Goal: Task Accomplishment & Management: Complete application form

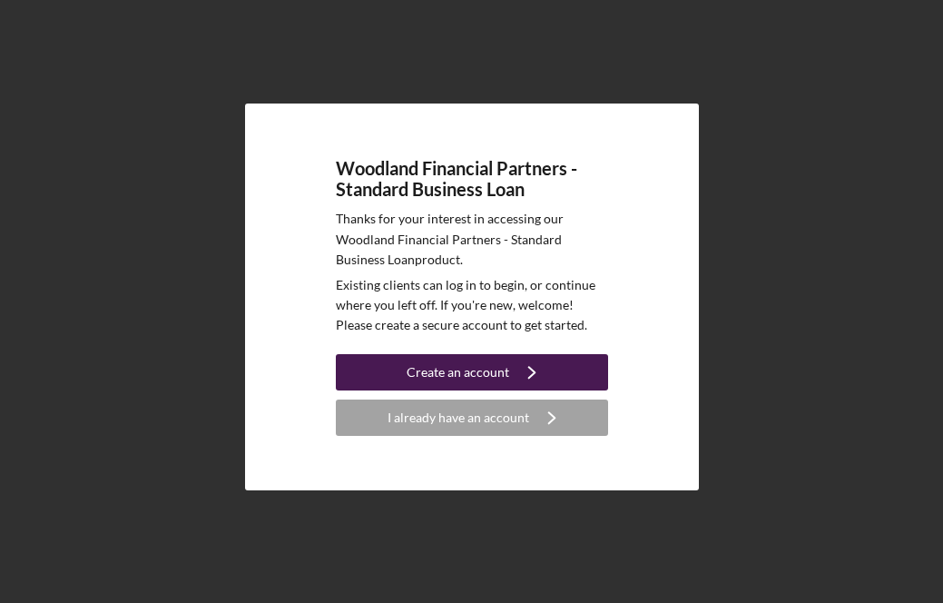
click at [480, 370] on div "Create an account" at bounding box center [458, 372] width 103 height 36
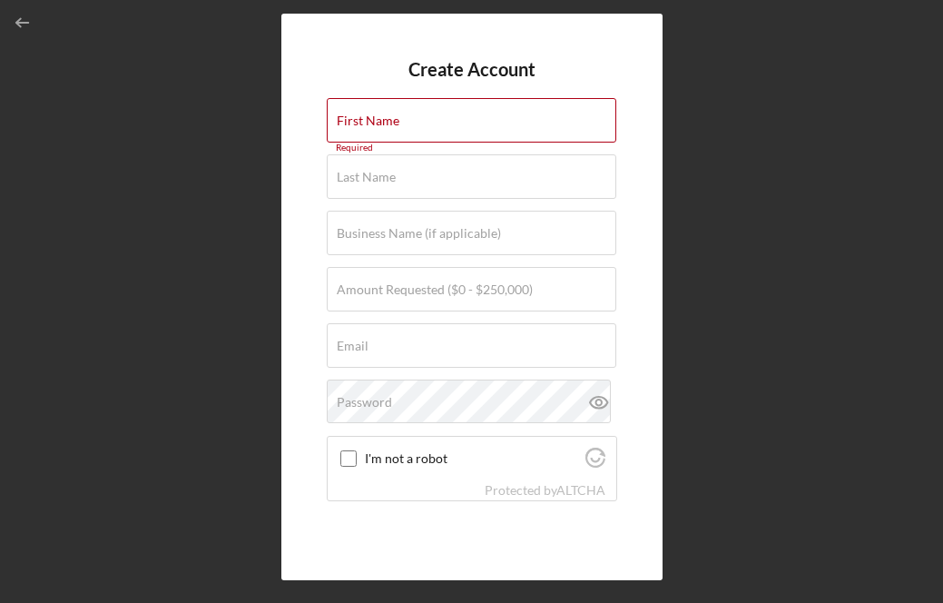
click at [473, 150] on form "Create Account First Name Required Last Name Required Business Name (if applica…" at bounding box center [472, 296] width 290 height 475
click at [465, 122] on input "First Name" at bounding box center [472, 120] width 290 height 44
click at [422, 135] on input "First Name" at bounding box center [472, 120] width 290 height 44
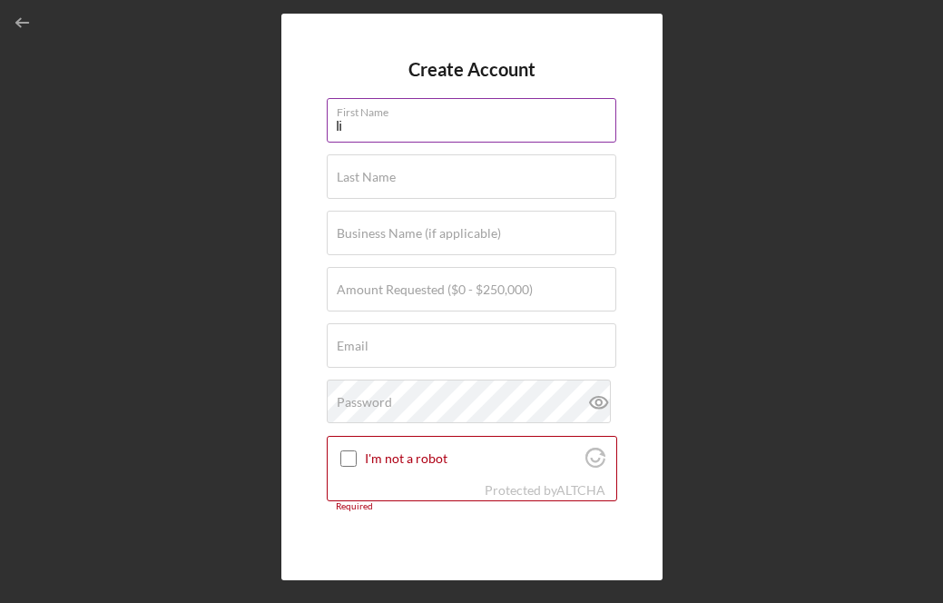
type input "l"
type input "[PERSON_NAME]"
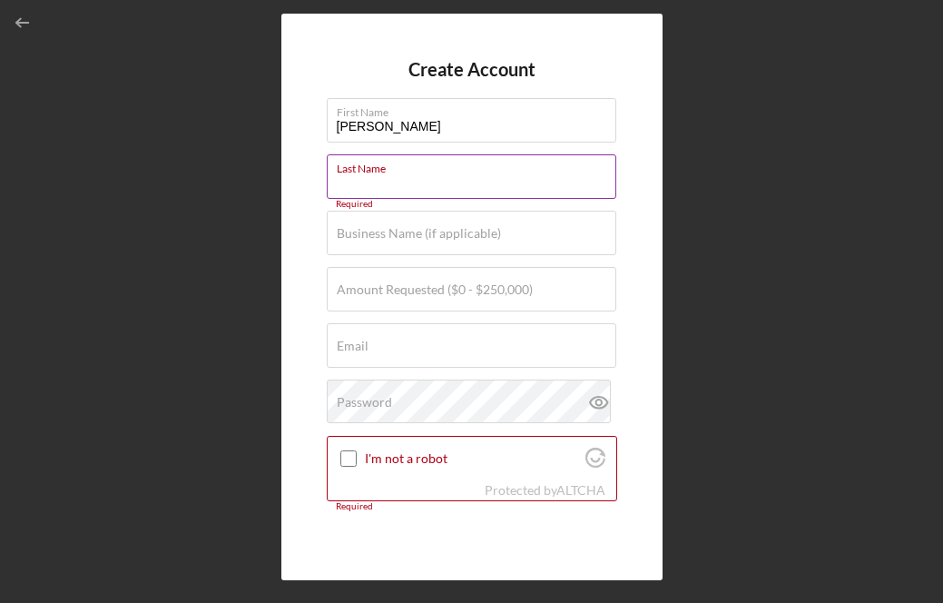
click at [411, 171] on label "Last Name" at bounding box center [477, 165] width 280 height 20
click at [411, 171] on input "Last Name" at bounding box center [472, 176] width 290 height 44
click at [409, 173] on div "Last Name Required" at bounding box center [472, 176] width 290 height 45
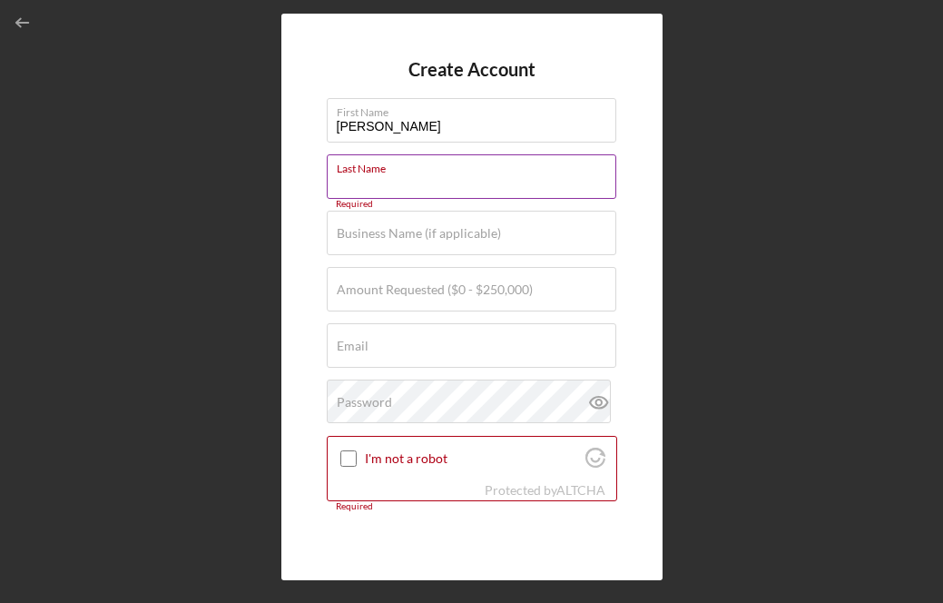
click at [395, 192] on input "Last Name" at bounding box center [472, 176] width 290 height 44
click at [374, 184] on input "Last Name" at bounding box center [472, 176] width 290 height 44
type input "[PERSON_NAME]"
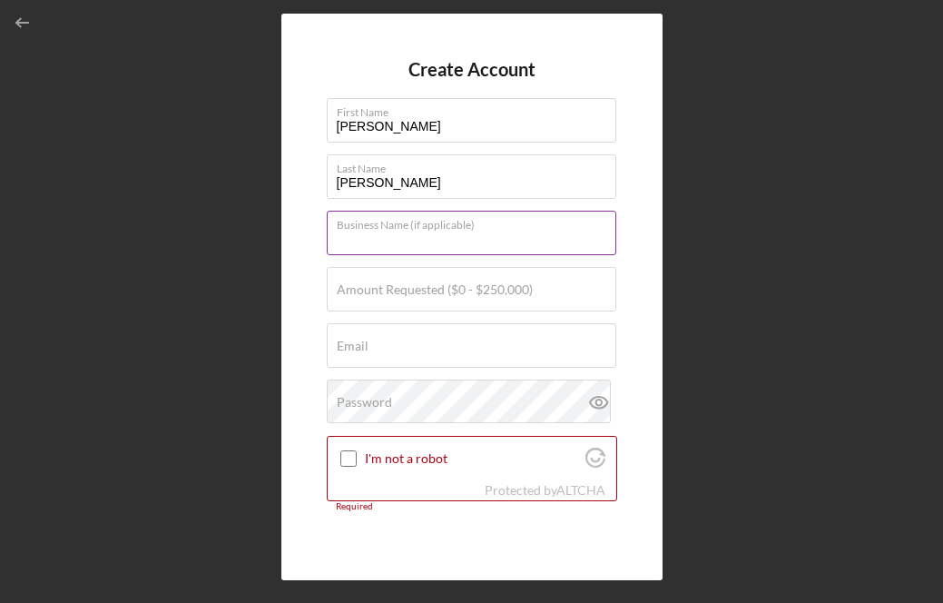
click at [370, 232] on input "Business Name (if applicable)" at bounding box center [472, 233] width 290 height 44
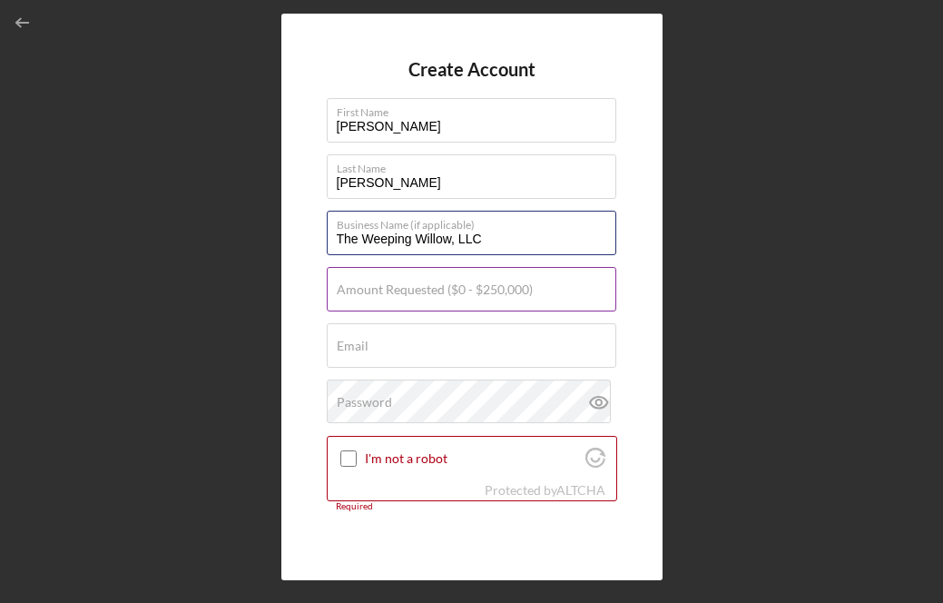
type input "The Weeping Willow, LLC"
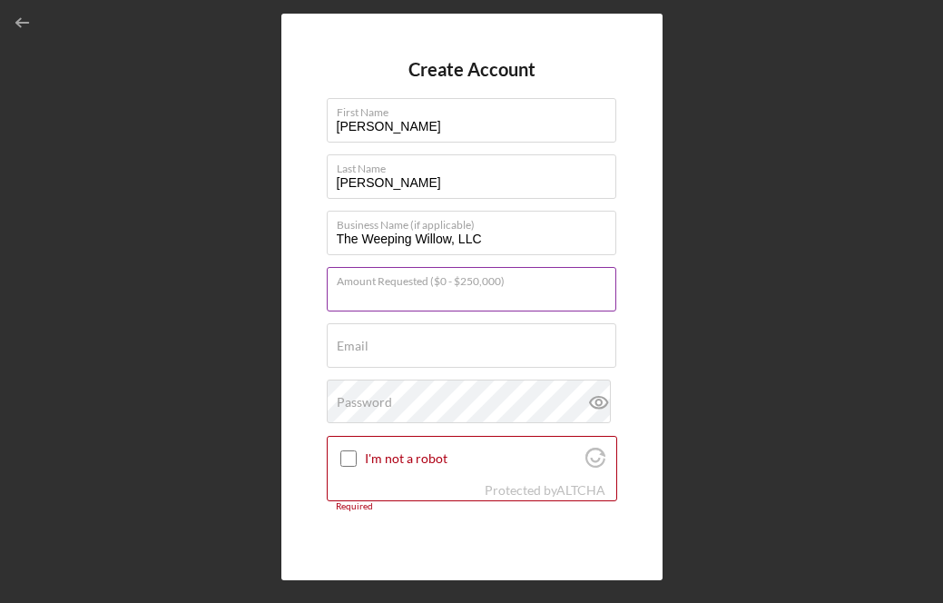
click at [382, 299] on input "Amount Requested ($0 - $250,000)" at bounding box center [472, 289] width 290 height 44
click at [378, 294] on input "Amount Requested ($0 - $250,000)" at bounding box center [472, 289] width 290 height 44
type input "$25,000"
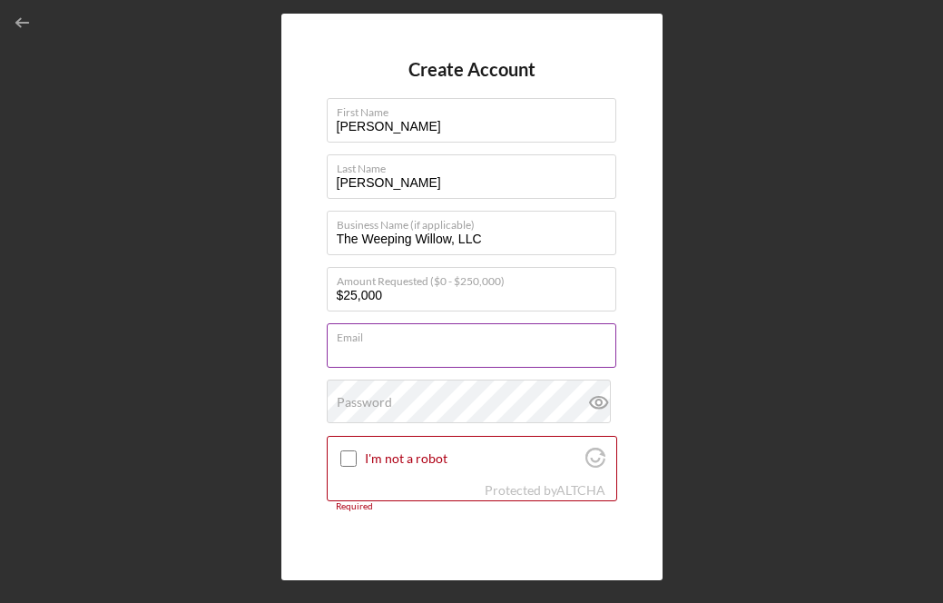
click at [442, 350] on input "Email" at bounding box center [472, 345] width 290 height 44
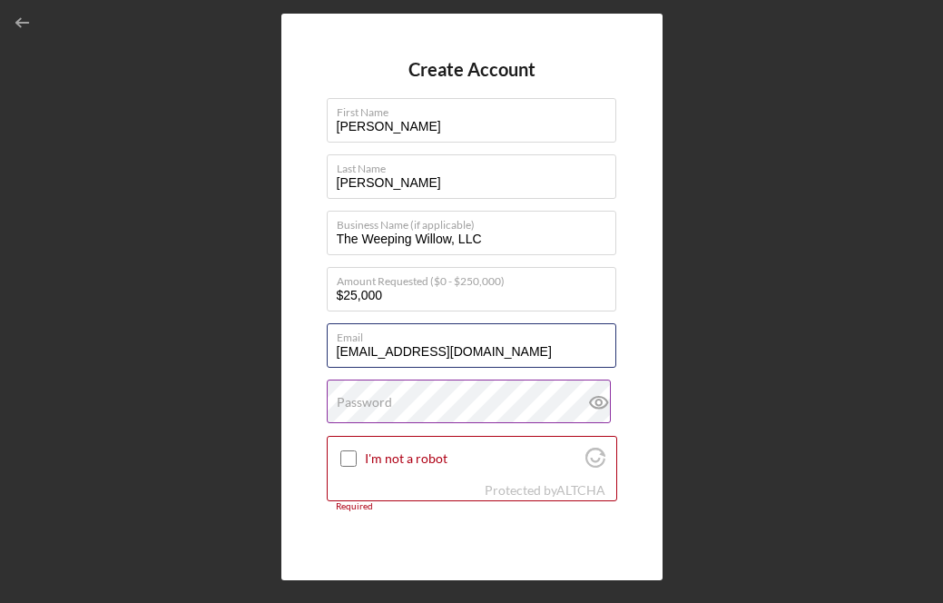
type input "[EMAIL_ADDRESS][DOMAIN_NAME]"
click at [369, 406] on label "Password" at bounding box center [364, 402] width 55 height 15
click at [595, 403] on icon at bounding box center [597, 401] width 5 height 5
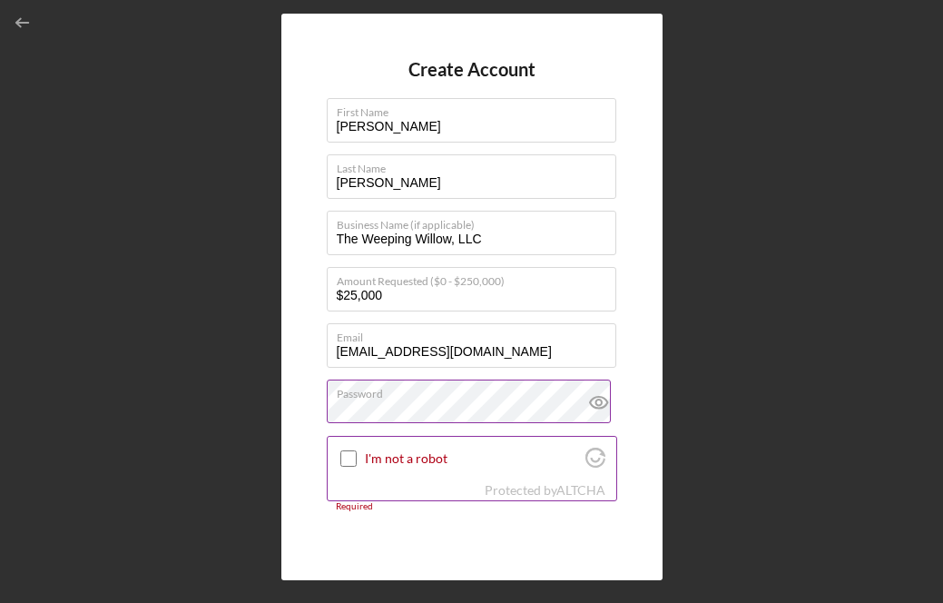
click at [347, 459] on input "I'm not a robot" at bounding box center [348, 458] width 16 height 16
checkbox input "true"
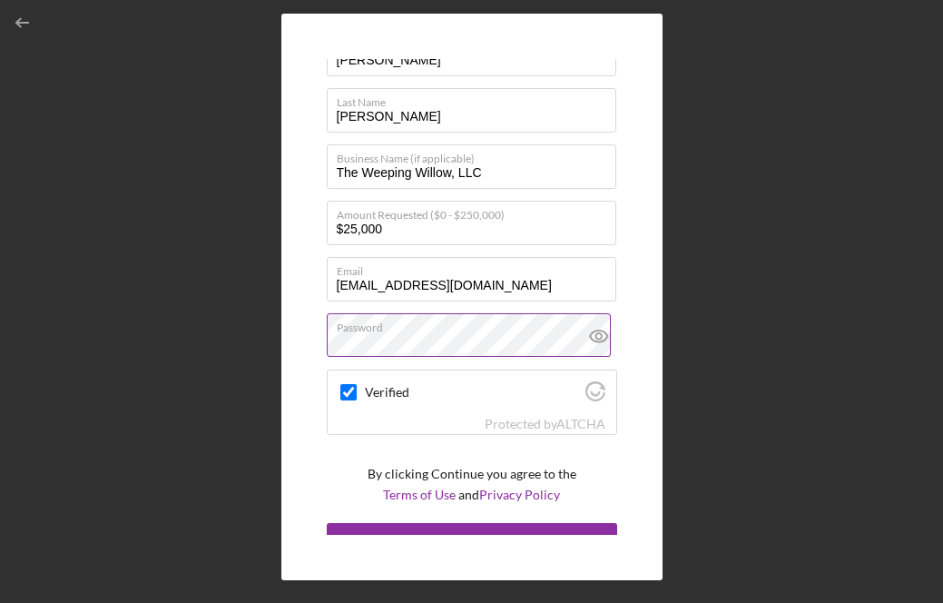
scroll to position [91, 0]
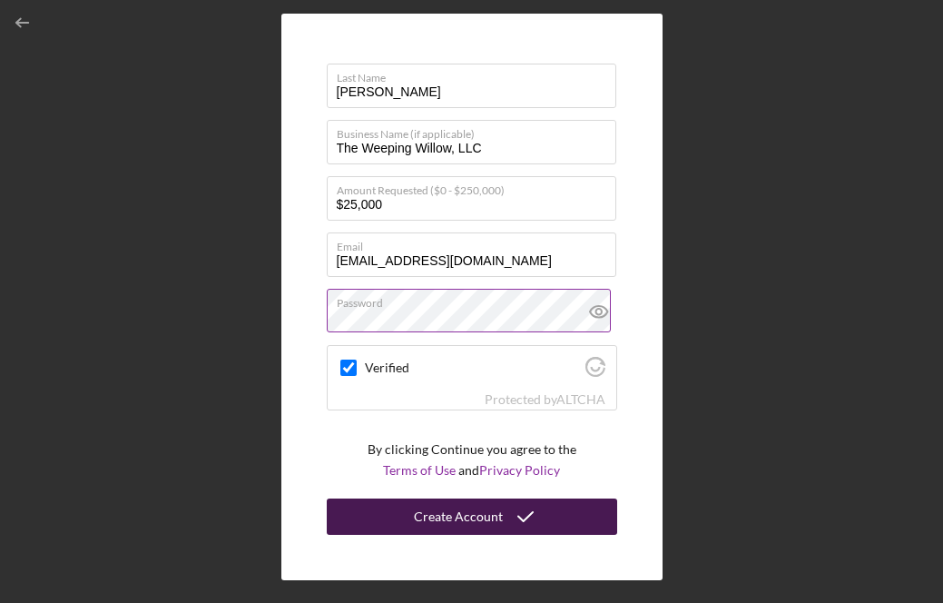
click at [453, 520] on div "Create Account" at bounding box center [458, 516] width 89 height 36
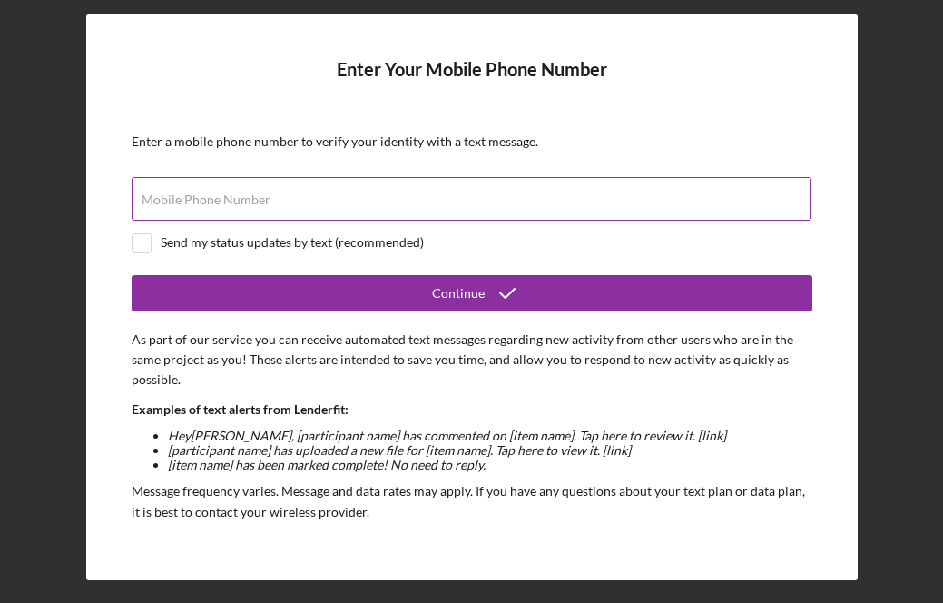
click at [330, 207] on input "Mobile Phone Number" at bounding box center [472, 199] width 680 height 44
type input "[PHONE_NUMBER]"
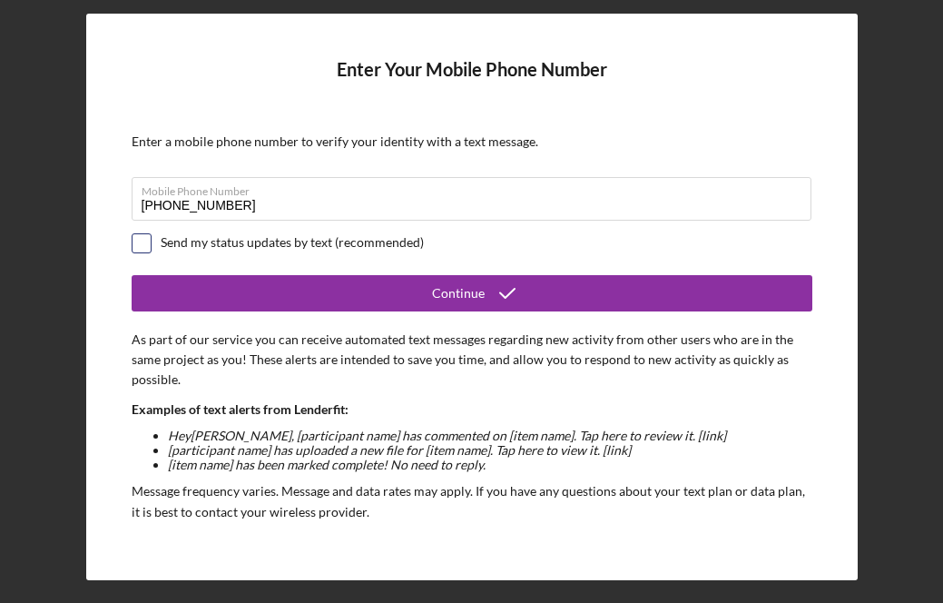
click at [141, 247] on input "checkbox" at bounding box center [142, 243] width 18 height 18
checkbox input "true"
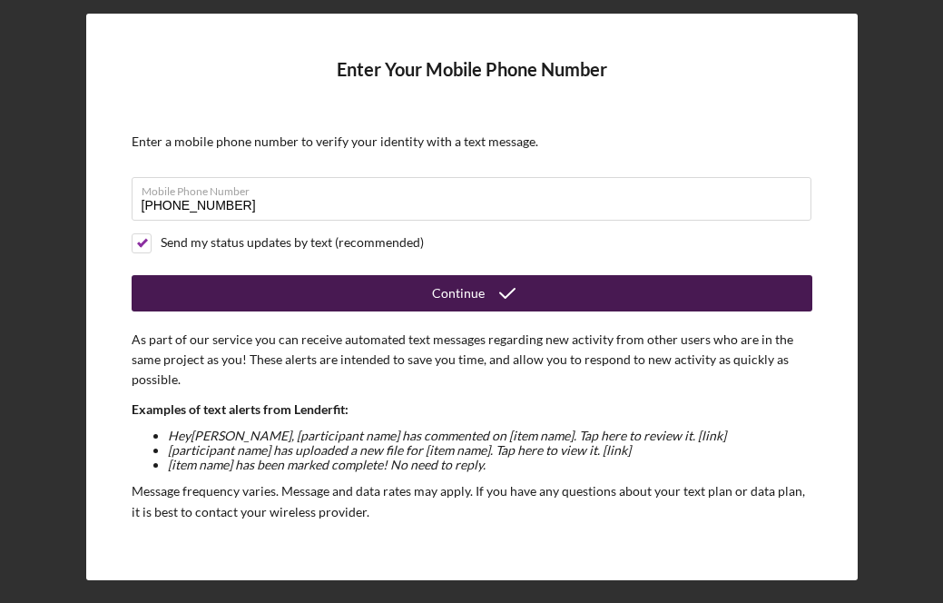
click at [327, 295] on button "Continue" at bounding box center [472, 293] width 681 height 36
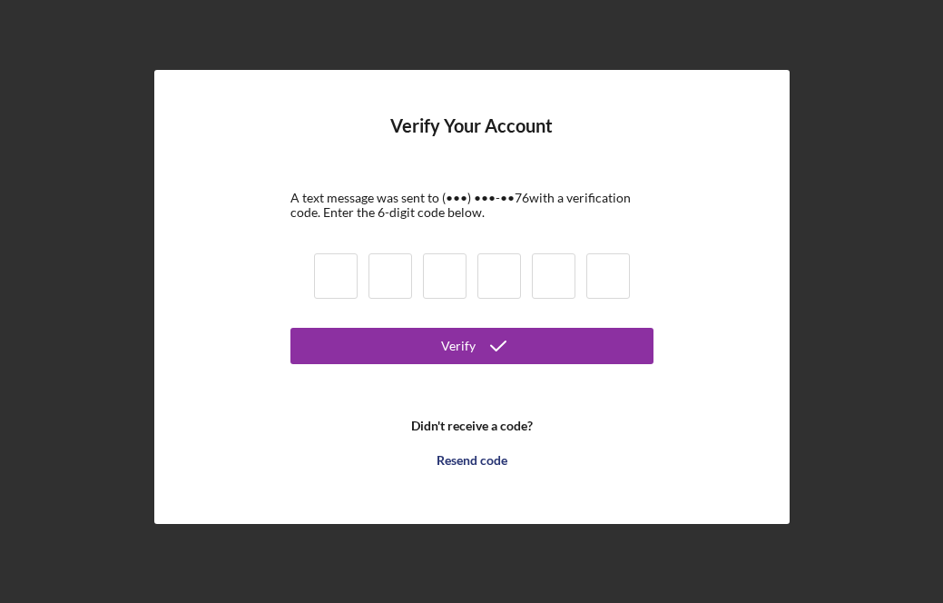
click at [406, 262] on input at bounding box center [391, 275] width 44 height 45
click at [347, 271] on input at bounding box center [336, 275] width 44 height 45
click at [347, 272] on input at bounding box center [336, 275] width 44 height 45
type input "8"
click at [393, 275] on input at bounding box center [391, 275] width 44 height 45
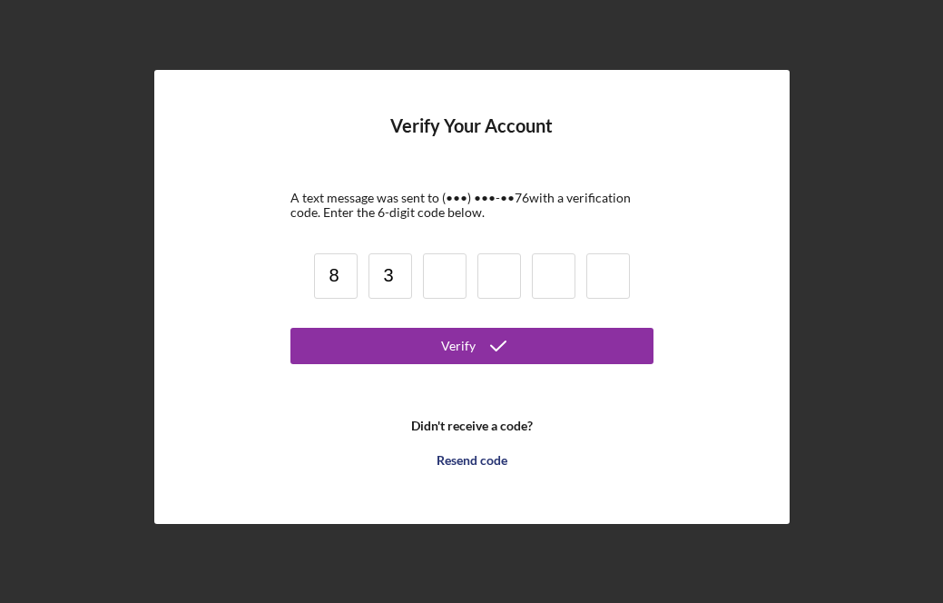
type input "3"
click at [440, 280] on input at bounding box center [445, 275] width 44 height 45
type input "2"
click at [495, 281] on input at bounding box center [499, 275] width 44 height 45
type input "3"
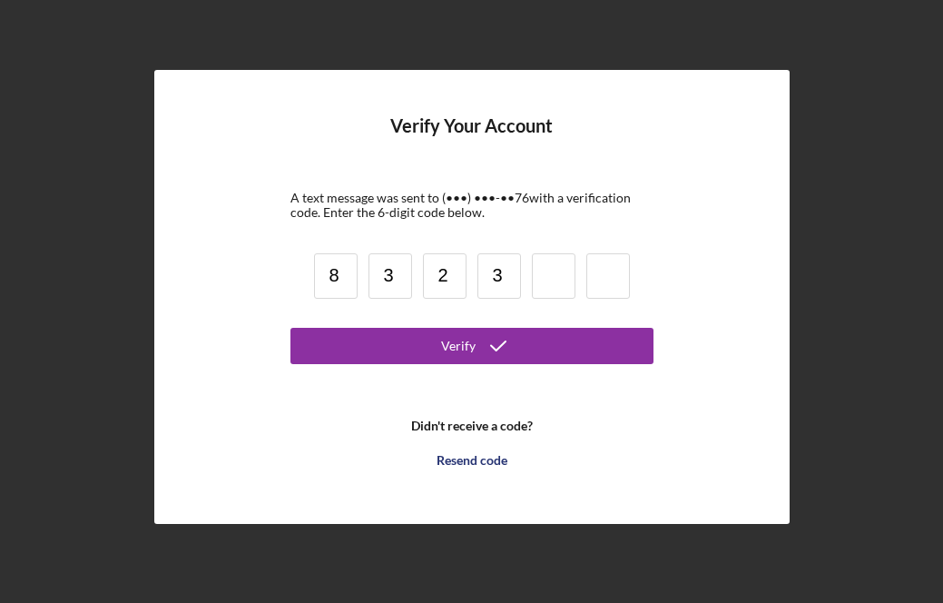
click at [543, 281] on input at bounding box center [554, 275] width 44 height 45
type input "8"
click at [605, 280] on input at bounding box center [608, 275] width 44 height 45
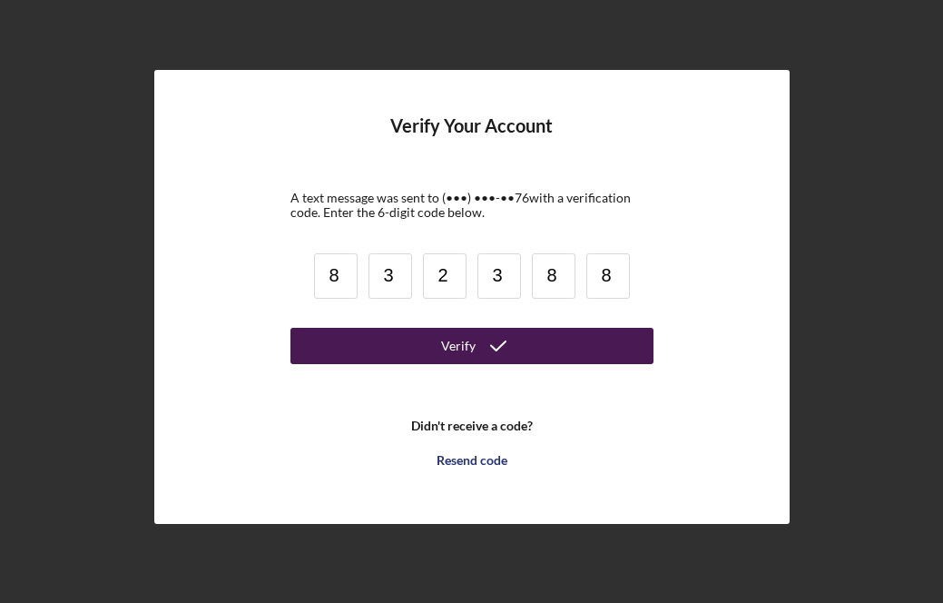
type input "8"
click at [502, 353] on icon "submit" at bounding box center [498, 345] width 45 height 45
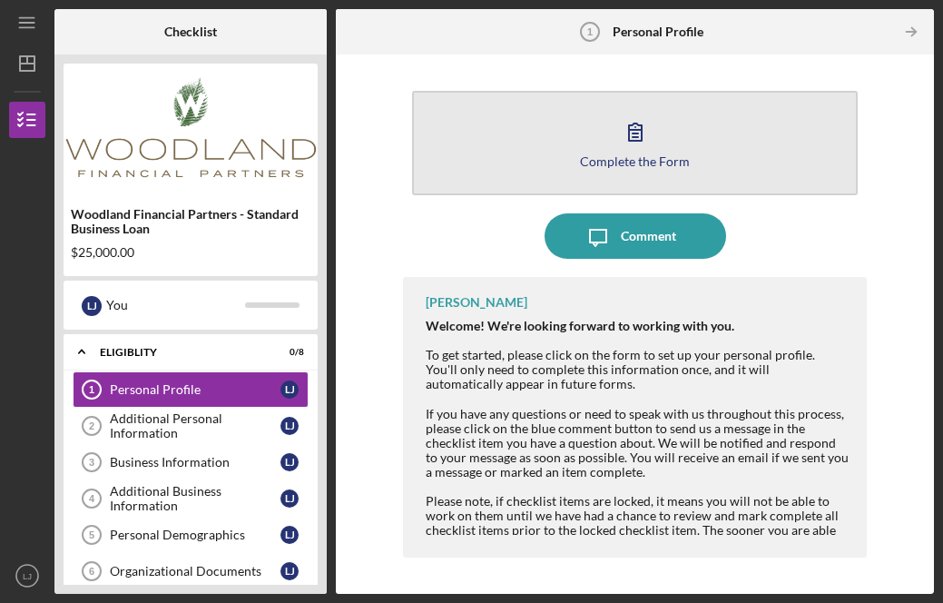
click at [543, 168] on button "Complete the Form Form" at bounding box center [635, 143] width 446 height 104
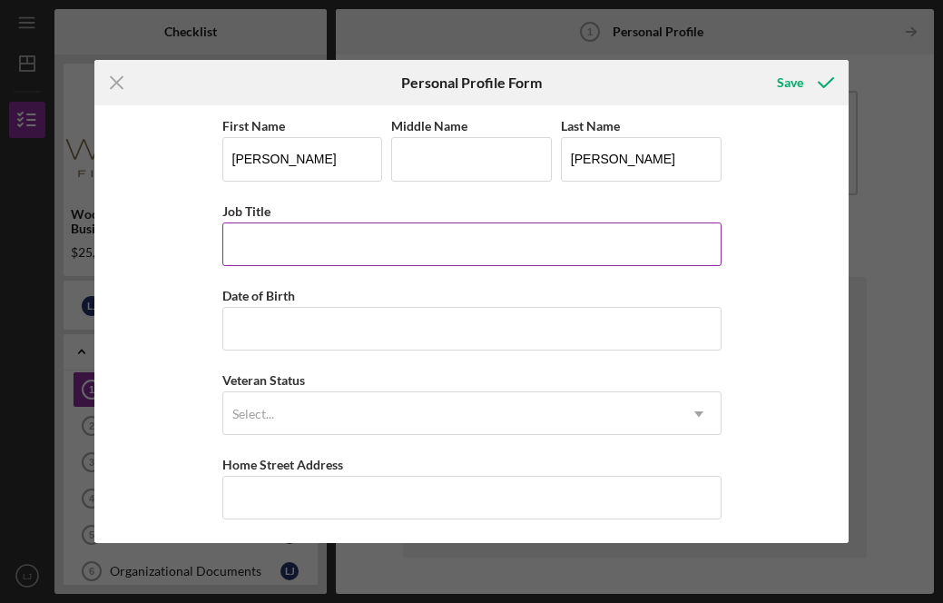
click at [562, 252] on input "Job Title" at bounding box center [471, 244] width 499 height 44
type input "Owner"
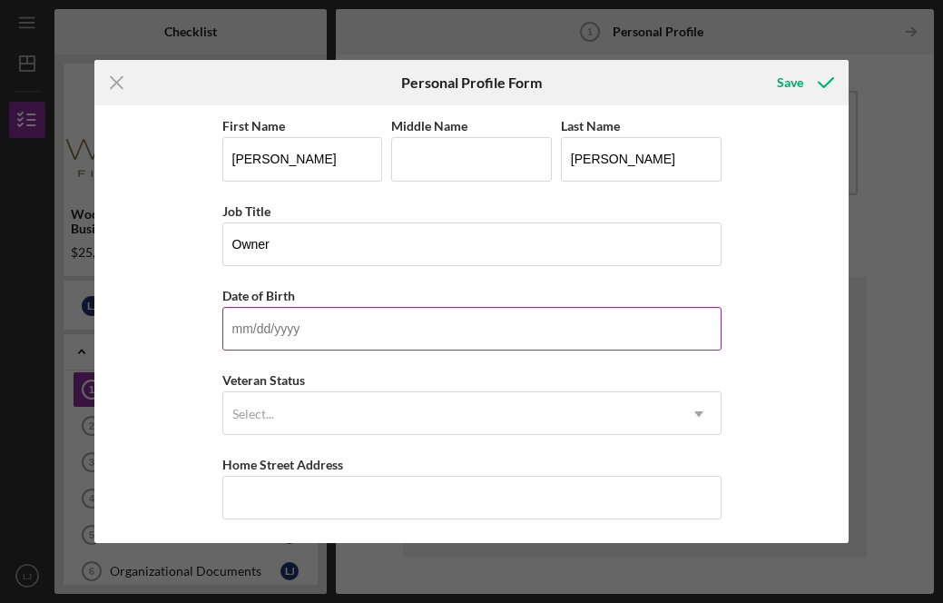
click at [300, 321] on input "Date of Birth" at bounding box center [471, 329] width 499 height 44
type input "[DATE]"
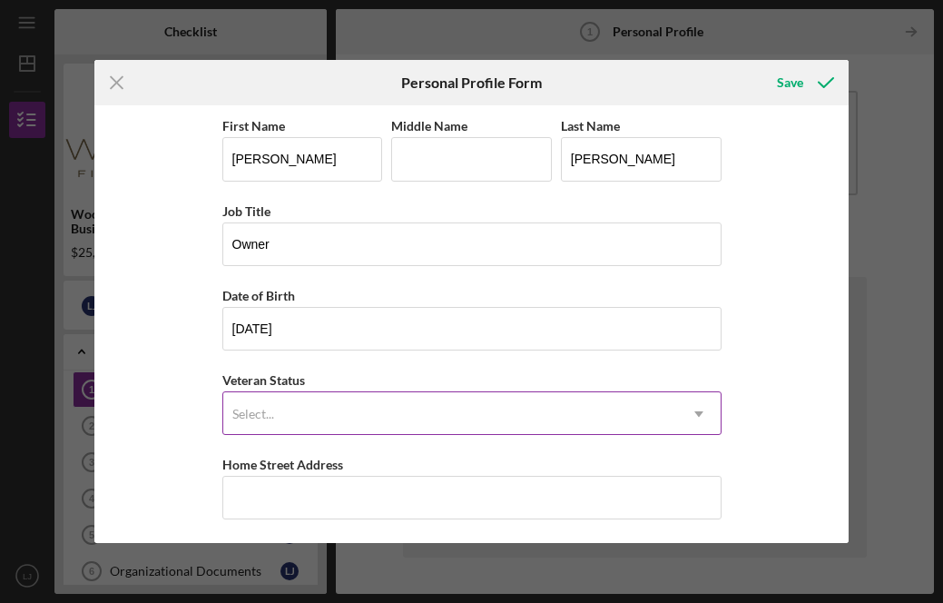
click at [682, 408] on icon "Icon/Dropdown Arrow" at bounding box center [699, 414] width 44 height 44
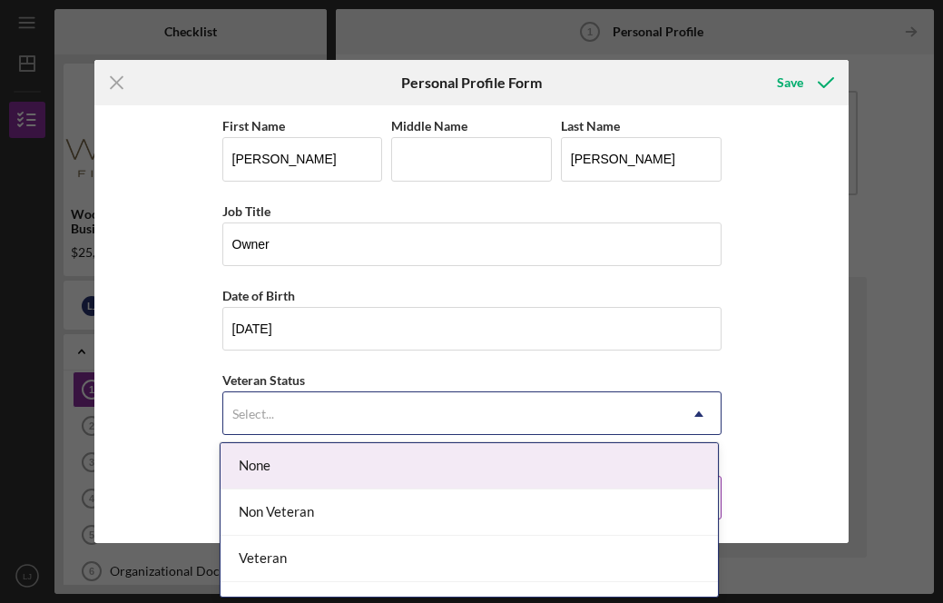
click at [416, 474] on div "None" at bounding box center [469, 466] width 497 height 46
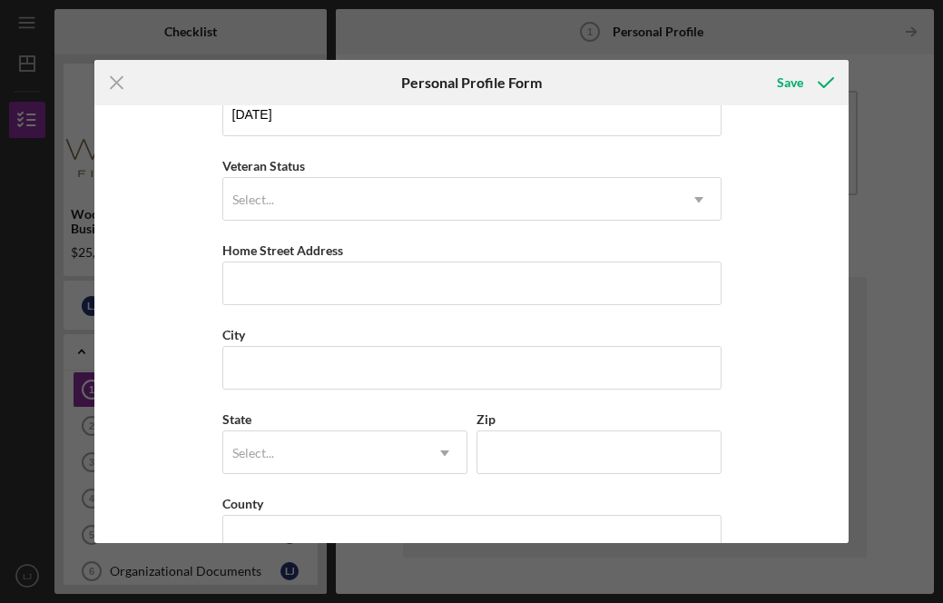
scroll to position [258, 0]
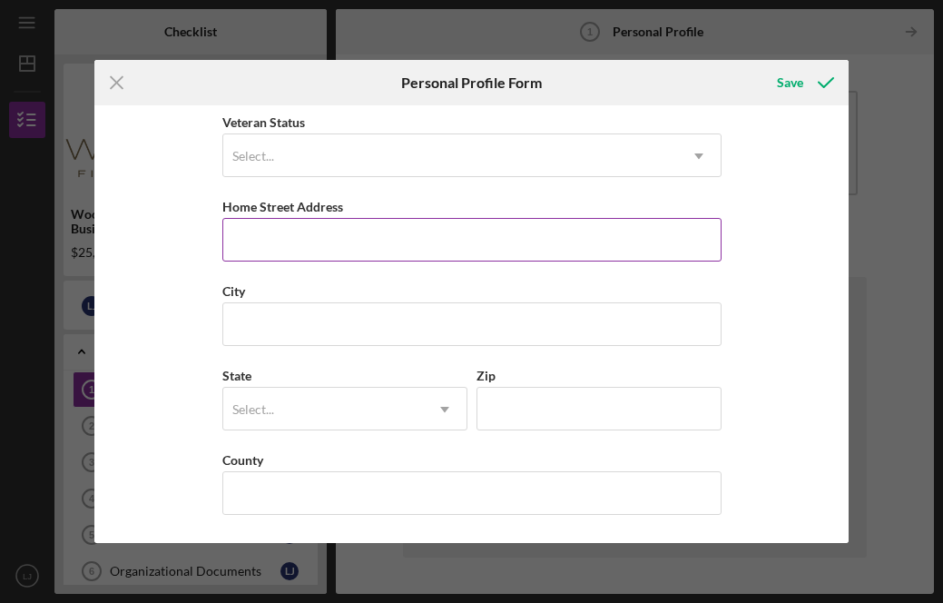
click at [446, 245] on input "Home Street Address" at bounding box center [471, 240] width 499 height 44
type input "N8290 [PERSON_NAME]"
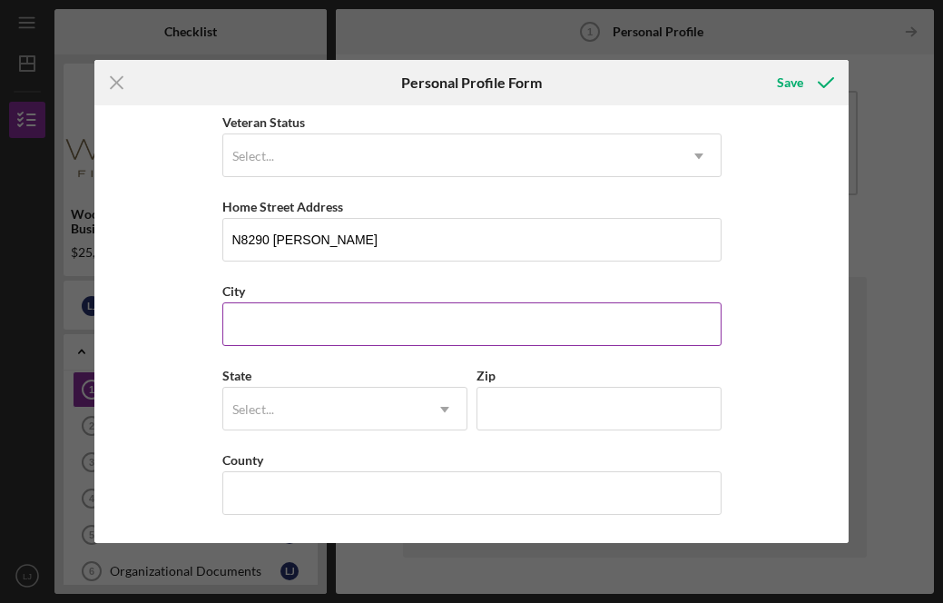
click at [246, 323] on input "City" at bounding box center [471, 324] width 499 height 44
click at [235, 327] on input "City" at bounding box center [471, 324] width 499 height 44
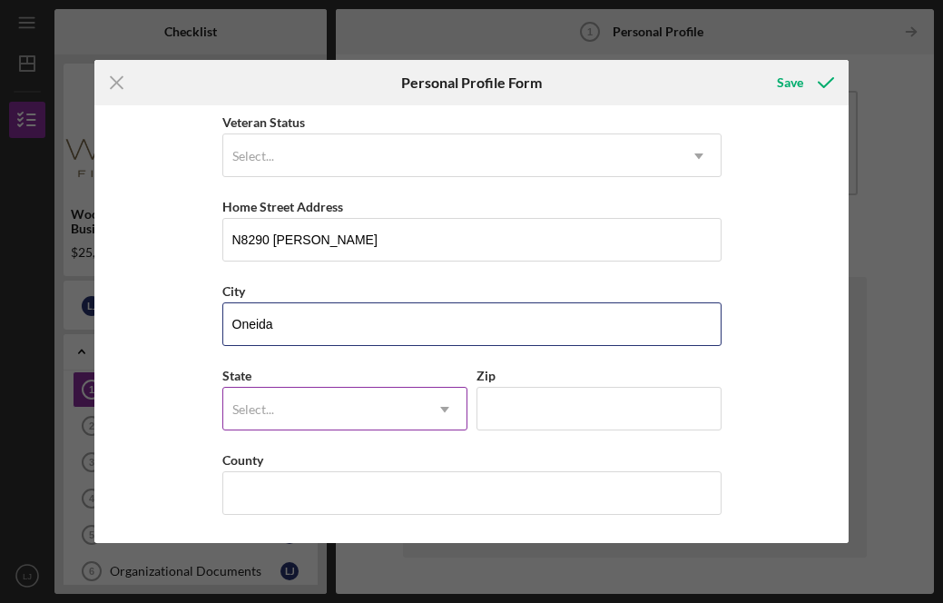
type input "Oneida"
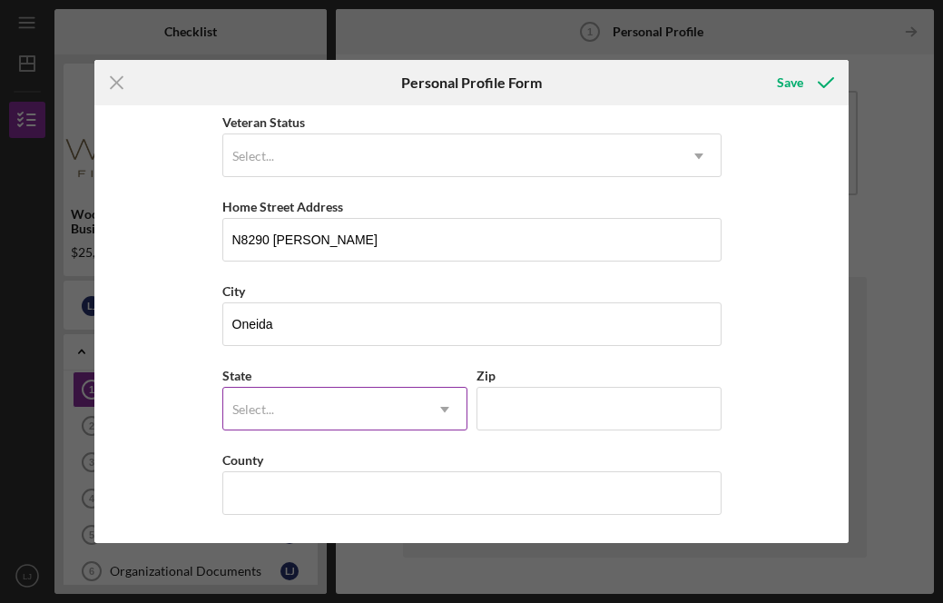
click at [429, 401] on icon "Icon/Dropdown Arrow" at bounding box center [445, 410] width 44 height 44
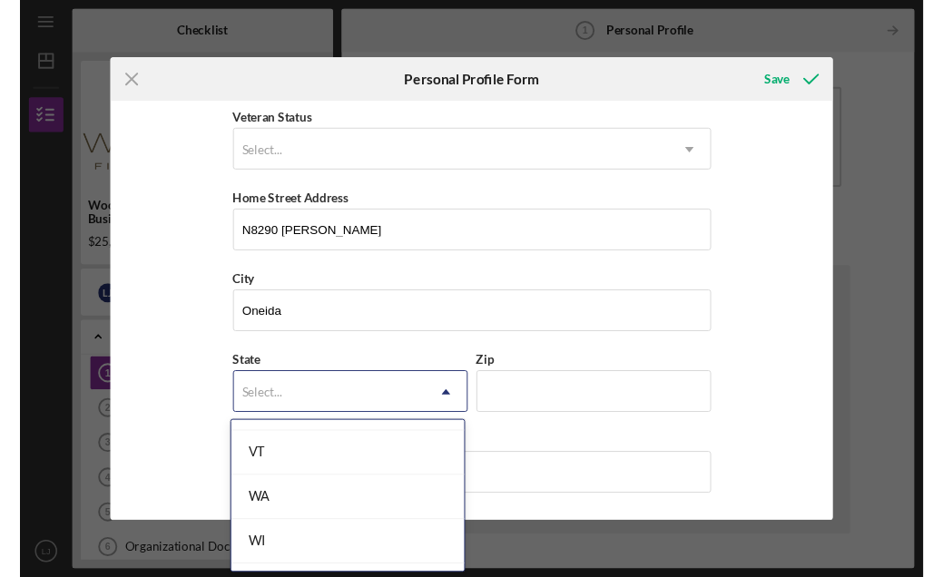
scroll to position [3317, 0]
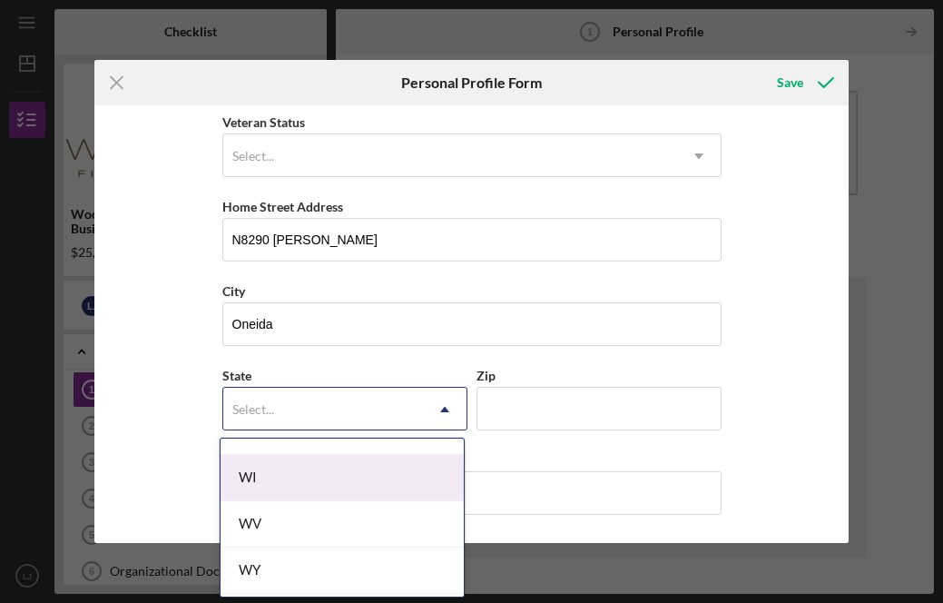
click at [359, 487] on div "WI" at bounding box center [342, 478] width 243 height 46
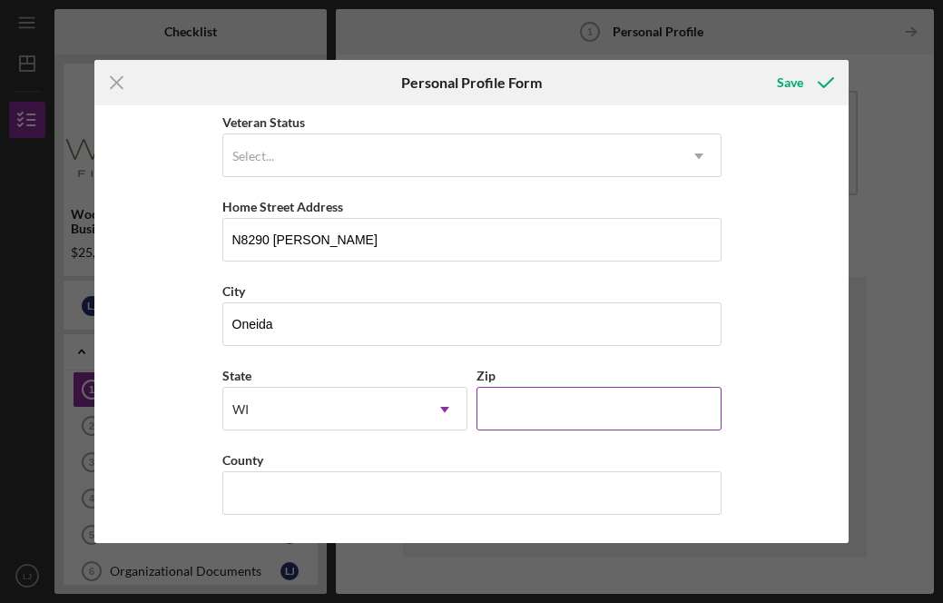
click at [517, 418] on input "Zip" at bounding box center [599, 409] width 245 height 44
type input "54155"
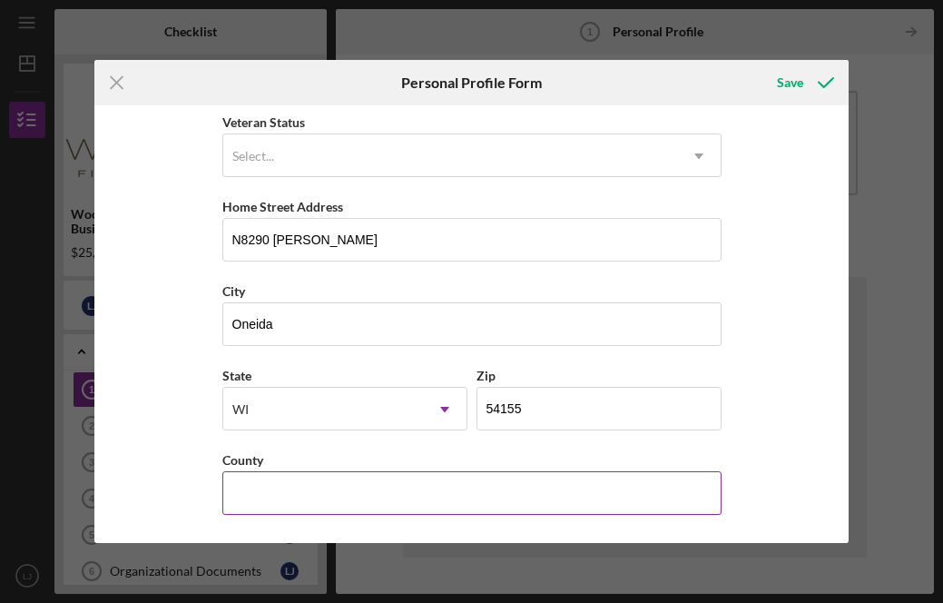
click at [425, 510] on input "County" at bounding box center [471, 493] width 499 height 44
type input "Outagamie"
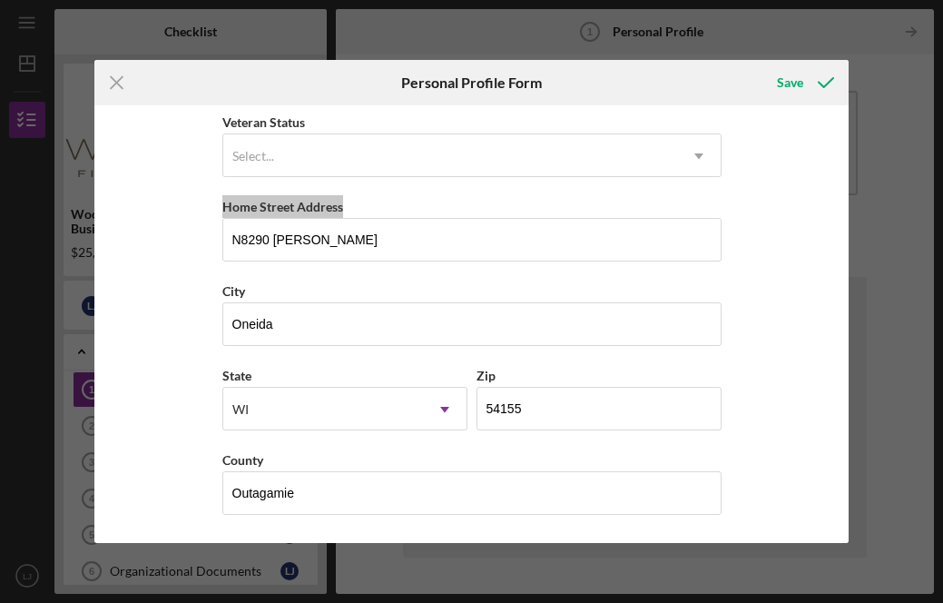
drag, startPoint x: 842, startPoint y: 440, endPoint x: 844, endPoint y: 467, distance: 26.4
click at [844, 467] on div "First Name [PERSON_NAME] Middle Name Last Name [PERSON_NAME] Job Title Owner Da…" at bounding box center [471, 323] width 754 height 437
click at [790, 360] on div "First Name [PERSON_NAME] Middle Name Last Name [PERSON_NAME] Job Title Owner Da…" at bounding box center [471, 323] width 754 height 437
click at [792, 84] on div "Save" at bounding box center [790, 82] width 26 height 36
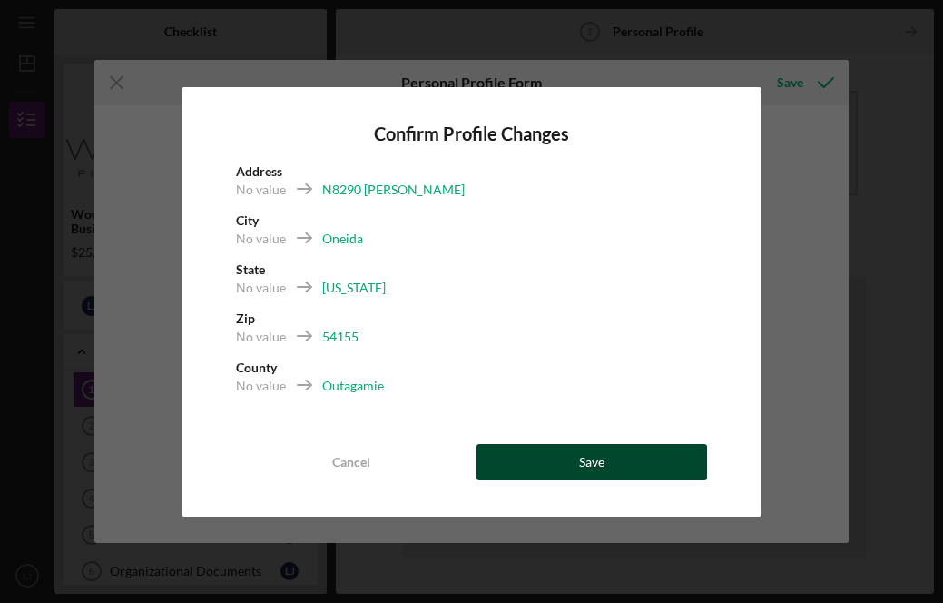
click at [600, 458] on div "Save" at bounding box center [591, 462] width 25 height 36
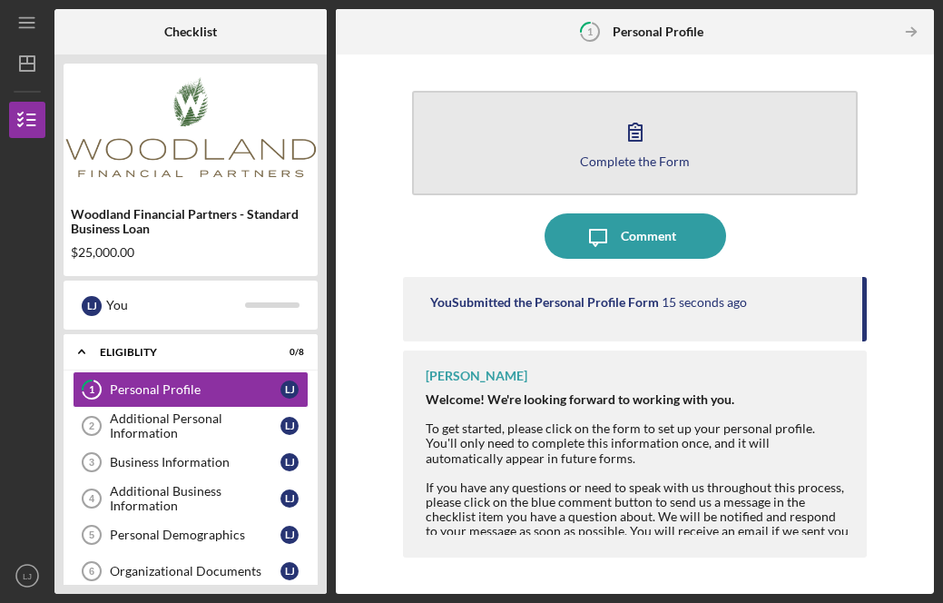
click at [637, 147] on icon "button" at bounding box center [635, 131] width 45 height 45
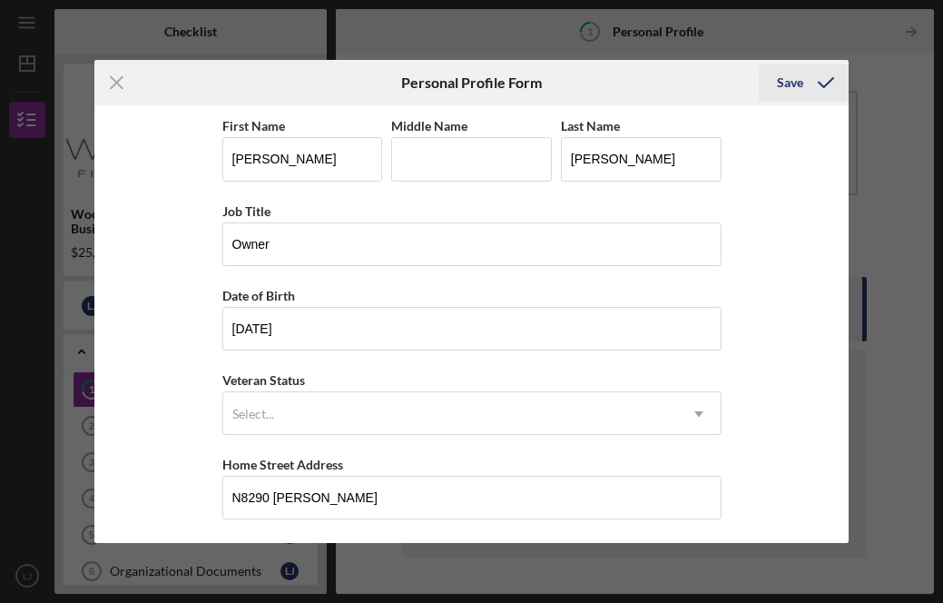
click at [801, 82] on div "Save" at bounding box center [790, 82] width 26 height 36
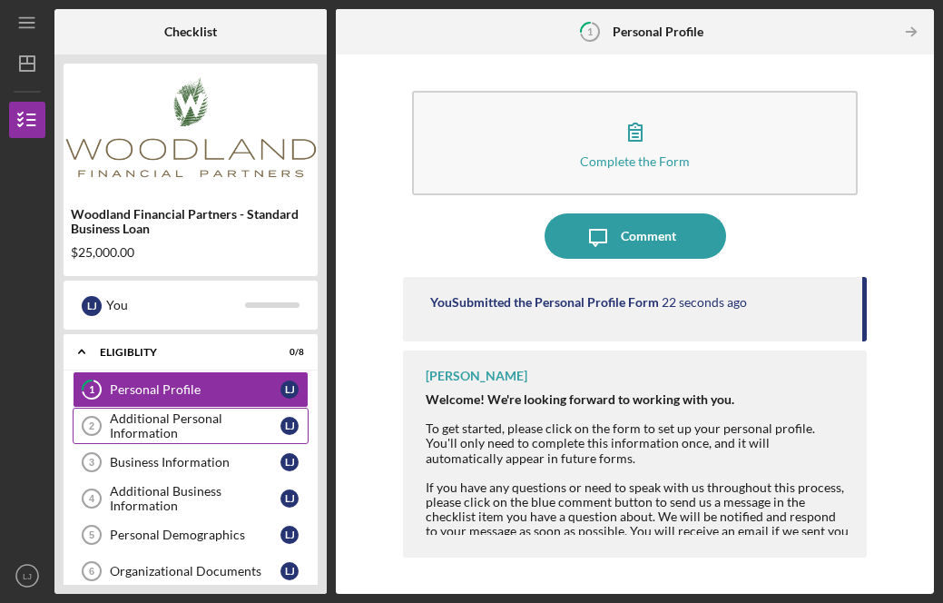
click at [195, 432] on div "Additional Personal Information" at bounding box center [195, 425] width 171 height 29
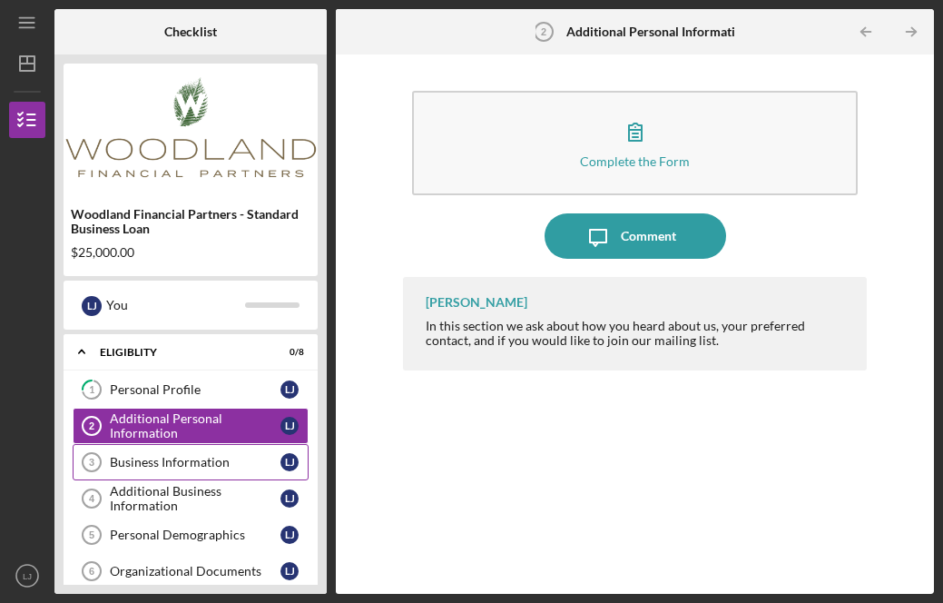
click at [192, 466] on div "Business Information" at bounding box center [195, 462] width 171 height 15
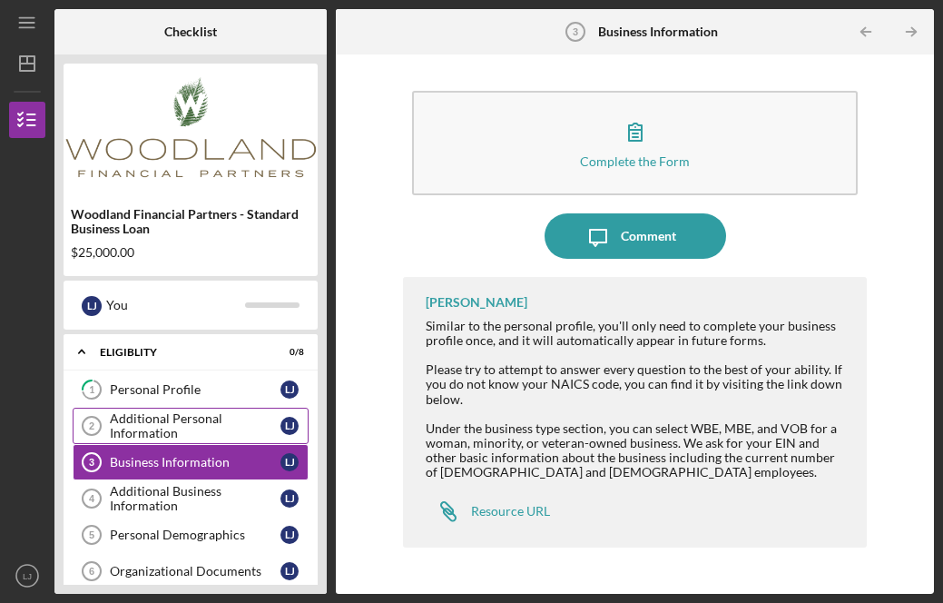
click at [218, 425] on div "Additional Personal Information" at bounding box center [195, 425] width 171 height 29
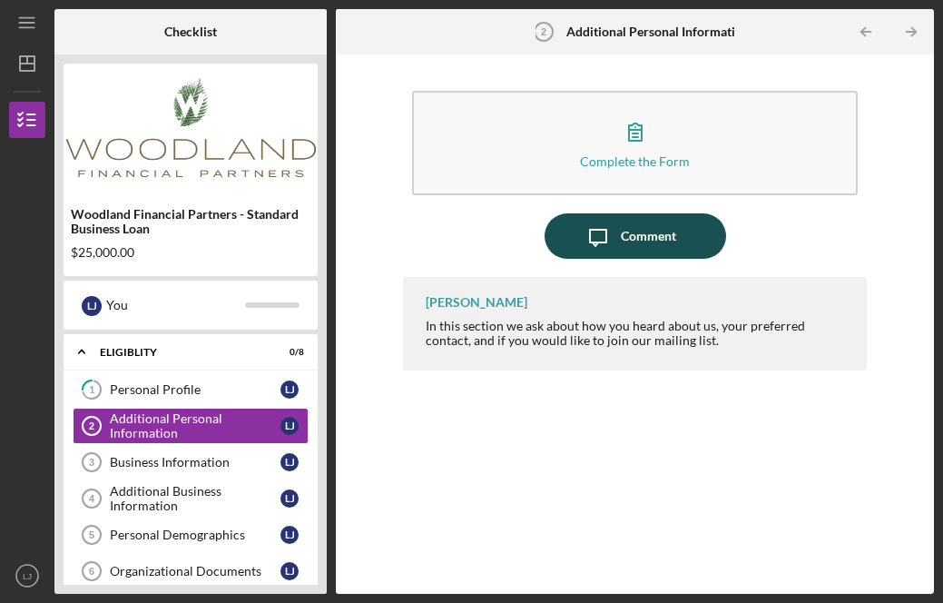
click at [640, 240] on div "Comment" at bounding box center [648, 235] width 55 height 45
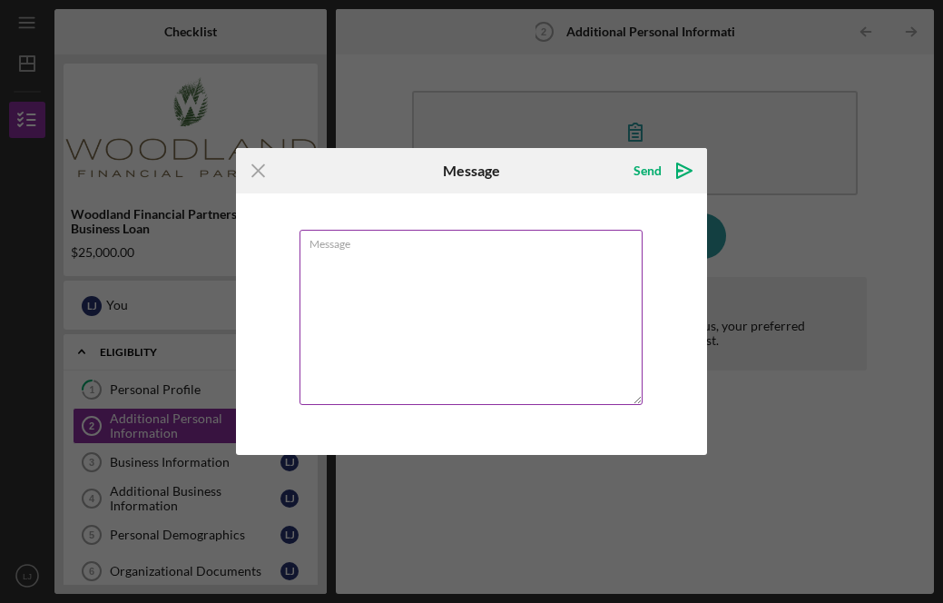
click at [501, 295] on textarea "Message" at bounding box center [472, 317] width 344 height 175
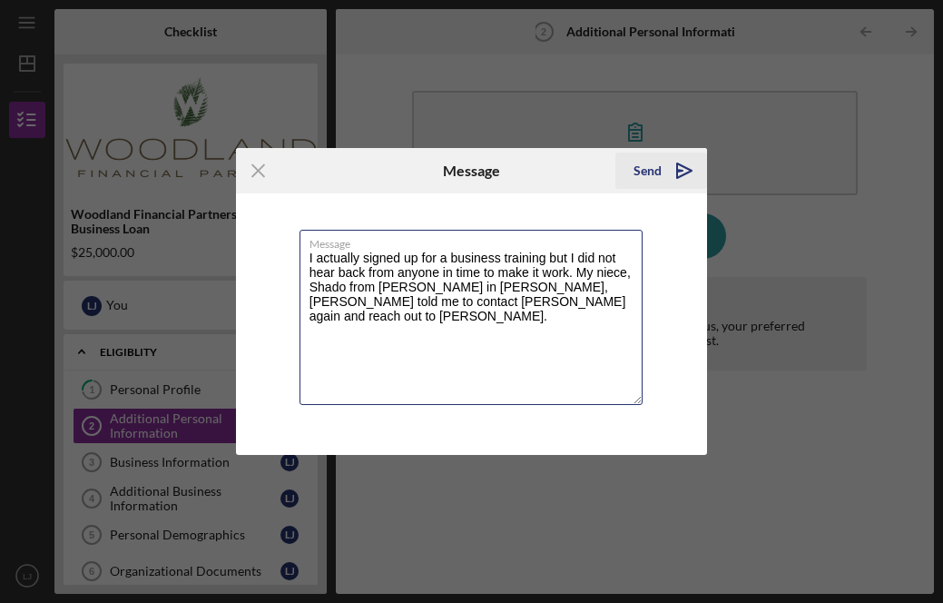
type textarea "I actually signed up for a business training but I did not hear back from anyon…"
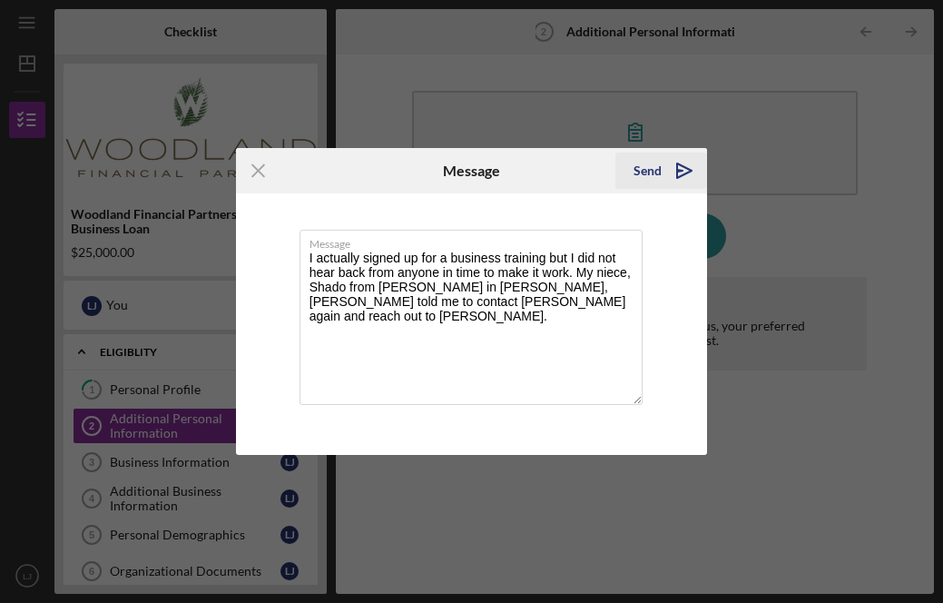
click at [655, 172] on div "Send" at bounding box center [648, 171] width 28 height 36
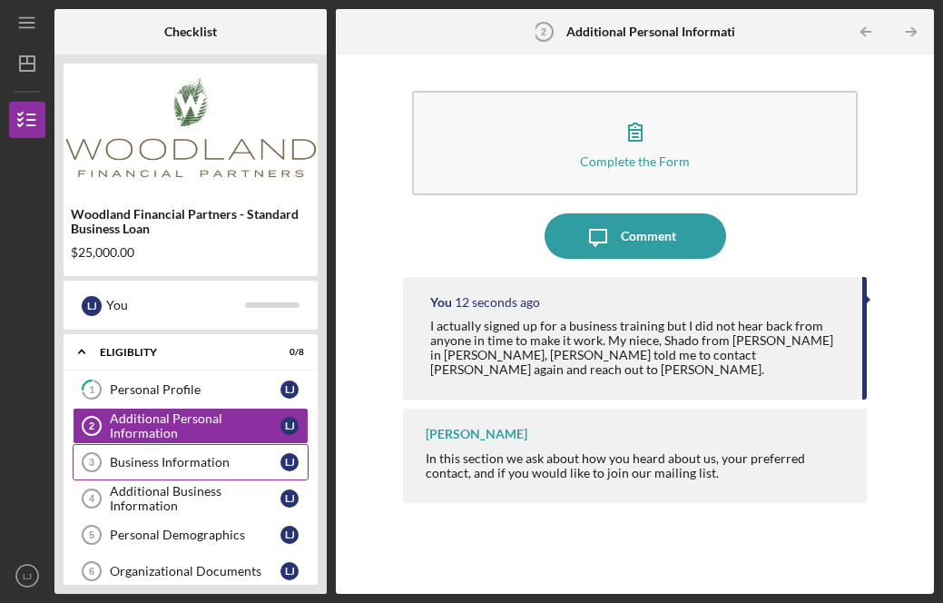
click at [252, 462] on div "Business Information" at bounding box center [195, 462] width 171 height 15
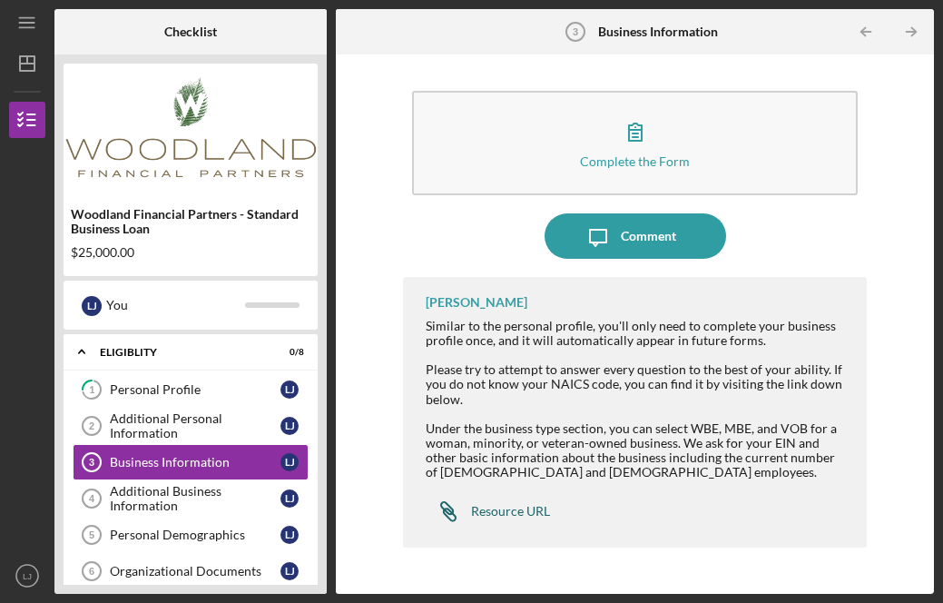
click at [497, 515] on div "Resource URL" at bounding box center [510, 511] width 79 height 15
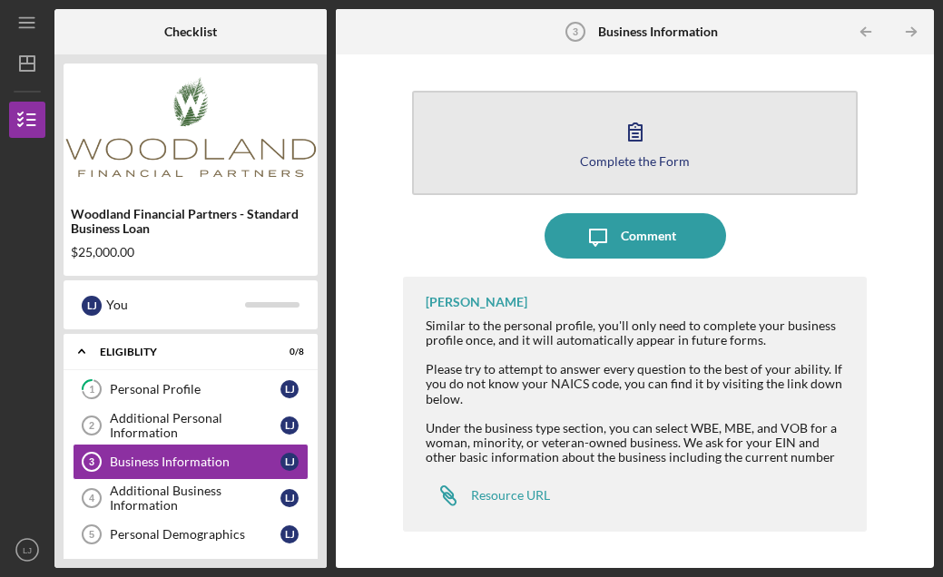
click at [632, 147] on icon "button" at bounding box center [635, 131] width 45 height 45
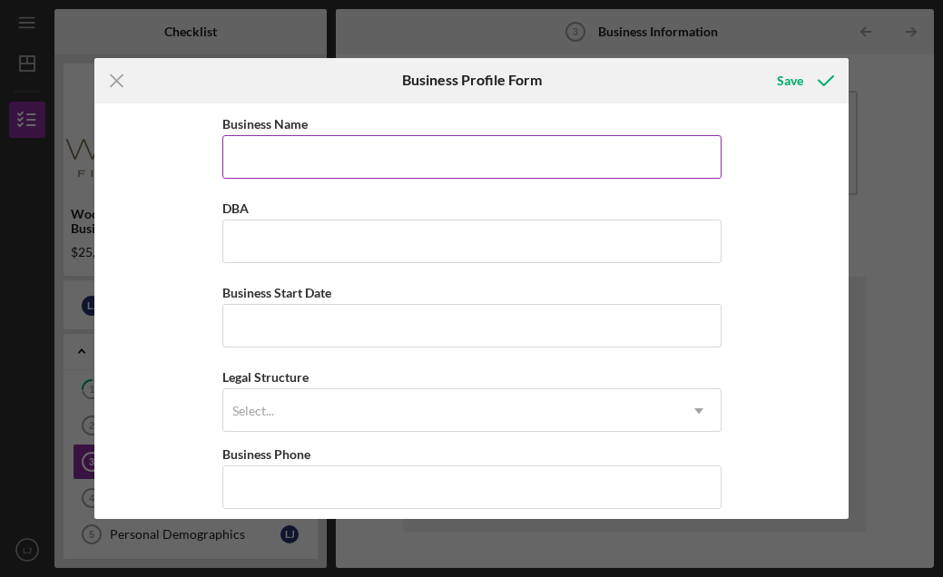
click at [648, 153] on input "Business Name" at bounding box center [471, 157] width 499 height 44
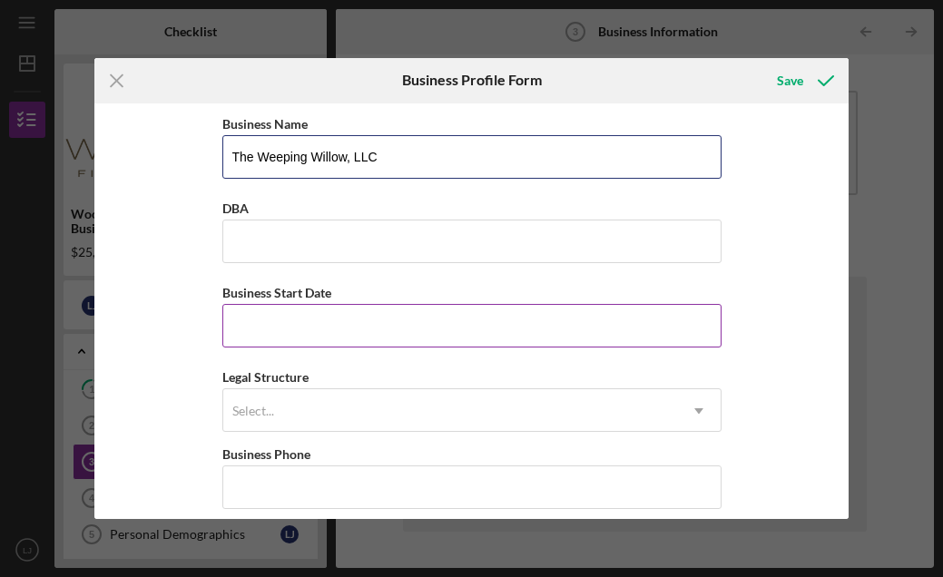
type input "The Weeping Willow, LLC"
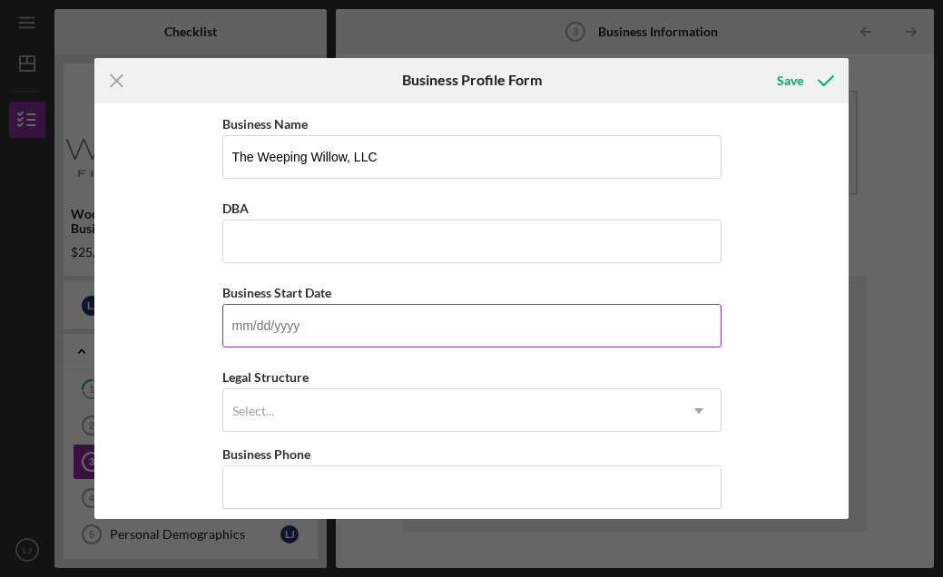
click at [340, 325] on input "Business Start Date" at bounding box center [471, 326] width 499 height 44
type input "[DATE]"
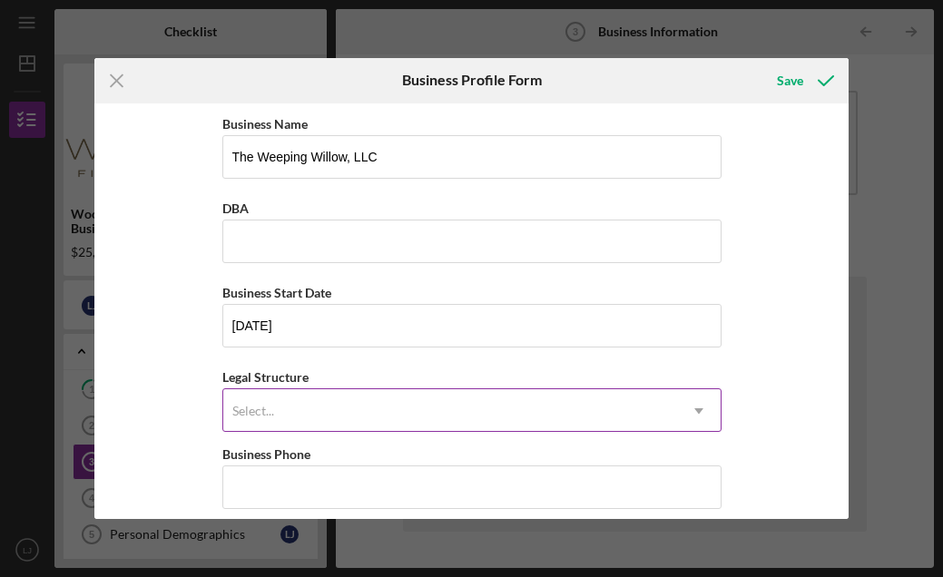
click at [691, 407] on icon "Icon/Dropdown Arrow" at bounding box center [699, 411] width 44 height 44
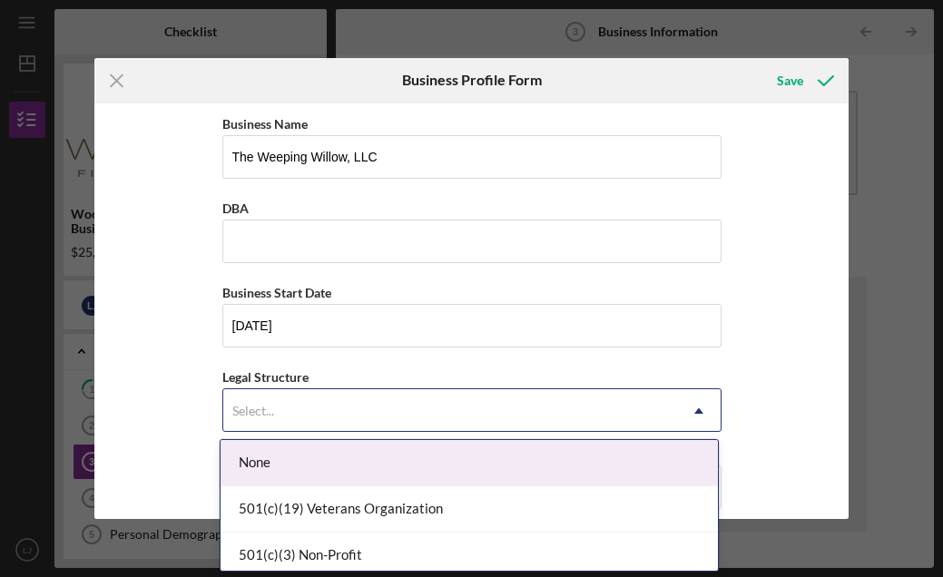
click at [424, 469] on div "None" at bounding box center [469, 463] width 497 height 46
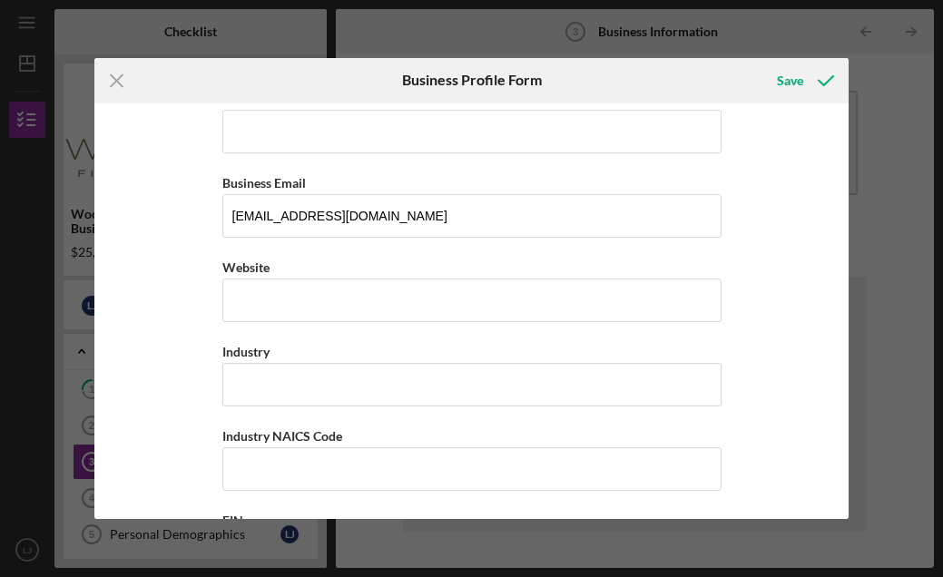
scroll to position [315, 0]
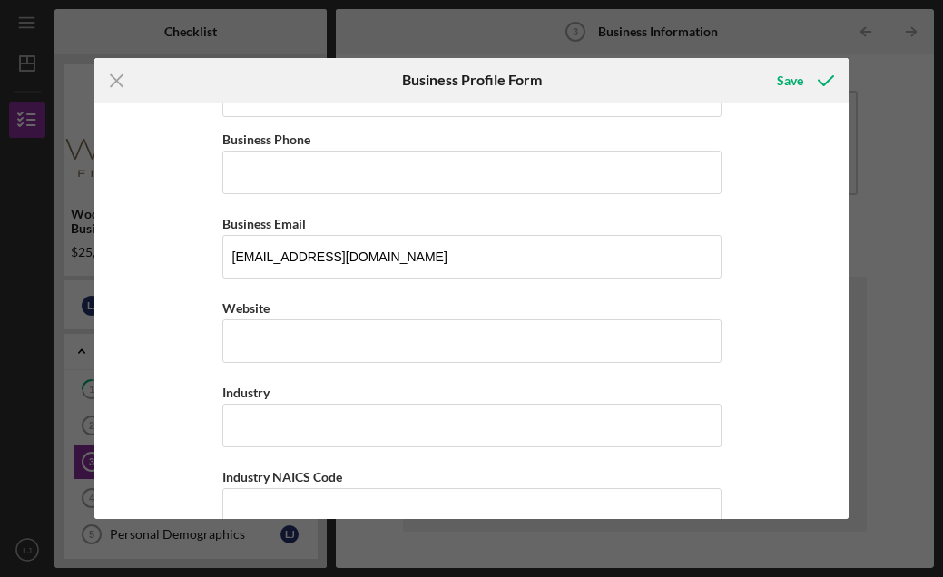
click at [883, 227] on div "Icon/Menu Close Business Profile Form Save Business Name The Weeping Willow, LL…" at bounding box center [471, 288] width 943 height 577
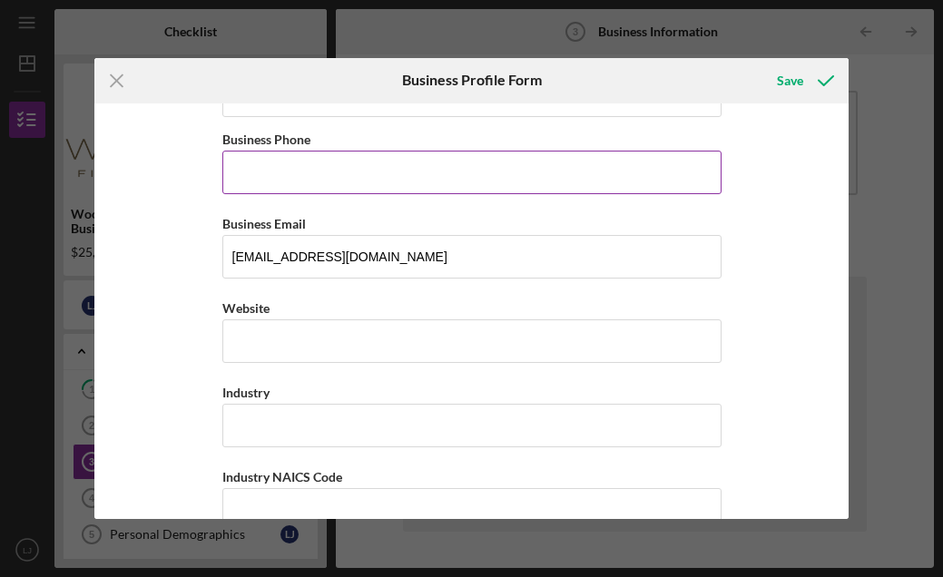
click at [576, 173] on input "Business Phone" at bounding box center [471, 173] width 499 height 44
click at [519, 183] on input "Business Phone" at bounding box center [471, 173] width 499 height 44
type input "[PHONE_NUMBER]"
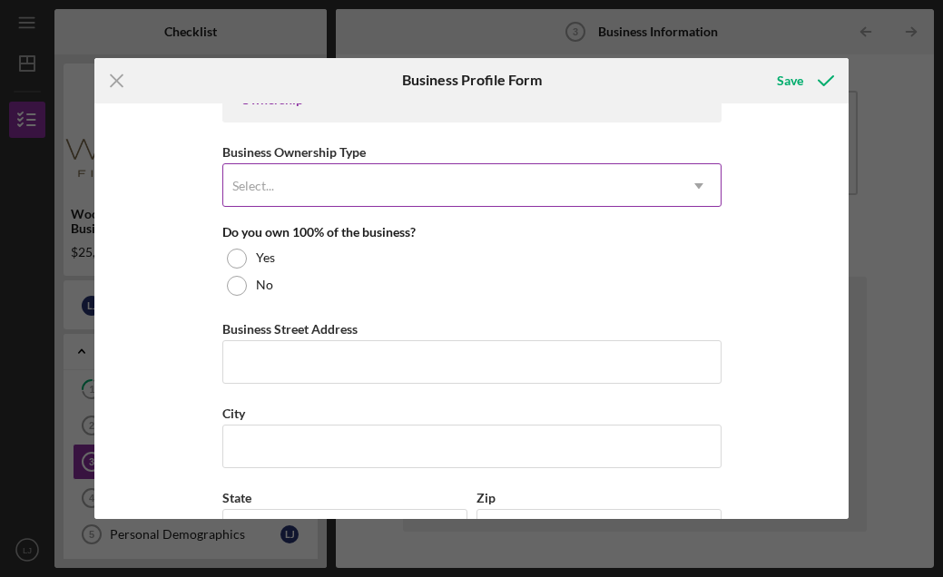
scroll to position [1051, 0]
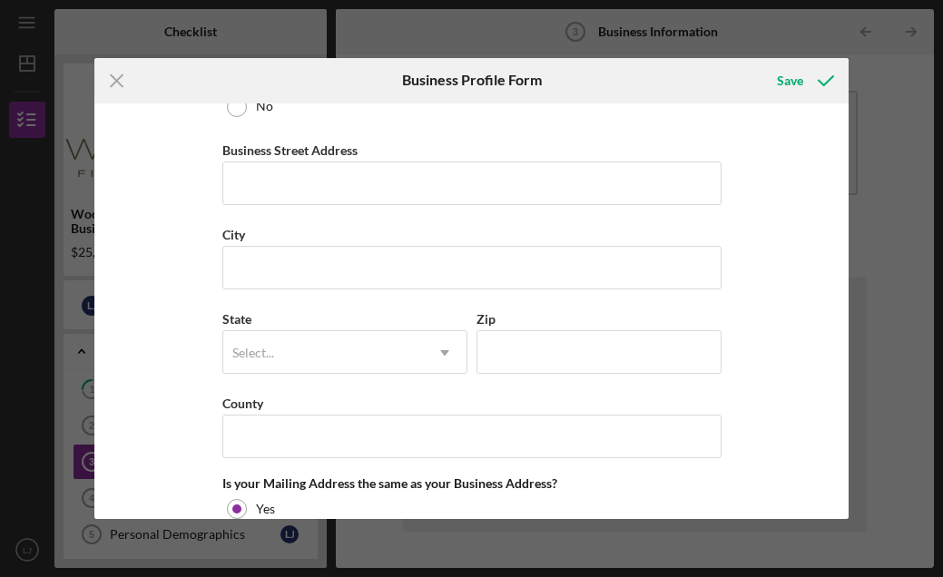
drag, startPoint x: 842, startPoint y: 353, endPoint x: 842, endPoint y: 183, distance: 169.8
click at [844, 193] on div "Business Name The Weeping Willow, LLC DBA Business Start Date [DATE] Legal Stru…" at bounding box center [471, 311] width 754 height 417
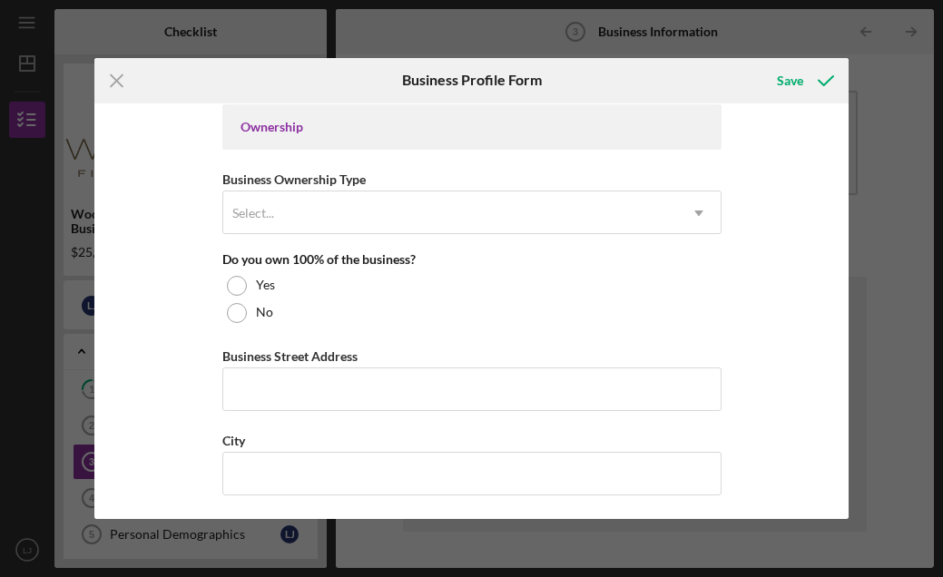
scroll to position [857, 0]
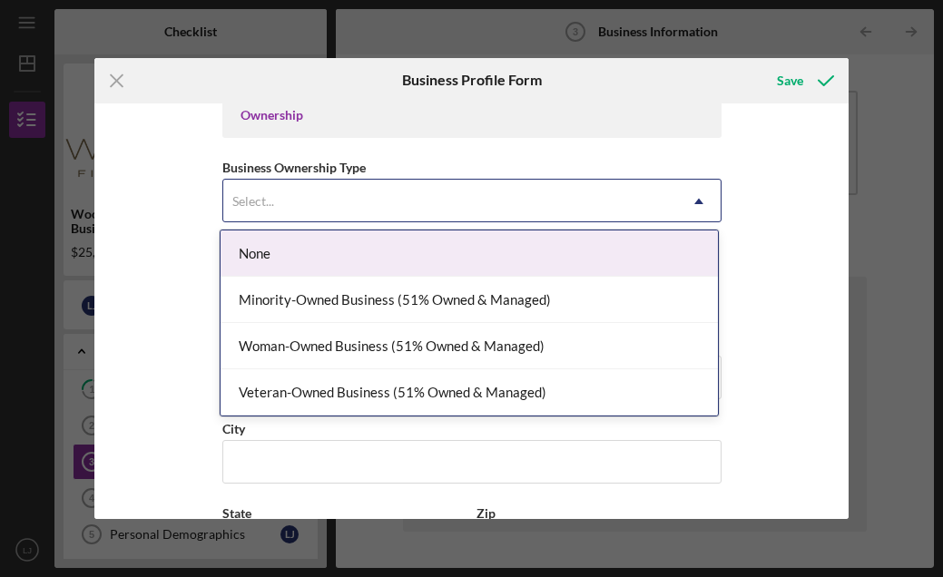
click at [701, 206] on icon "Icon/Dropdown Arrow" at bounding box center [699, 202] width 44 height 44
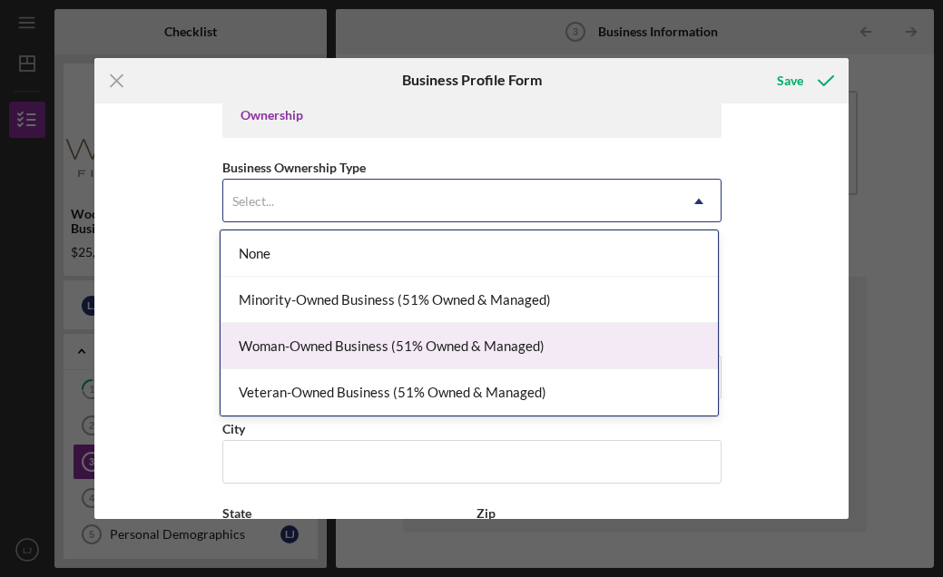
click at [451, 343] on div "Woman-Owned Business (51% Owned & Managed)" at bounding box center [469, 346] width 497 height 46
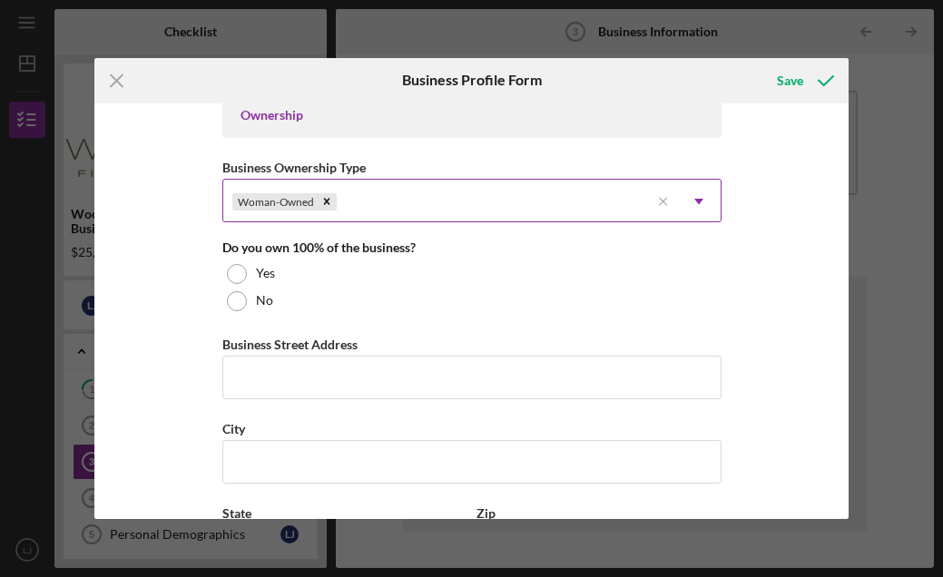
click at [701, 204] on icon "Icon/Dropdown Arrow" at bounding box center [699, 202] width 44 height 44
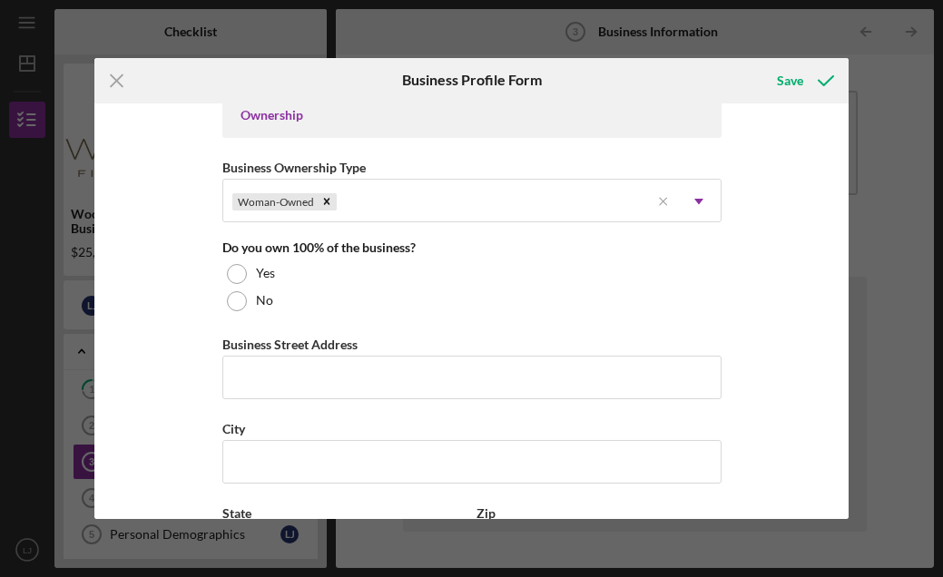
click at [744, 211] on div "Business Name The Weeping Willow, LLC DBA Business Start Date [DATE] Legal Stru…" at bounding box center [471, 311] width 754 height 417
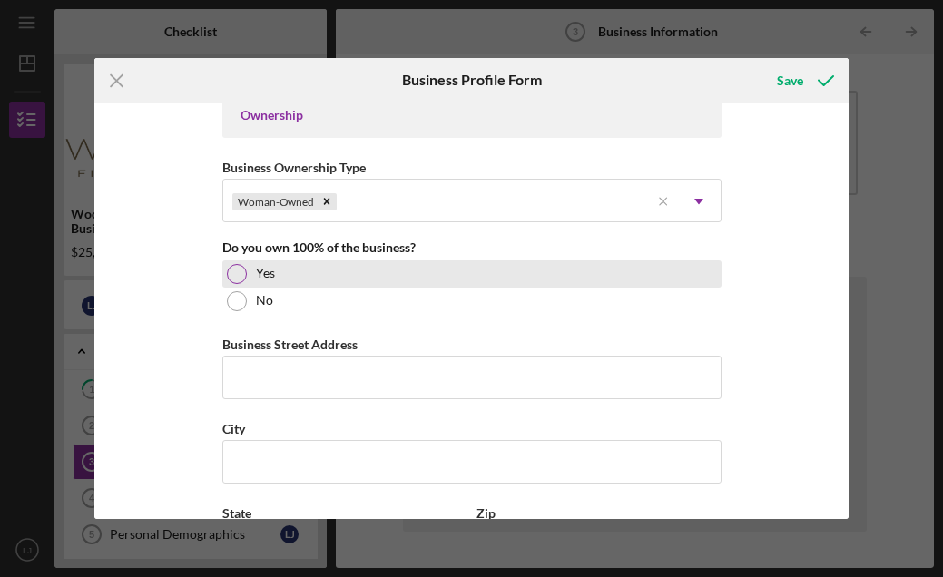
click at [234, 271] on div at bounding box center [237, 274] width 20 height 20
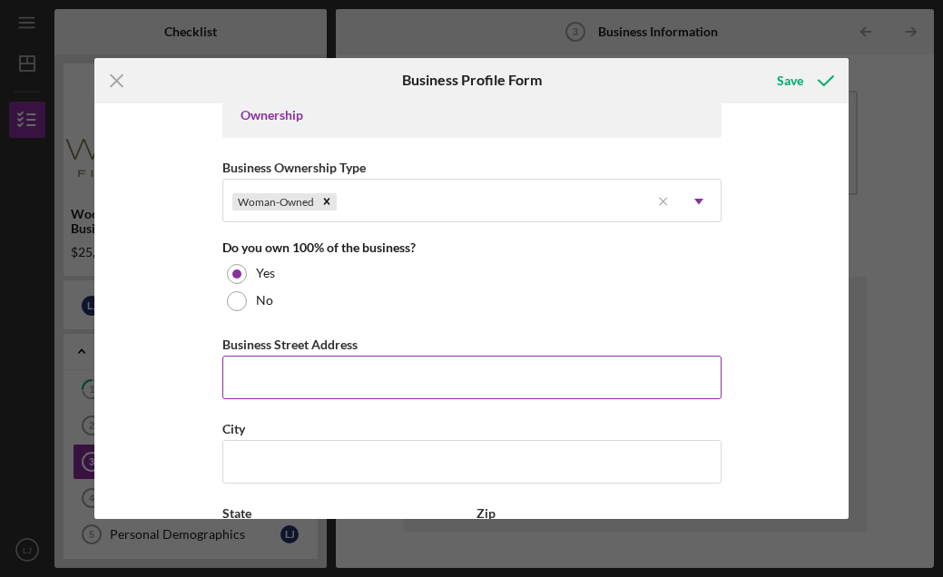
click at [563, 377] on input "Business Street Address" at bounding box center [471, 378] width 499 height 44
click at [556, 381] on input "Business Street Address" at bounding box center [471, 378] width 499 height 44
type input "N8290 [PERSON_NAME]"
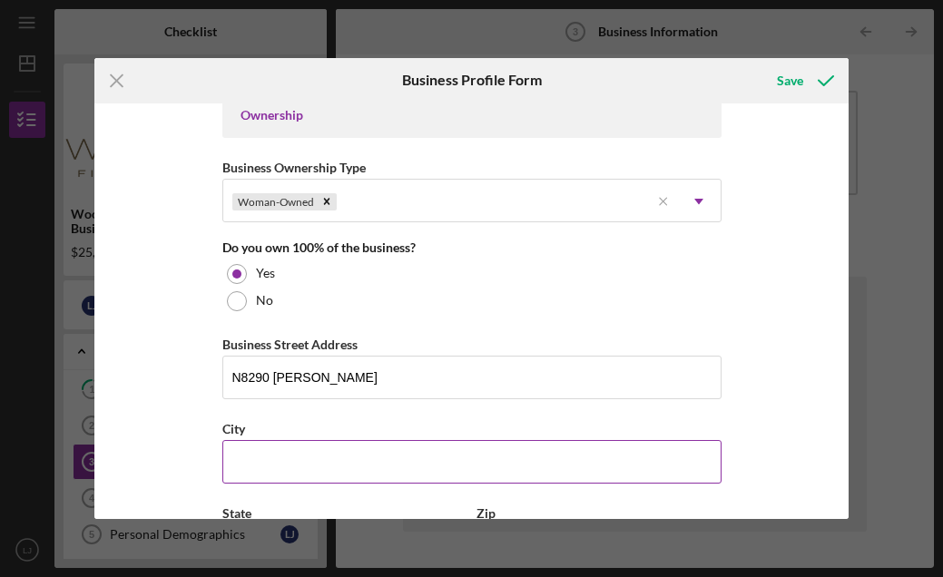
click at [467, 461] on input "City" at bounding box center [471, 462] width 499 height 44
click at [468, 468] on input "City" at bounding box center [471, 462] width 499 height 44
click at [468, 469] on input "City" at bounding box center [471, 462] width 499 height 44
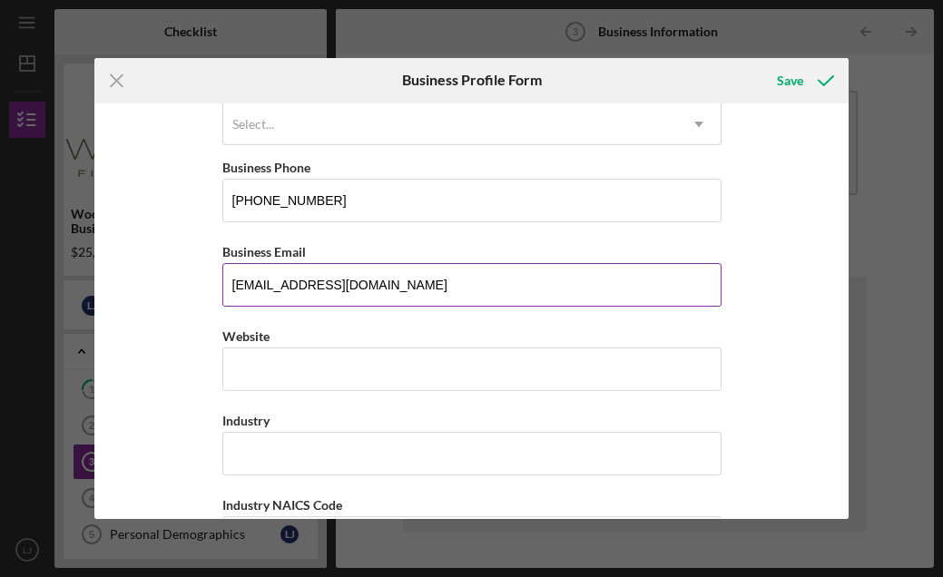
scroll to position [303, 0]
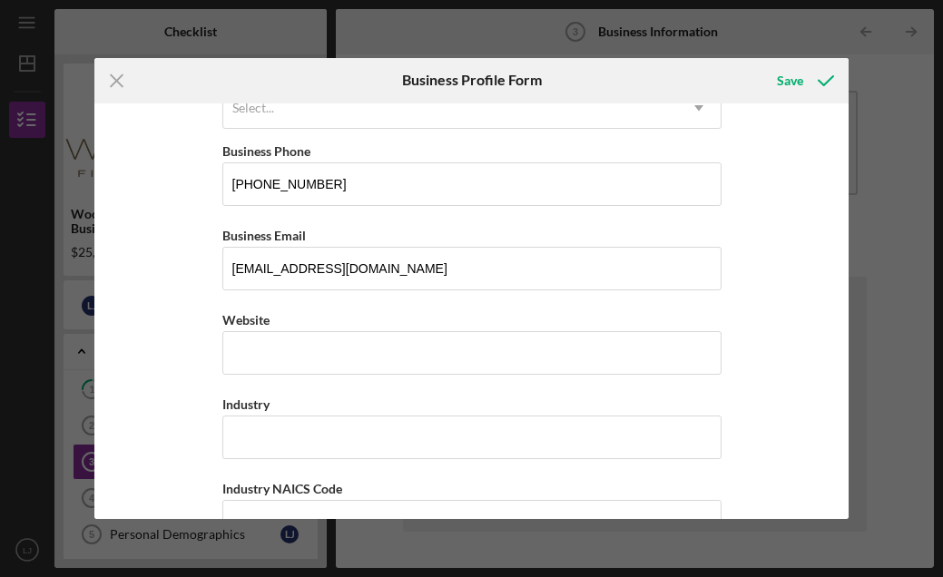
type input "Oneida"
drag, startPoint x: 843, startPoint y: 225, endPoint x: 849, endPoint y: 241, distance: 16.4
click at [849, 242] on div "Business Name The Weeping Willow, LLC DBA Business Start Date [DATE] Legal Stru…" at bounding box center [471, 311] width 754 height 417
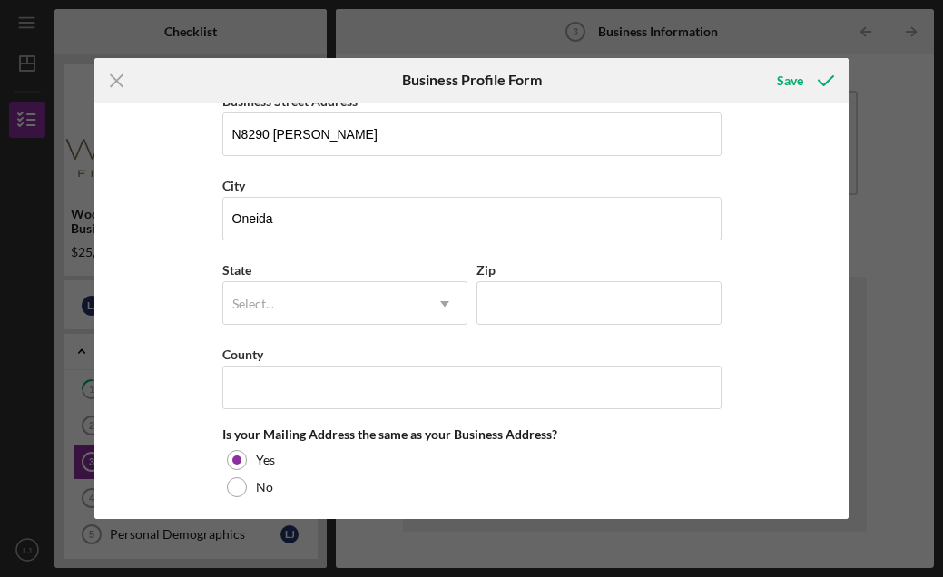
scroll to position [1104, 0]
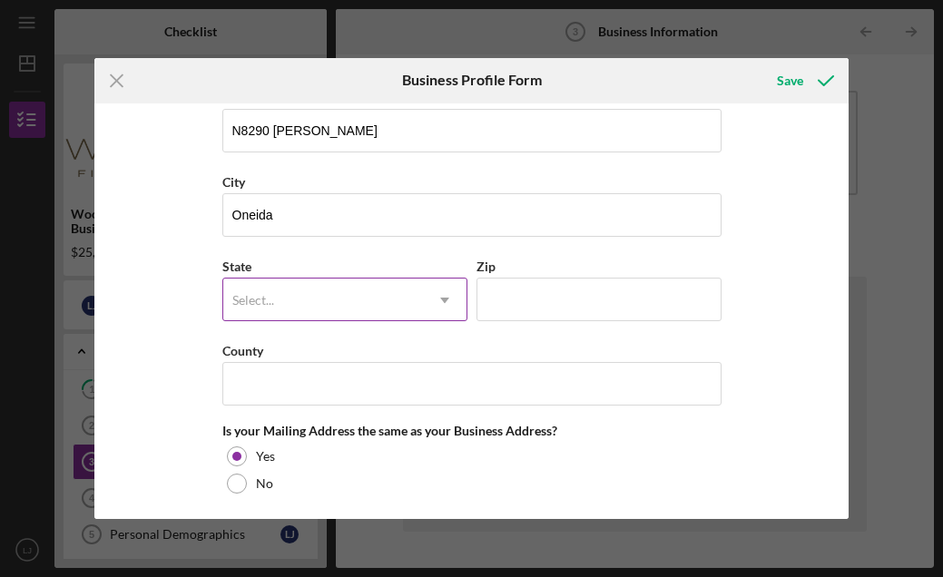
click at [451, 302] on icon "Icon/Dropdown Arrow" at bounding box center [445, 301] width 44 height 44
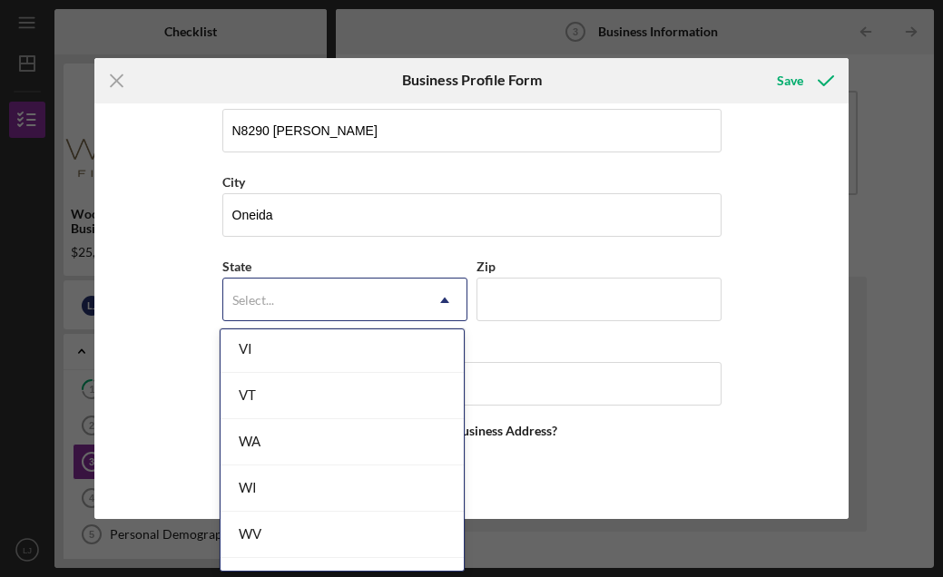
scroll to position [3223, 0]
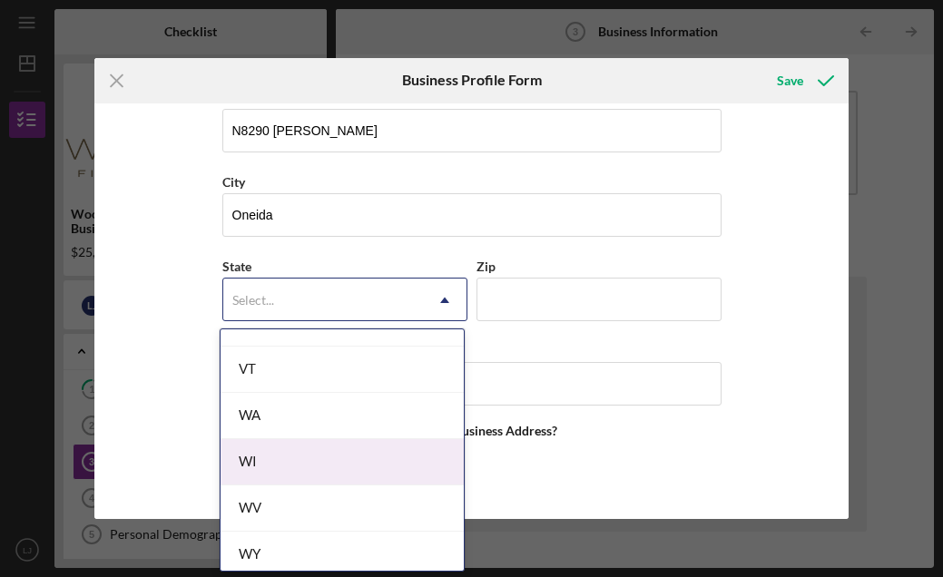
click at [386, 467] on div "WI" at bounding box center [342, 462] width 243 height 46
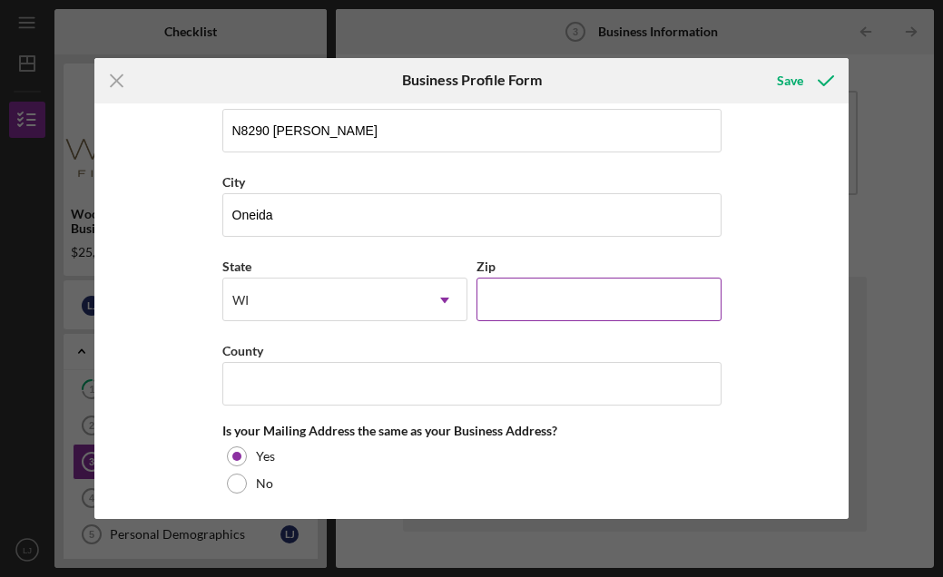
click at [626, 306] on input "Zip" at bounding box center [599, 300] width 245 height 44
type input "54155"
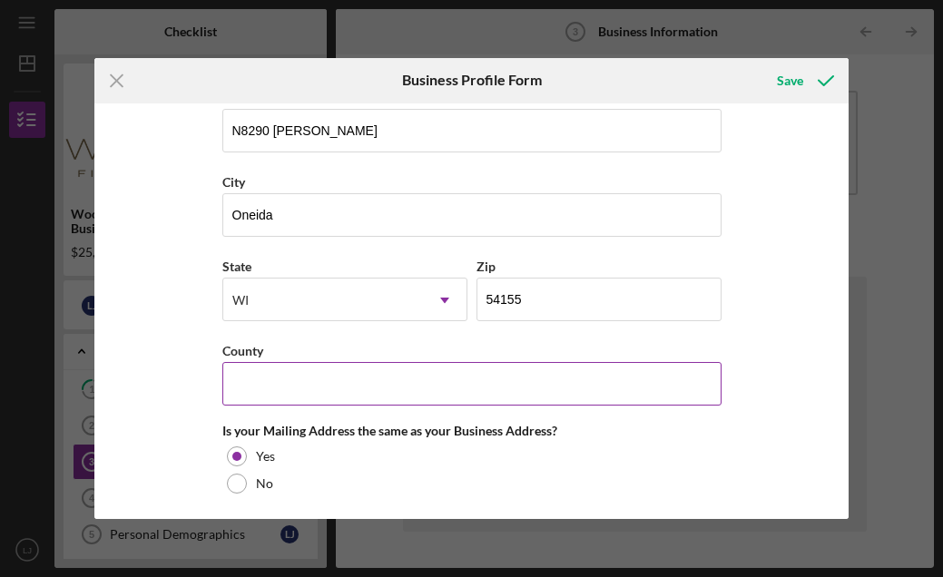
click at [673, 388] on input "County" at bounding box center [471, 384] width 499 height 44
type input "Outagamie"
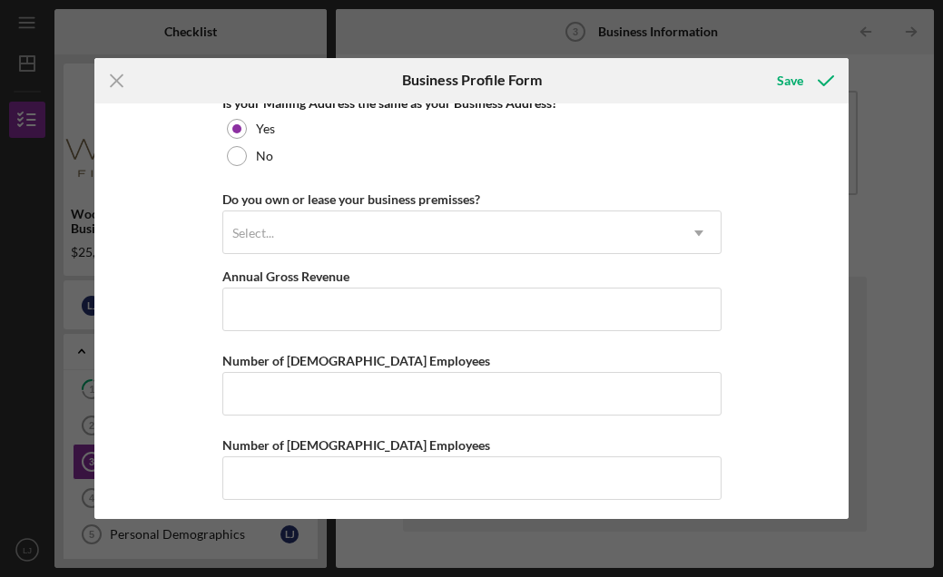
scroll to position [1436, 0]
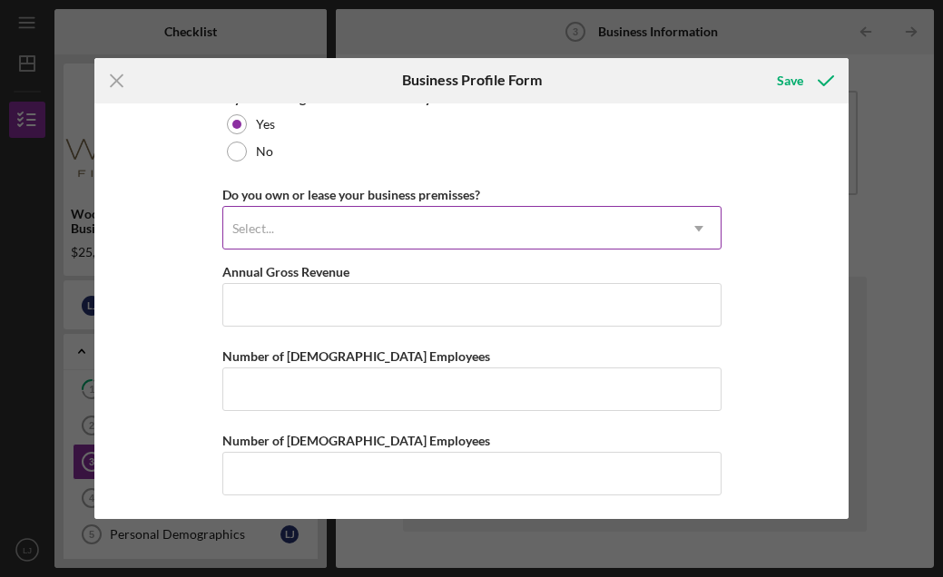
click at [698, 230] on icon "Icon/Dropdown Arrow" at bounding box center [699, 229] width 44 height 44
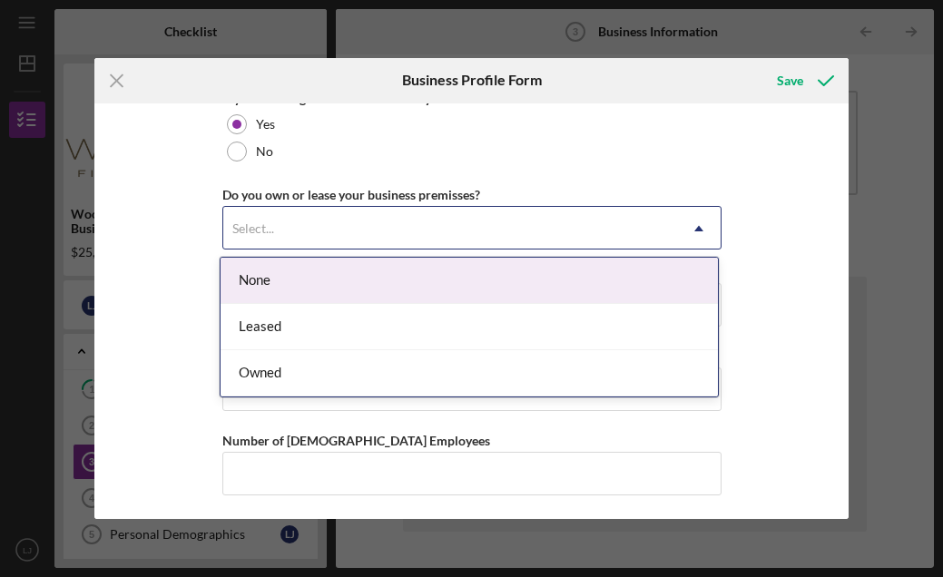
click at [565, 271] on div "None" at bounding box center [469, 281] width 497 height 46
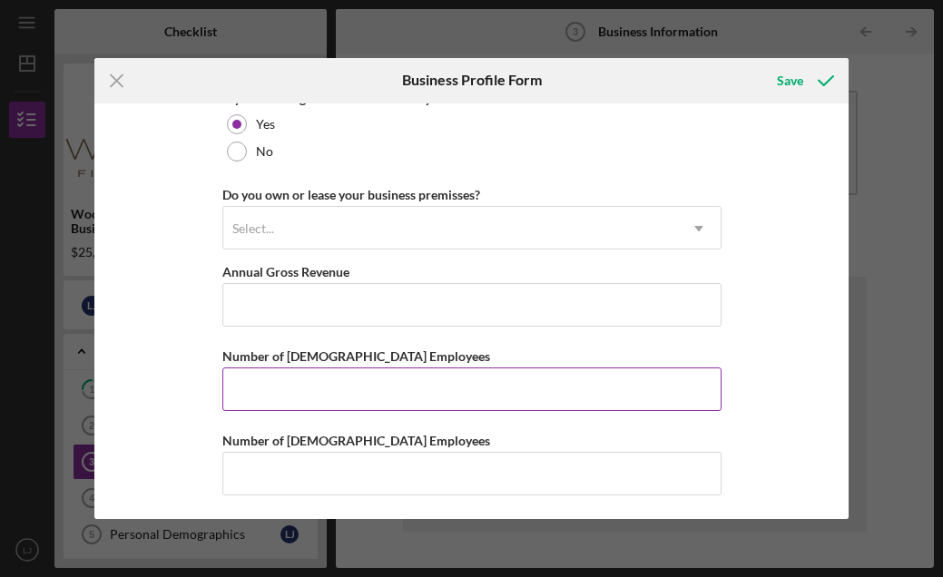
click at [677, 385] on input "Number of [DEMOGRAPHIC_DATA] Employees" at bounding box center [471, 390] width 499 height 44
click at [671, 383] on input "Number of [DEMOGRAPHIC_DATA] Employees" at bounding box center [471, 390] width 499 height 44
type input "1"
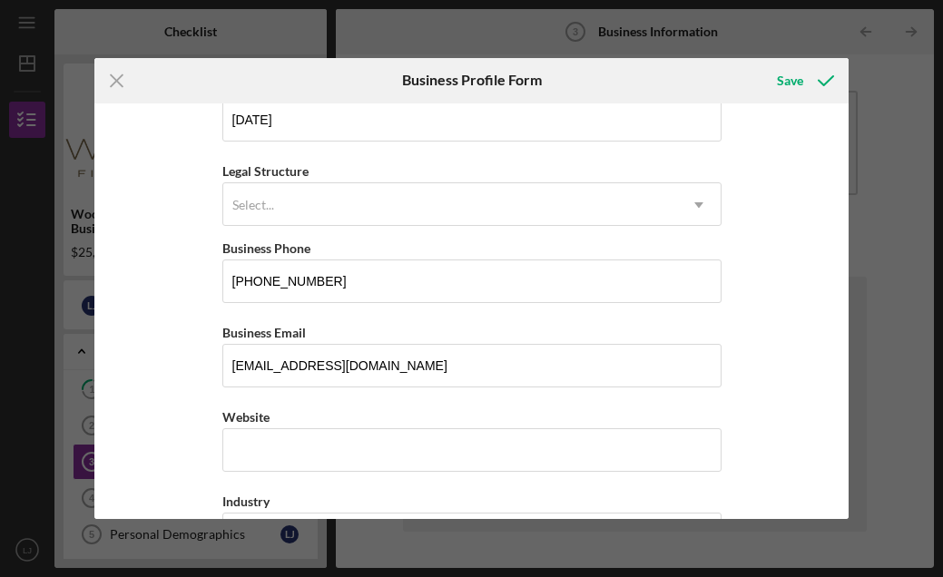
scroll to position [0, 0]
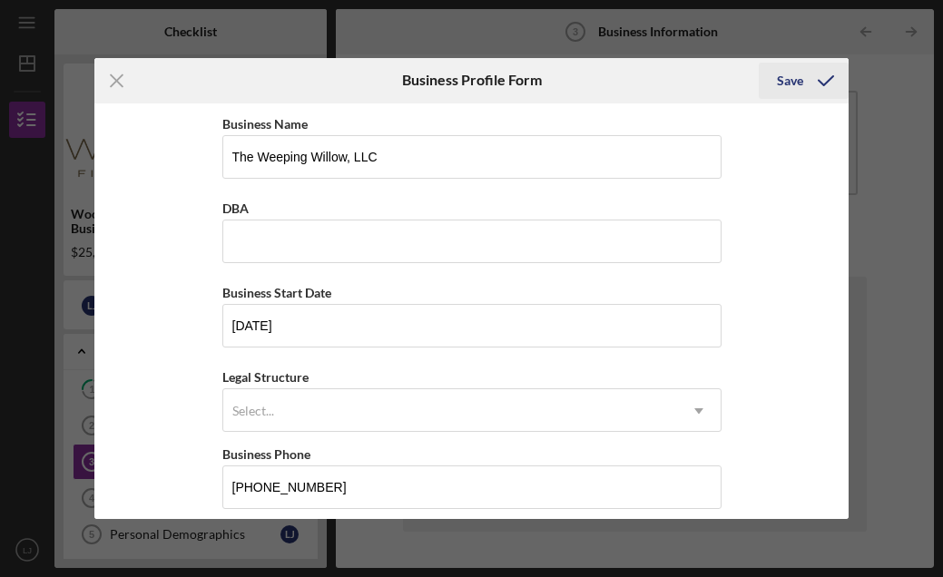
click at [787, 80] on div "Save" at bounding box center [790, 81] width 26 height 36
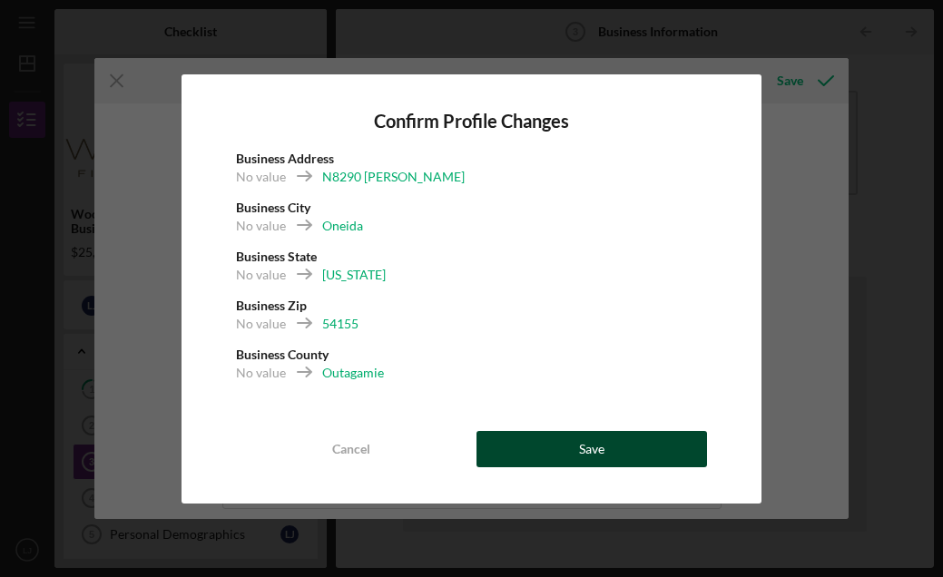
click at [586, 450] on div "Save" at bounding box center [591, 449] width 25 height 36
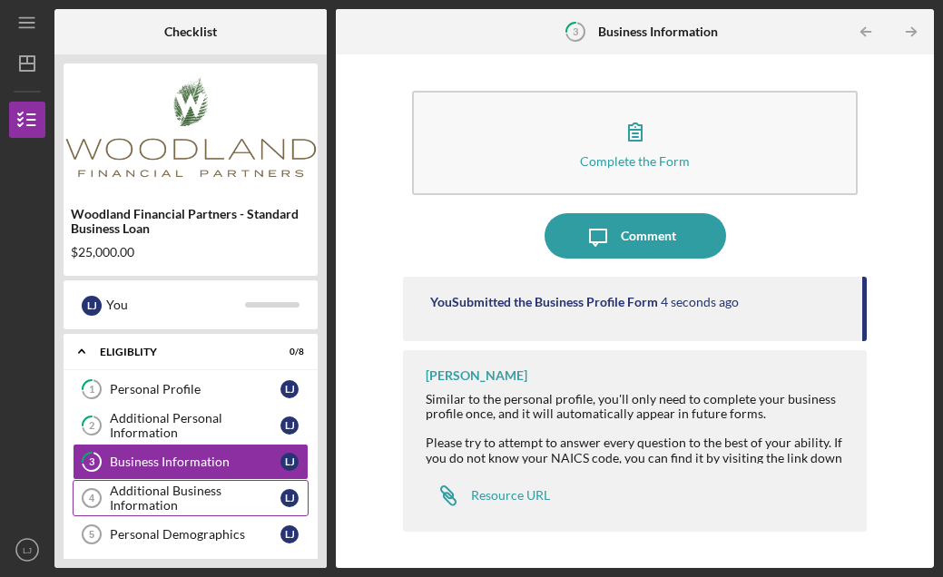
click at [218, 491] on div "Additional Business Information" at bounding box center [195, 498] width 171 height 29
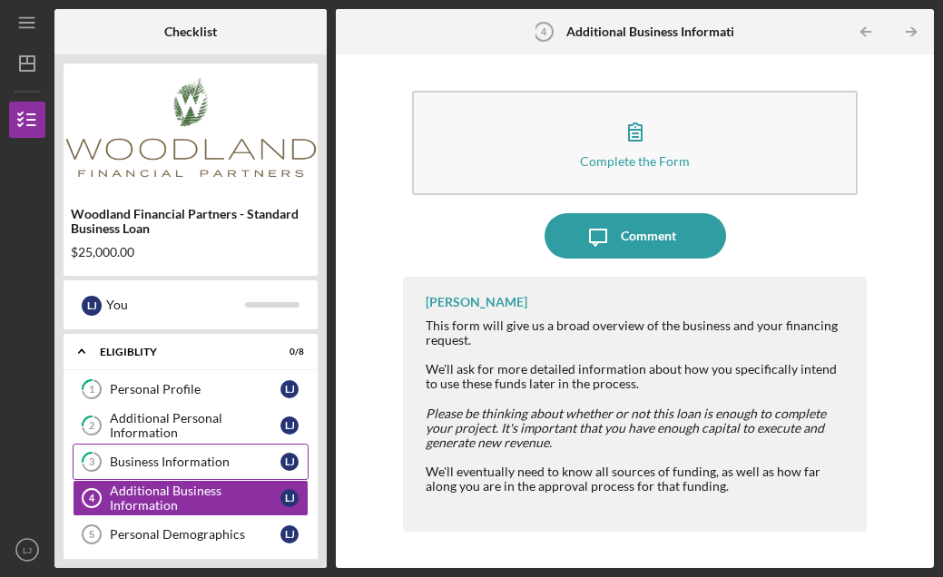
click at [237, 466] on div "Business Information" at bounding box center [195, 462] width 171 height 15
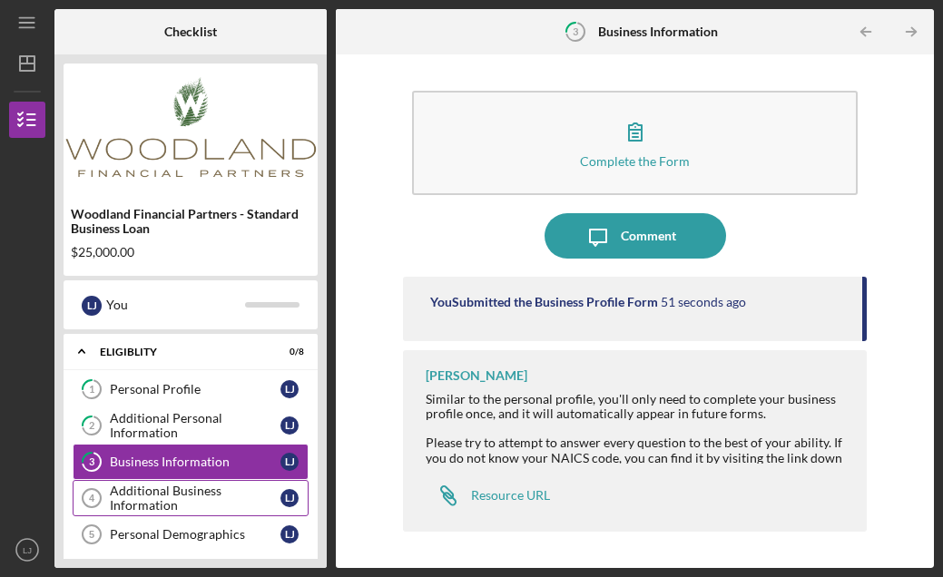
click at [269, 496] on div "Additional Business Information" at bounding box center [195, 498] width 171 height 29
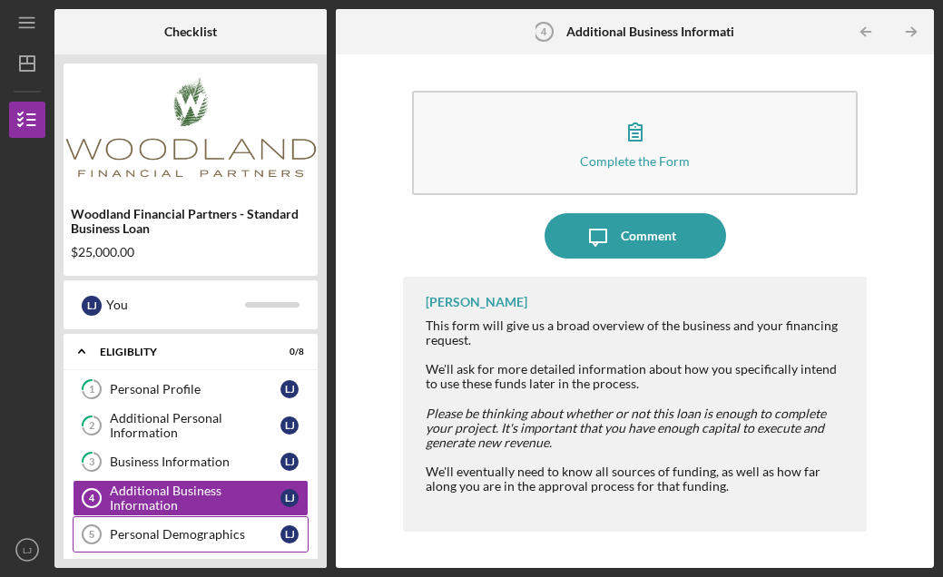
click at [258, 537] on div "Personal Demographics" at bounding box center [195, 534] width 171 height 15
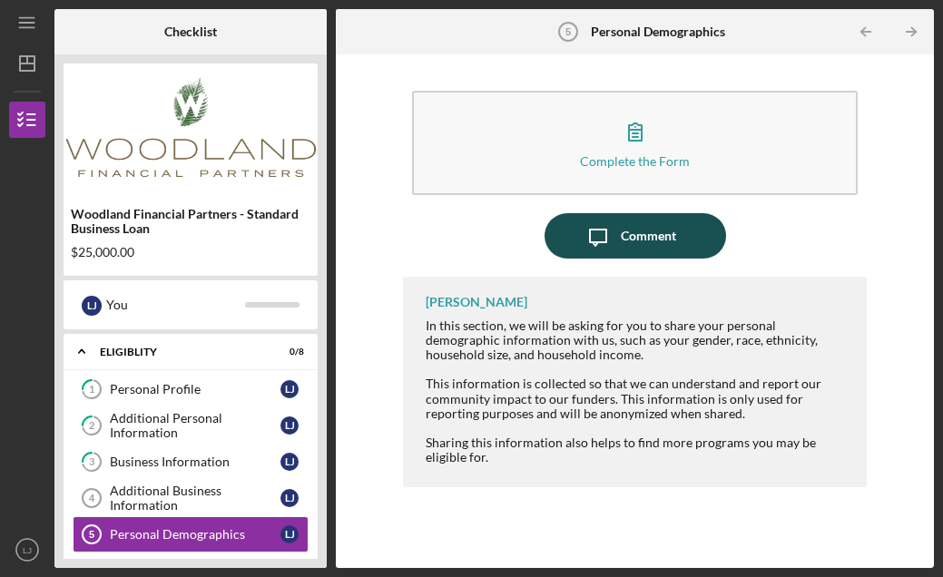
click at [625, 238] on div "Comment" at bounding box center [648, 235] width 55 height 45
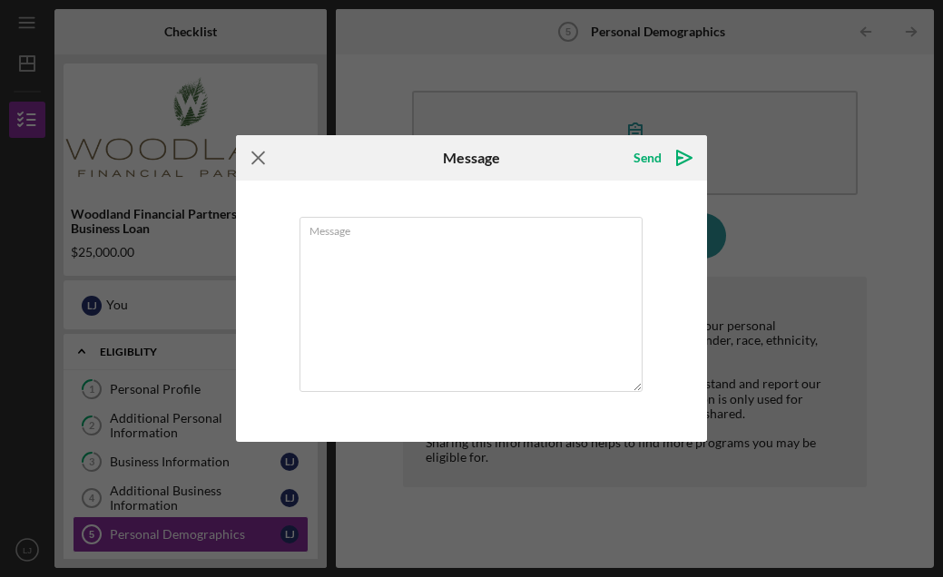
click at [258, 160] on icon "Icon/Menu Close" at bounding box center [258, 157] width 45 height 45
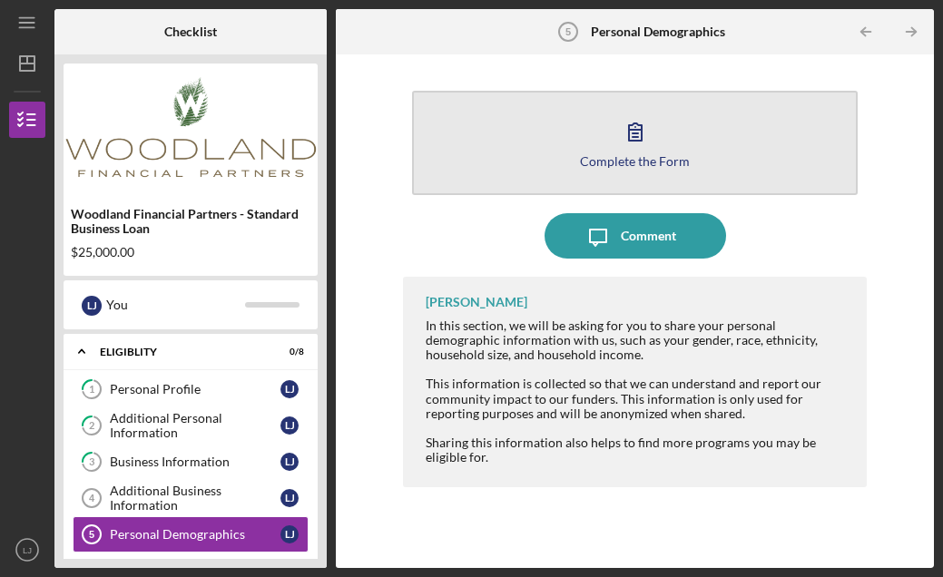
click at [647, 171] on button "Complete the Form Form" at bounding box center [635, 143] width 446 height 104
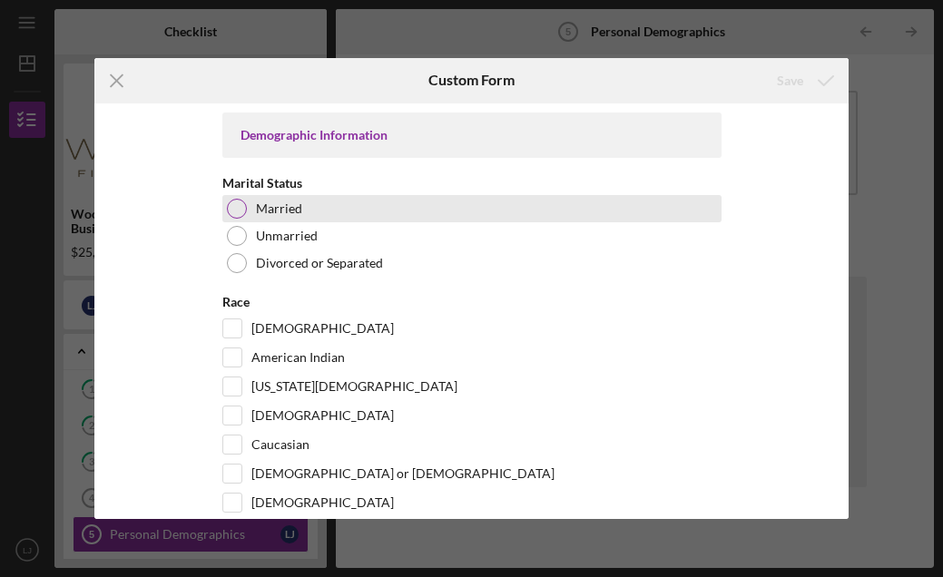
click at [232, 211] on div at bounding box center [237, 209] width 20 height 20
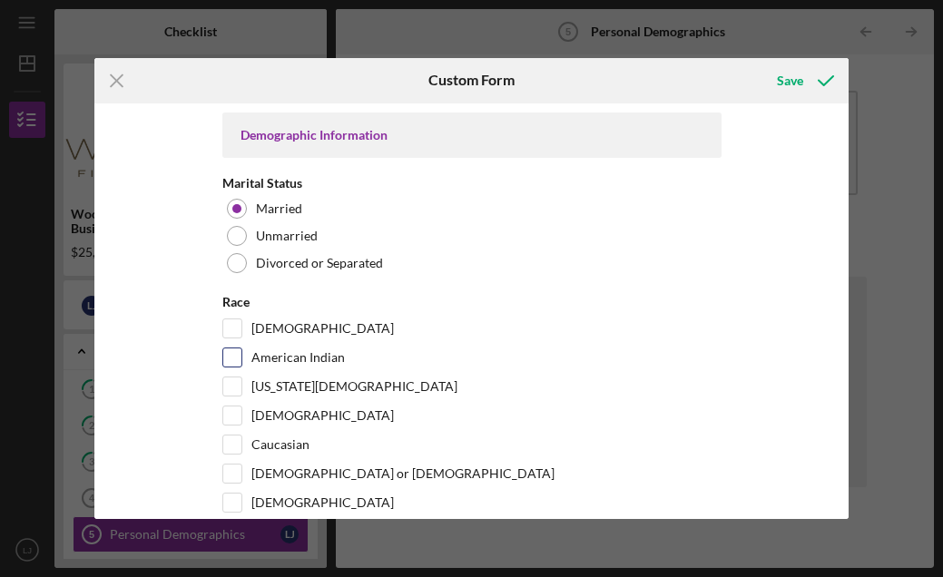
click at [230, 354] on input "American Indian" at bounding box center [232, 358] width 18 height 18
checkbox input "true"
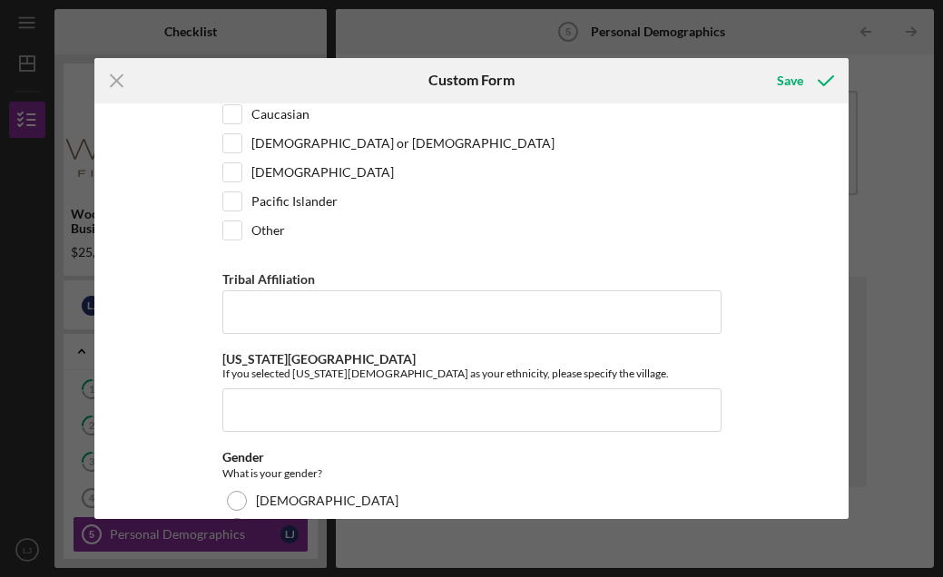
scroll to position [369, 0]
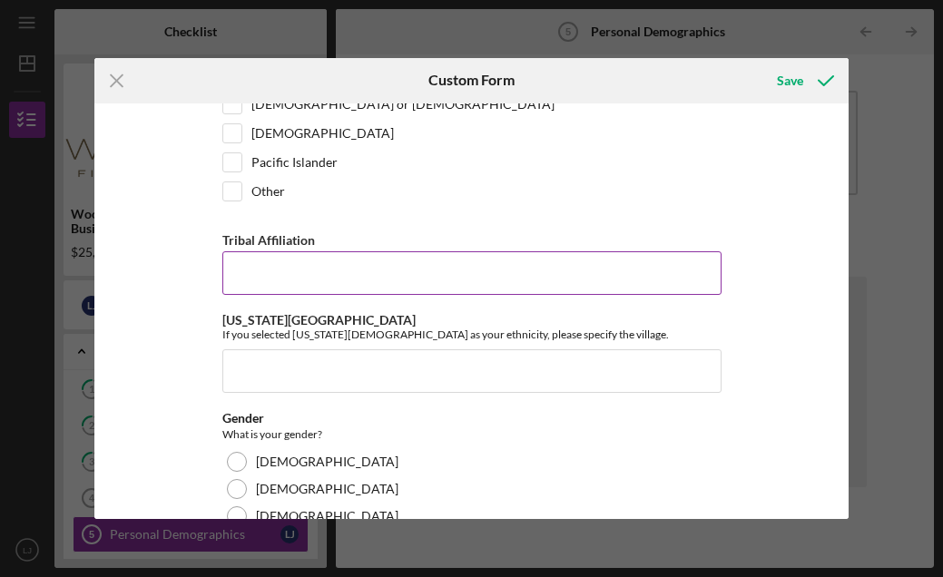
click at [588, 267] on input "Tribal Affiliation" at bounding box center [471, 273] width 499 height 44
click at [418, 288] on input "Tribal Affiliation" at bounding box center [471, 273] width 499 height 44
type input "Oneida"
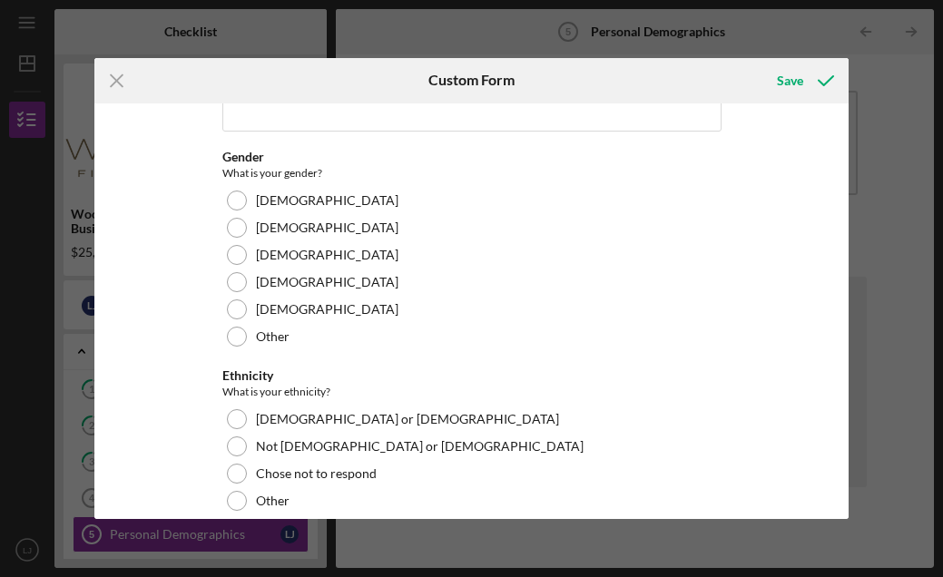
scroll to position [642, 0]
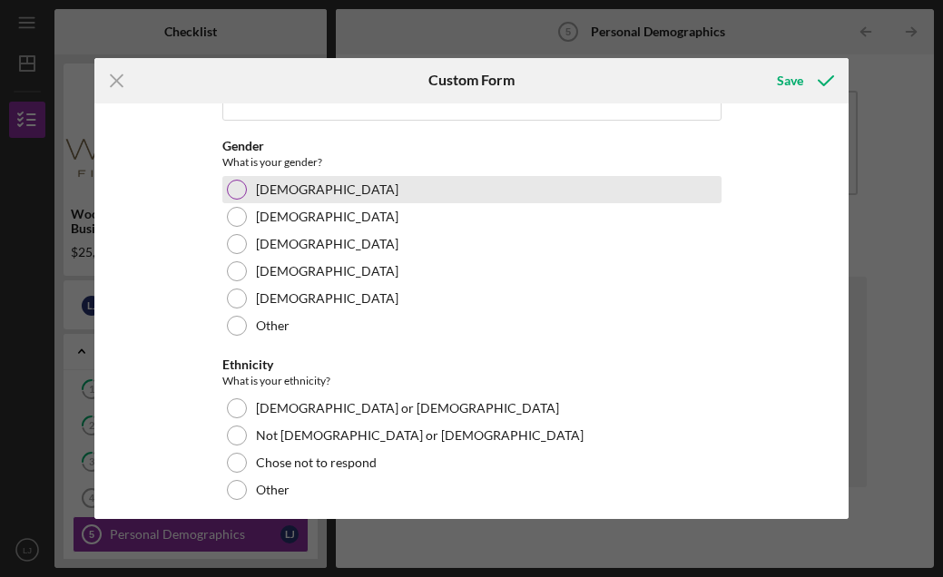
click at [233, 182] on div at bounding box center [237, 190] width 20 height 20
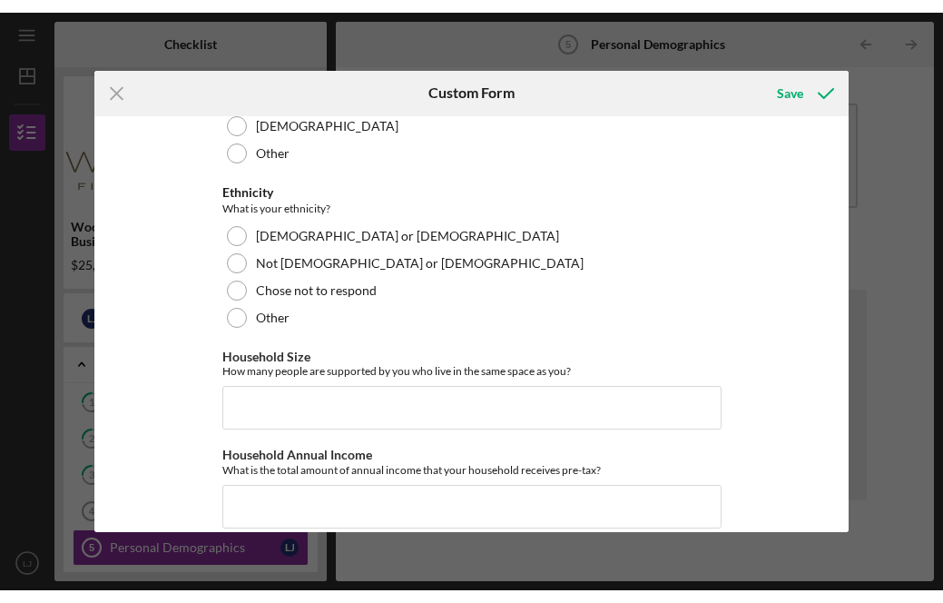
scroll to position [849, 0]
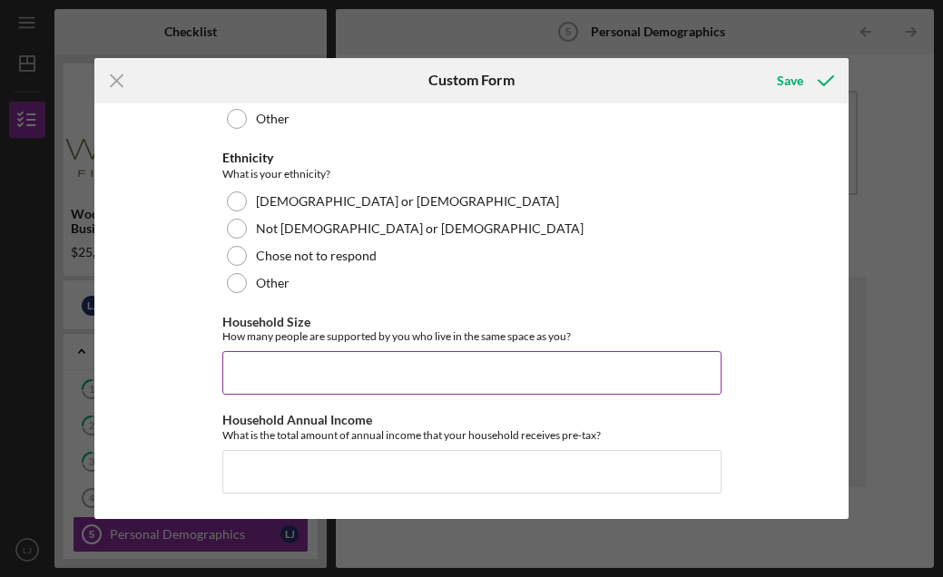
click at [444, 373] on input "Household Size" at bounding box center [471, 373] width 499 height 44
click at [474, 379] on input "Household Size" at bounding box center [471, 373] width 499 height 44
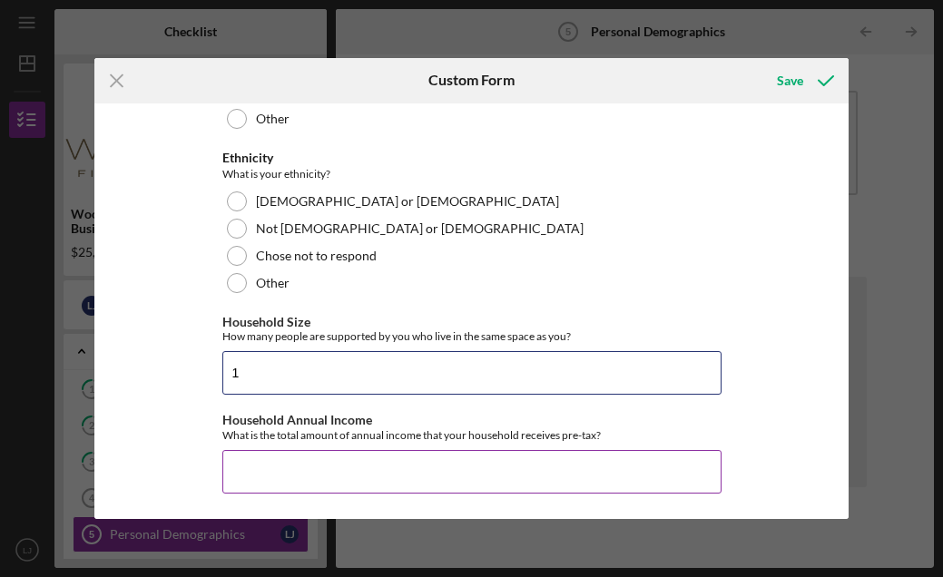
type input "1"
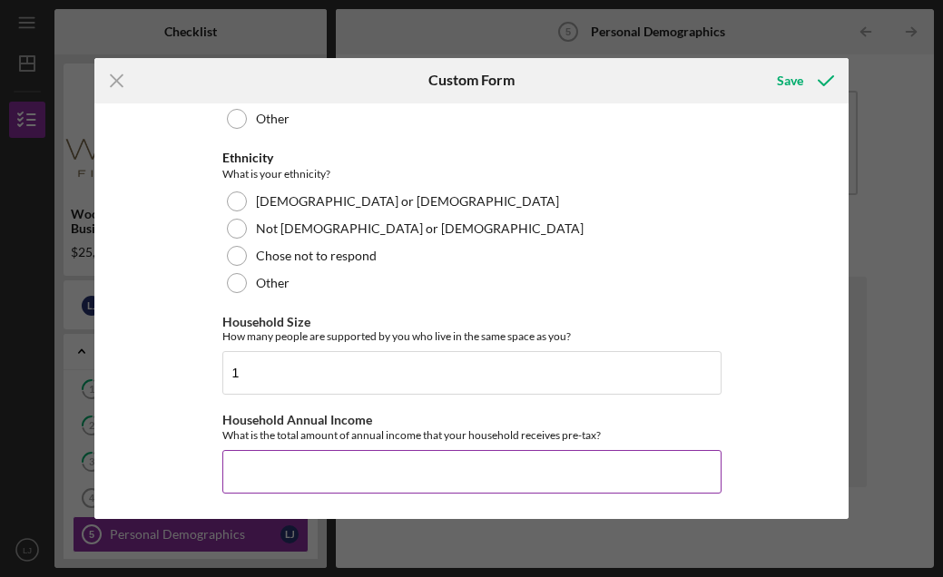
click at [514, 483] on input "Household Annual Income" at bounding box center [471, 472] width 499 height 44
click at [518, 475] on input "Household Annual Income" at bounding box center [471, 472] width 499 height 44
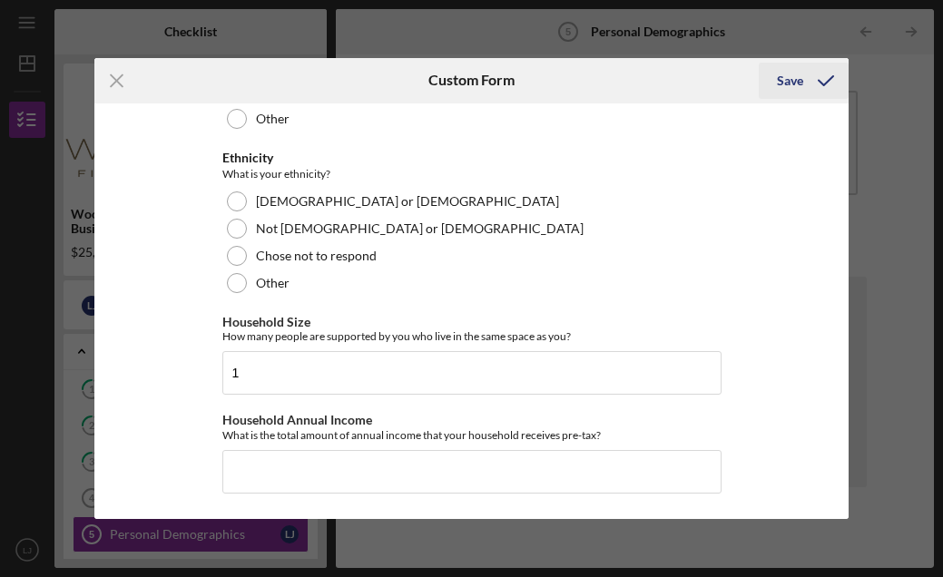
click at [793, 81] on div "Save" at bounding box center [790, 81] width 26 height 36
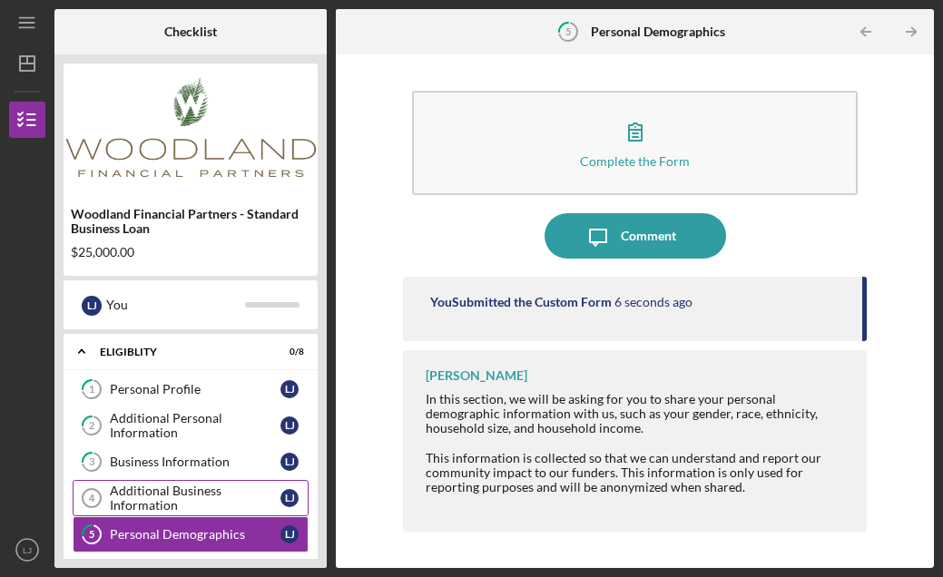
click at [259, 498] on div "Additional Business Information" at bounding box center [195, 498] width 171 height 29
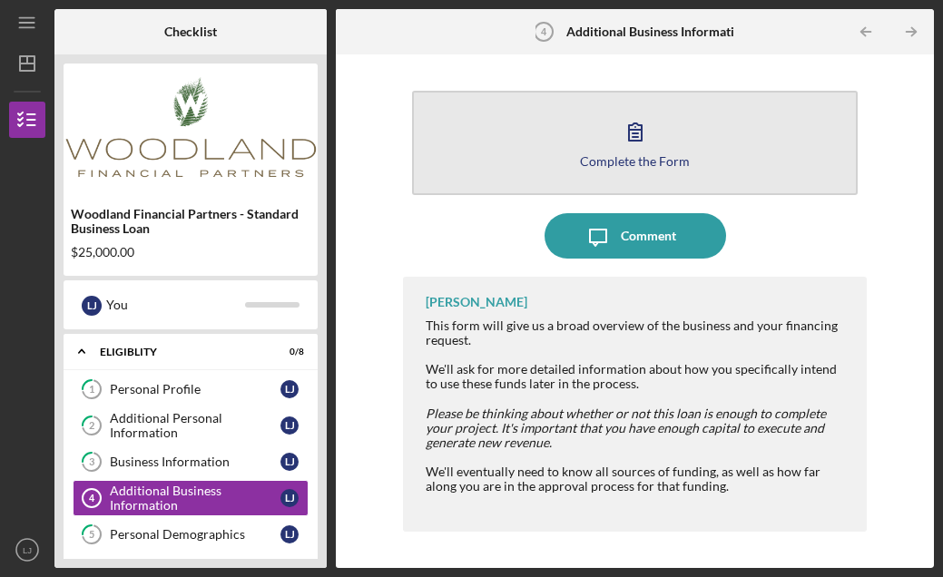
click at [566, 138] on button "Complete the Form Form" at bounding box center [635, 143] width 446 height 104
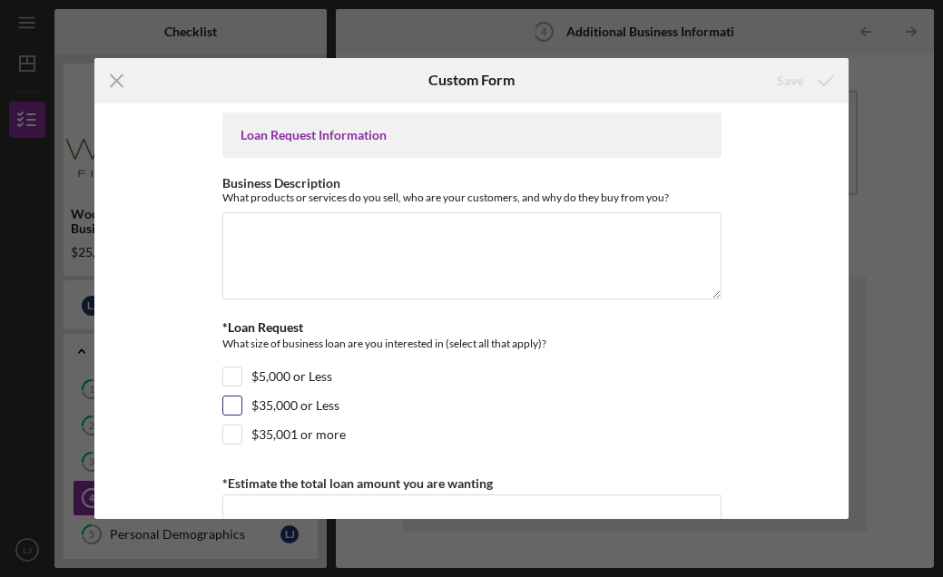
click at [233, 408] on input "$35,000 or Less" at bounding box center [232, 406] width 18 height 18
checkbox input "true"
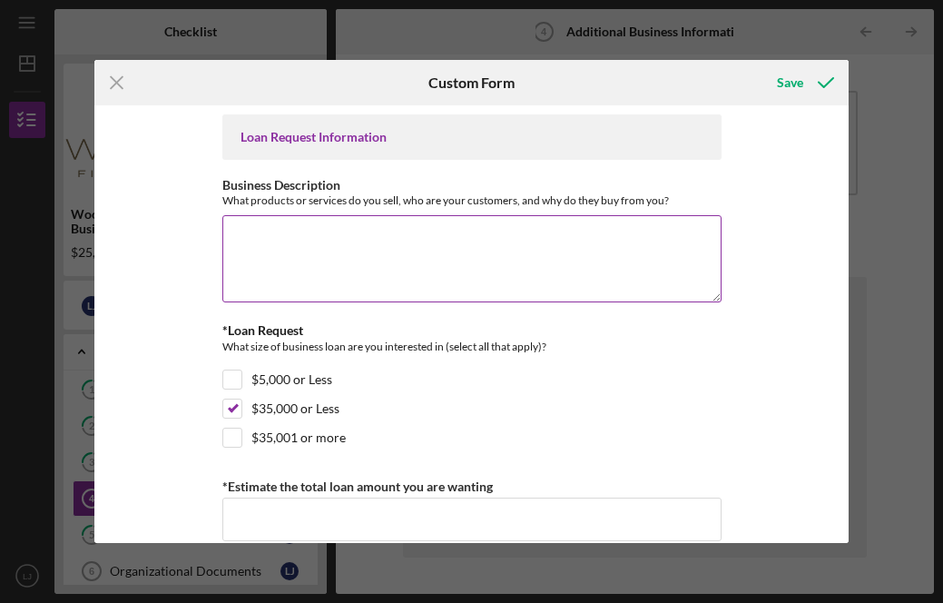
click at [551, 267] on textarea "Business Description" at bounding box center [471, 258] width 499 height 87
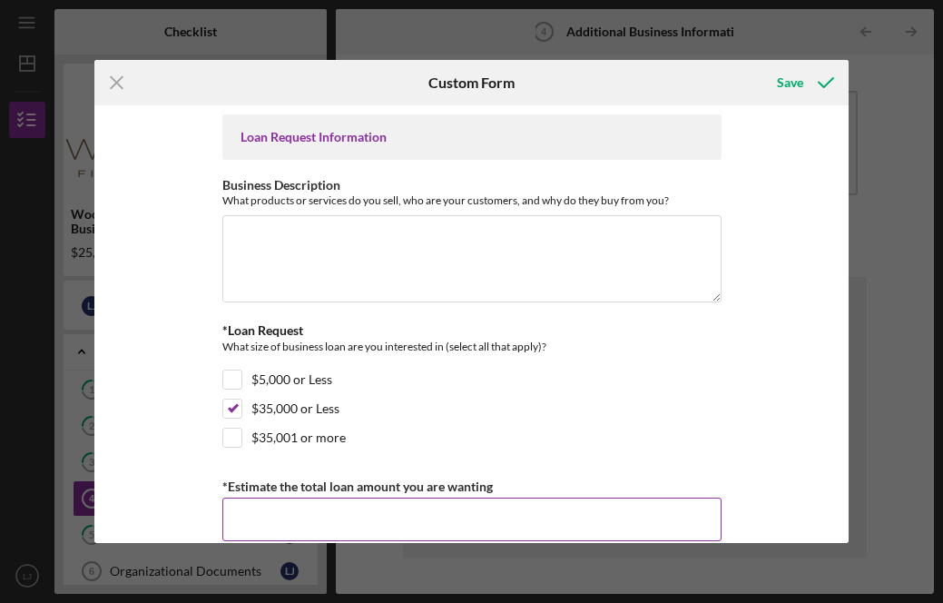
click at [294, 518] on input "*Estimate the total loan amount you are wanting" at bounding box center [471, 519] width 499 height 44
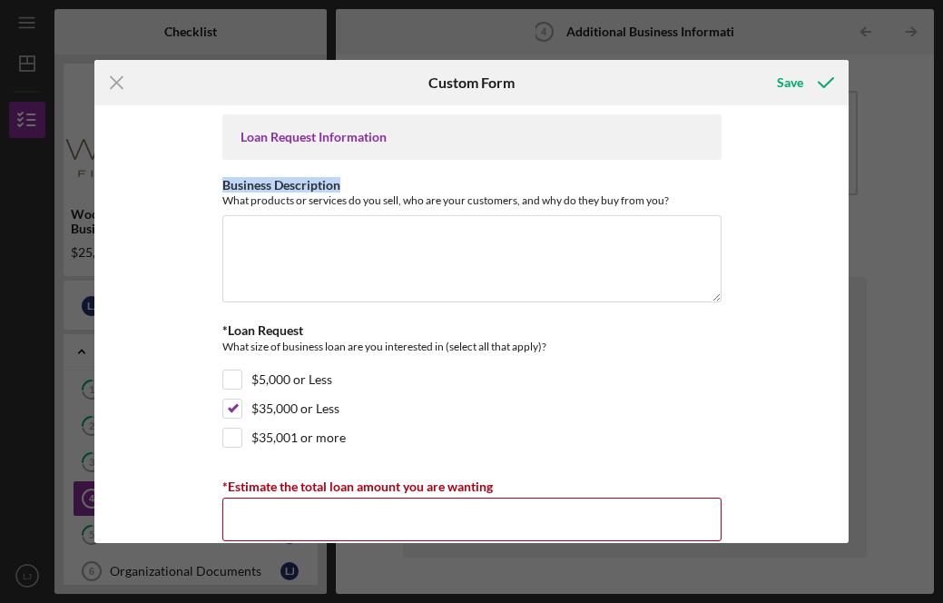
drag, startPoint x: 842, startPoint y: 158, endPoint x: 842, endPoint y: 179, distance: 20.9
click at [842, 180] on div "Loan Request Information Business Description What products or services do you …" at bounding box center [471, 323] width 754 height 437
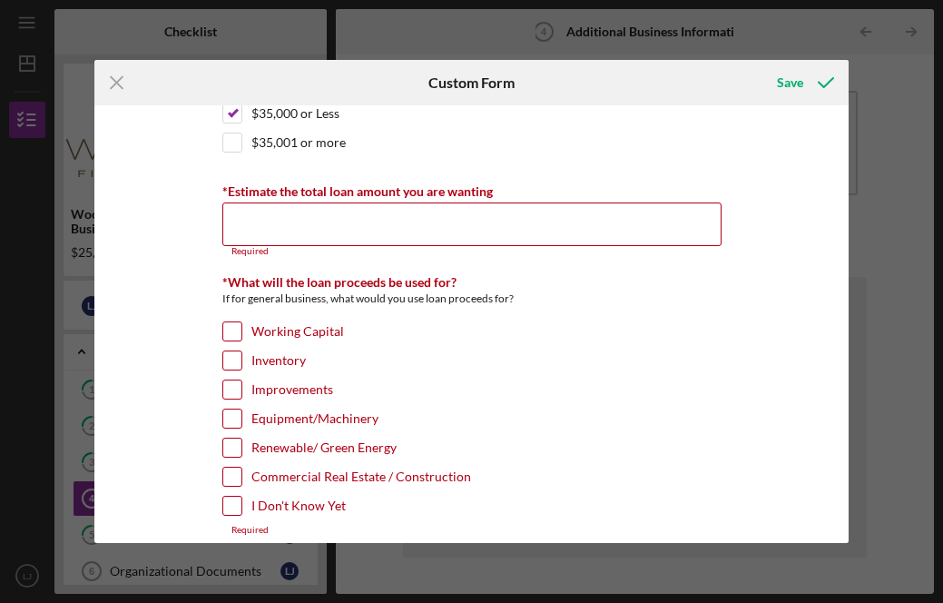
scroll to position [308, 0]
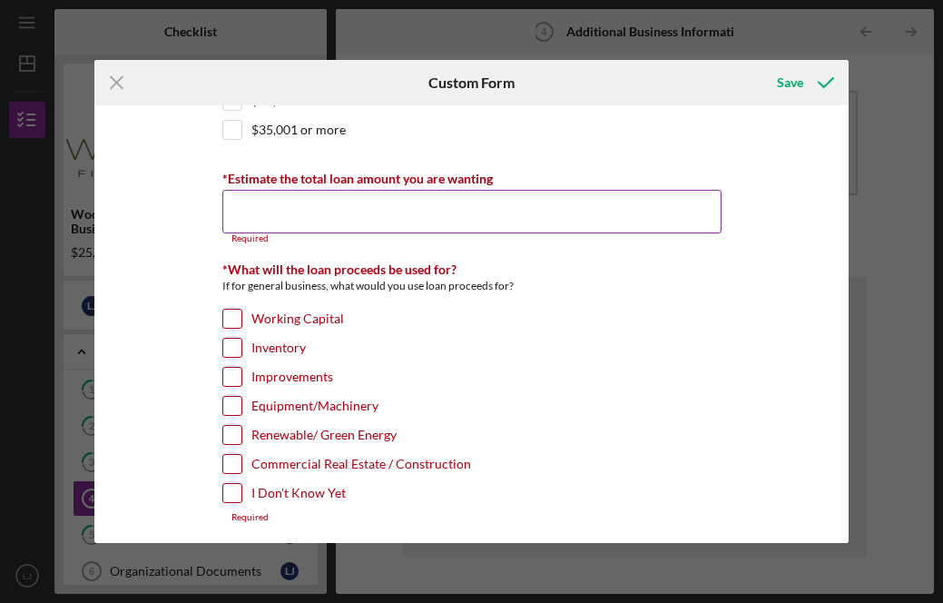
click at [494, 212] on input "*Estimate the total loan amount you are wanting" at bounding box center [471, 212] width 499 height 44
click at [493, 212] on input "*Estimate the total loan amount you are wanting" at bounding box center [471, 212] width 499 height 44
click at [356, 205] on input "*Estimate the total loan amount you are wanting" at bounding box center [471, 212] width 499 height 44
paste input "$25,000.15"
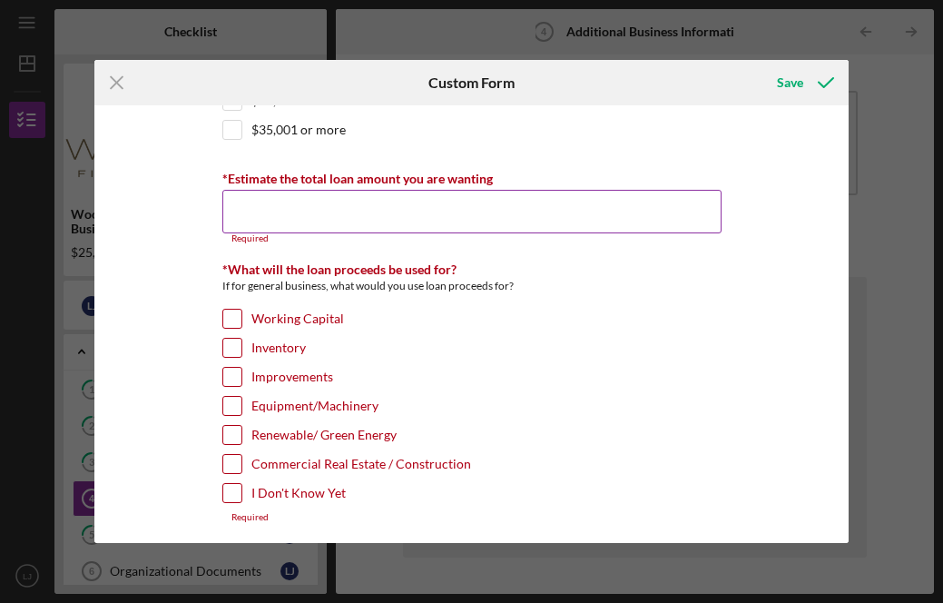
type input "$25,000.15"
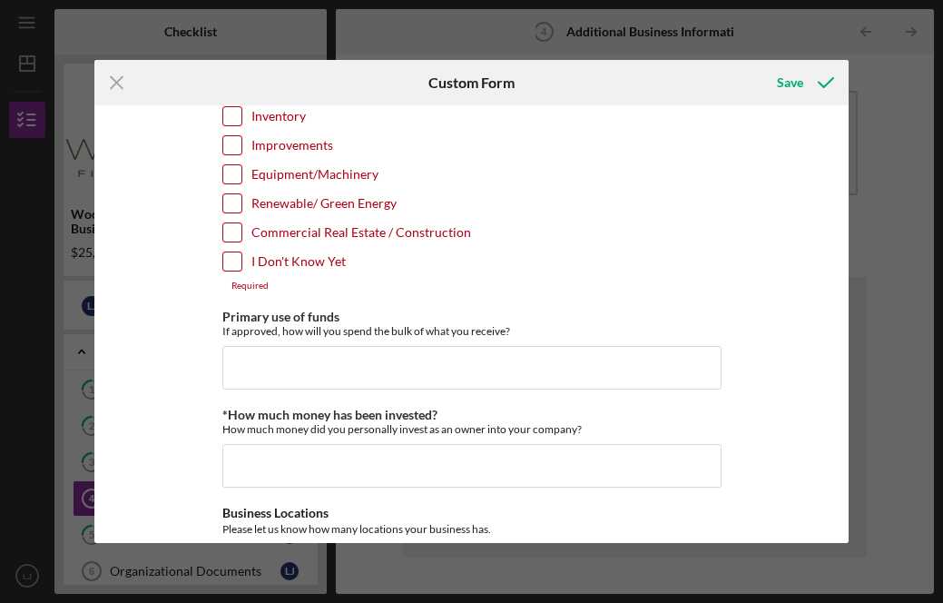
scroll to position [311, 0]
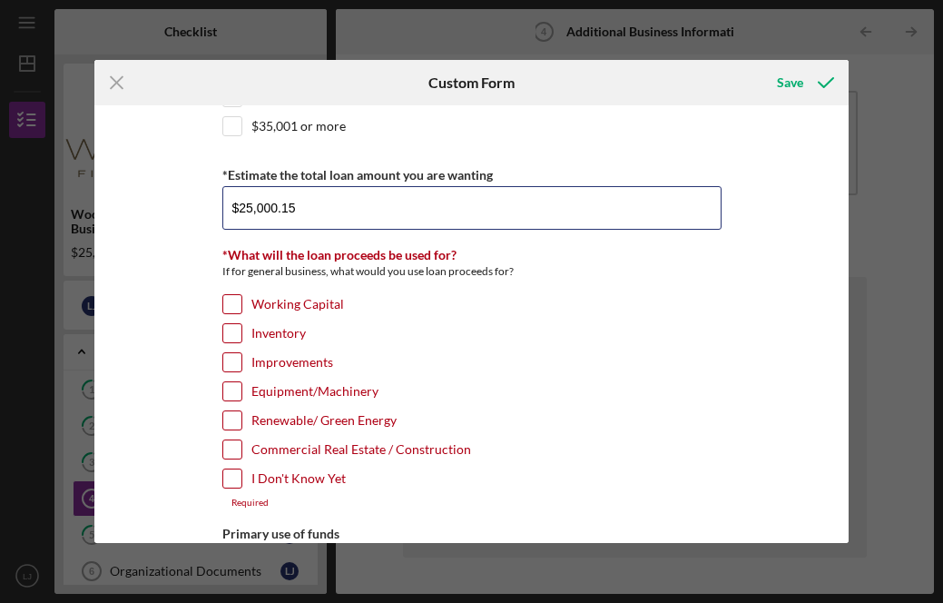
drag, startPoint x: 300, startPoint y: 210, endPoint x: 196, endPoint y: 210, distance: 104.4
click at [196, 210] on div "Loan Request Information Business Description What products or services do you …" at bounding box center [471, 323] width 754 height 437
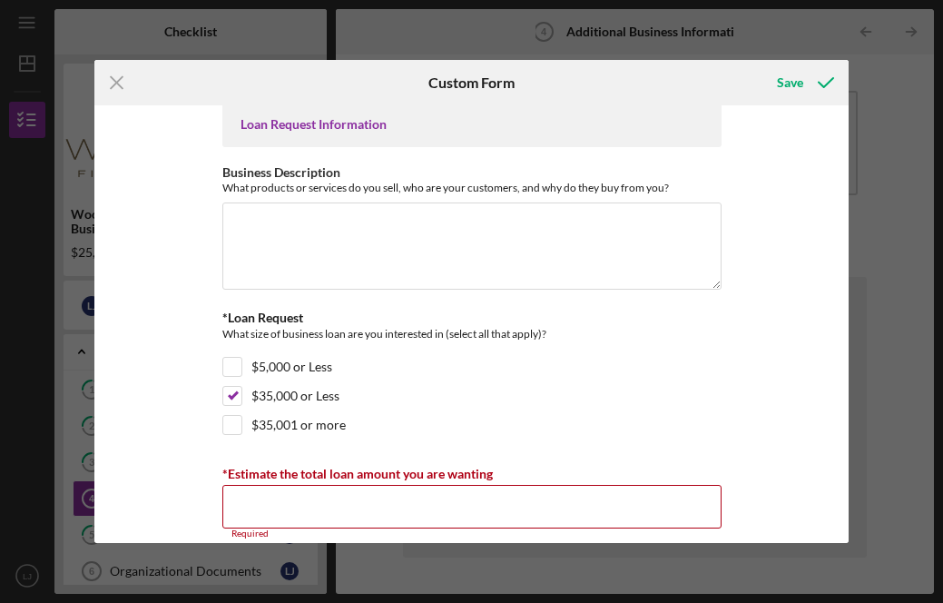
scroll to position [0, 0]
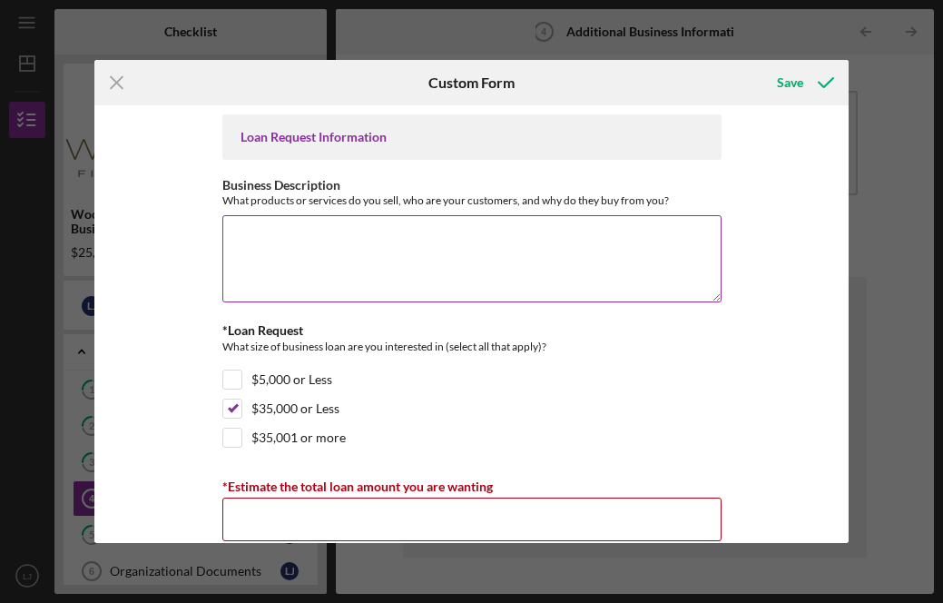
click at [506, 222] on textarea "Business Description" at bounding box center [471, 258] width 499 height 87
click at [322, 267] on textarea "Business Description" at bounding box center [471, 258] width 499 height 87
paste textarea "The Weeping Willow LLC is a home décor and gift brand that brings cozy charm an…"
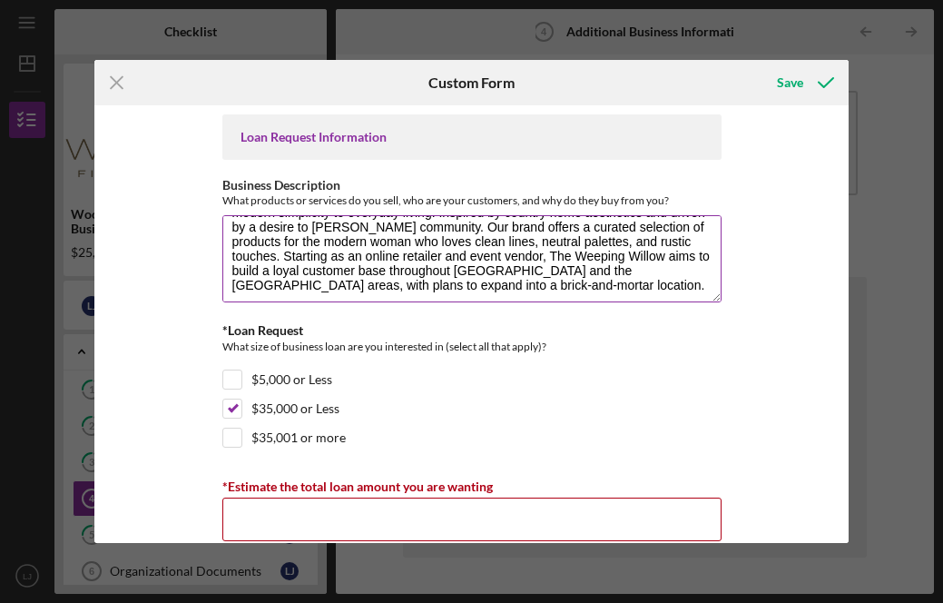
scroll to position [44, 0]
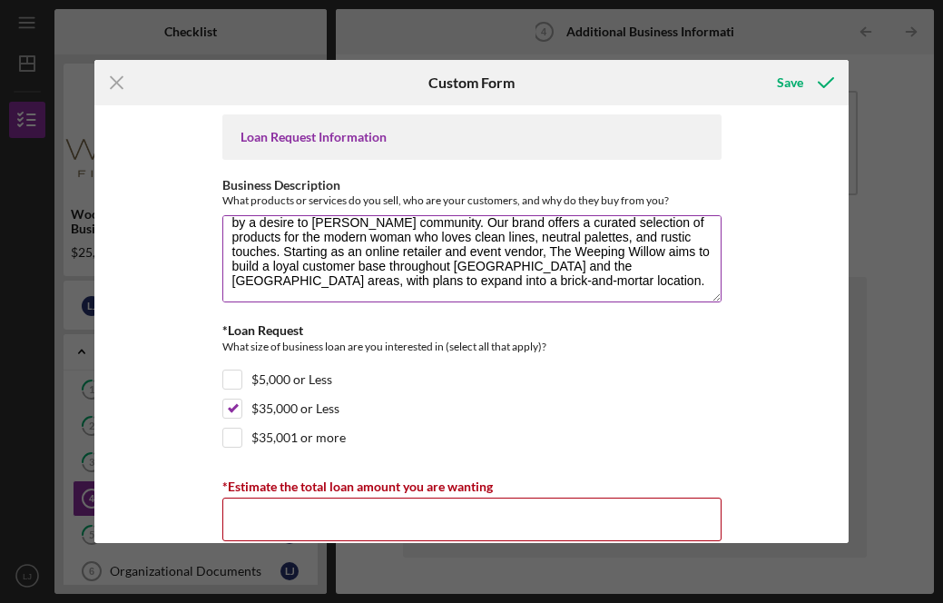
click at [571, 300] on textarea "The Weeping Willow LLC is a home décor and gift brand that brings cozy charm an…" at bounding box center [471, 258] width 499 height 87
type textarea "The Weeping Willow LLC is a home décor and gift brand that brings cozy charm an…"
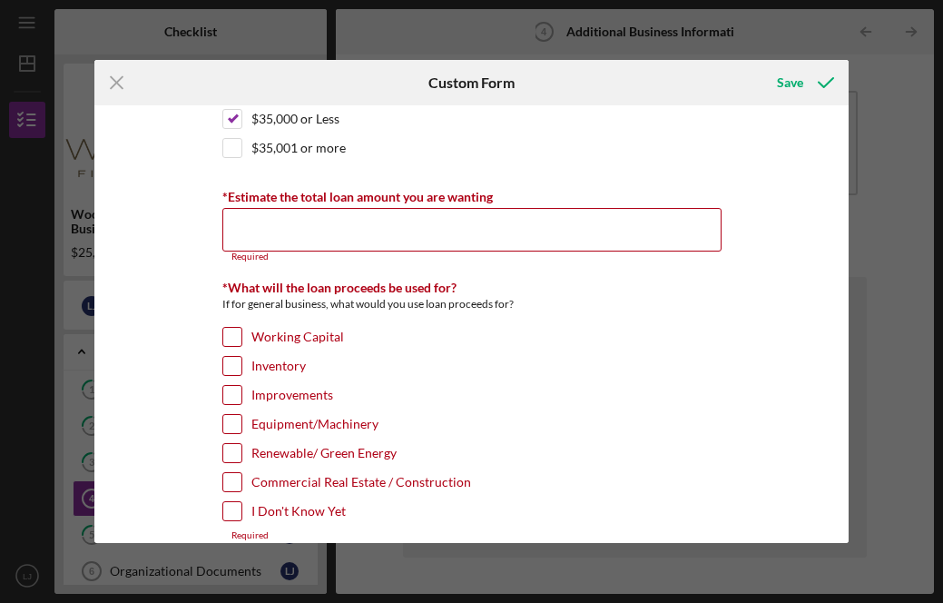
scroll to position [295, 0]
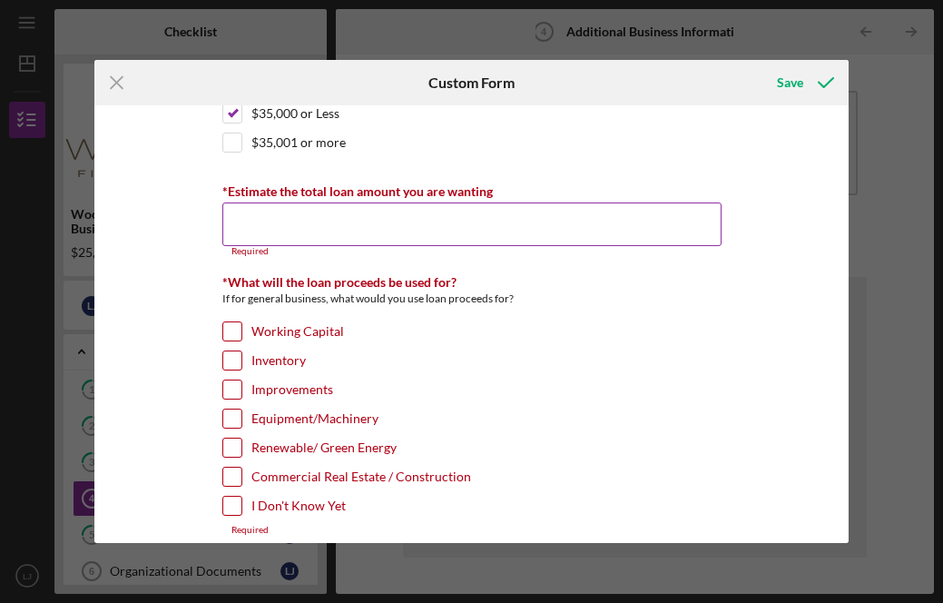
click at [555, 229] on input "*Estimate the total loan amount you are wanting" at bounding box center [471, 224] width 499 height 44
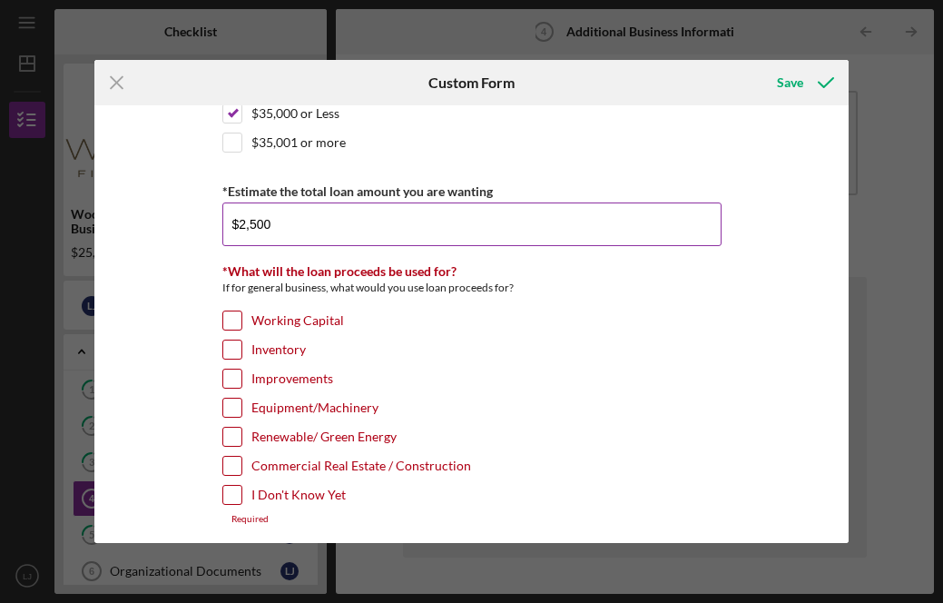
type input "$25,000"
click at [236, 320] on input "Working Capital" at bounding box center [232, 320] width 18 height 18
checkbox input "true"
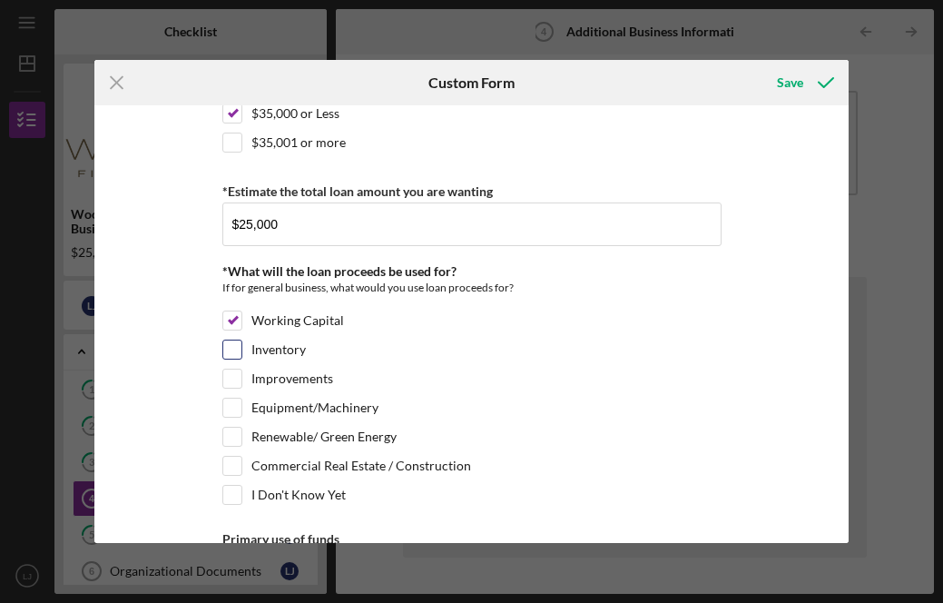
click at [231, 346] on input "Inventory" at bounding box center [232, 349] width 18 height 18
checkbox input "true"
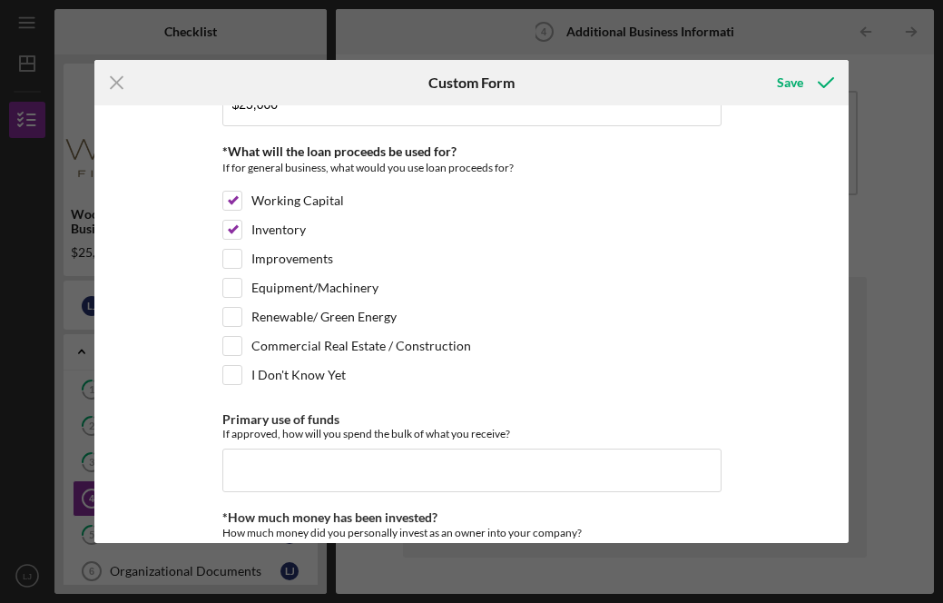
scroll to position [428, 0]
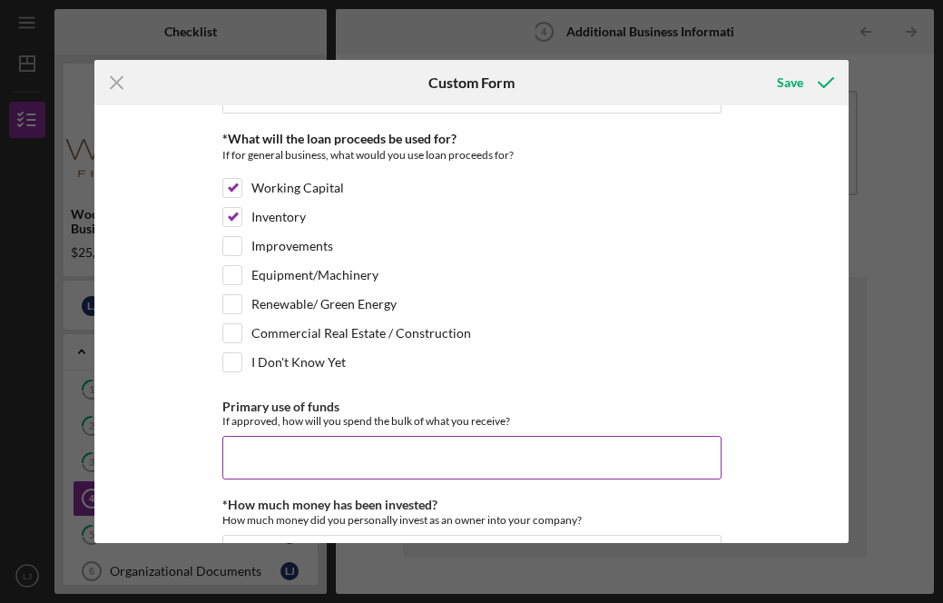
click at [251, 452] on input "Primary use of funds" at bounding box center [471, 458] width 499 height 44
click at [287, 461] on input "Primary use of funds" at bounding box center [471, 458] width 499 height 44
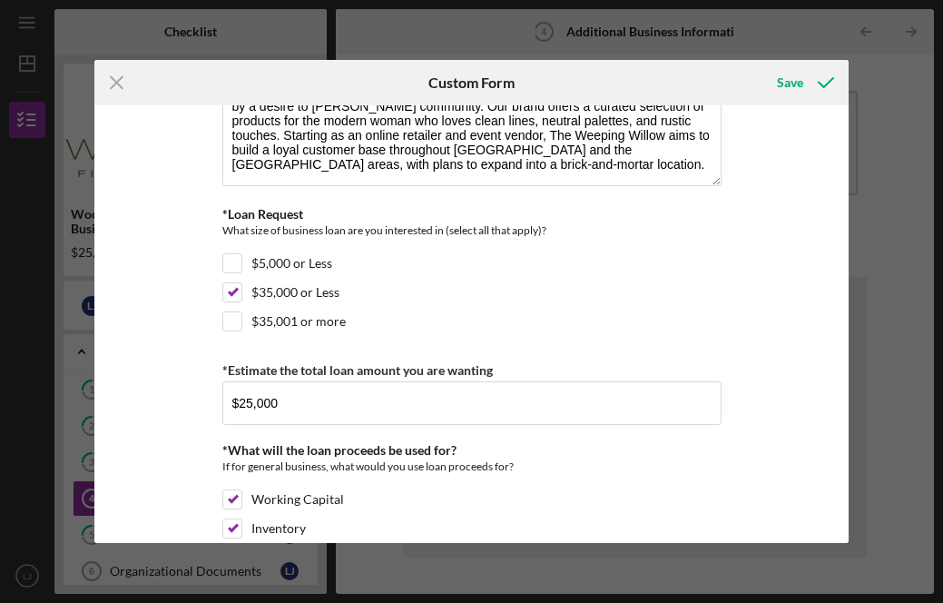
scroll to position [110, 0]
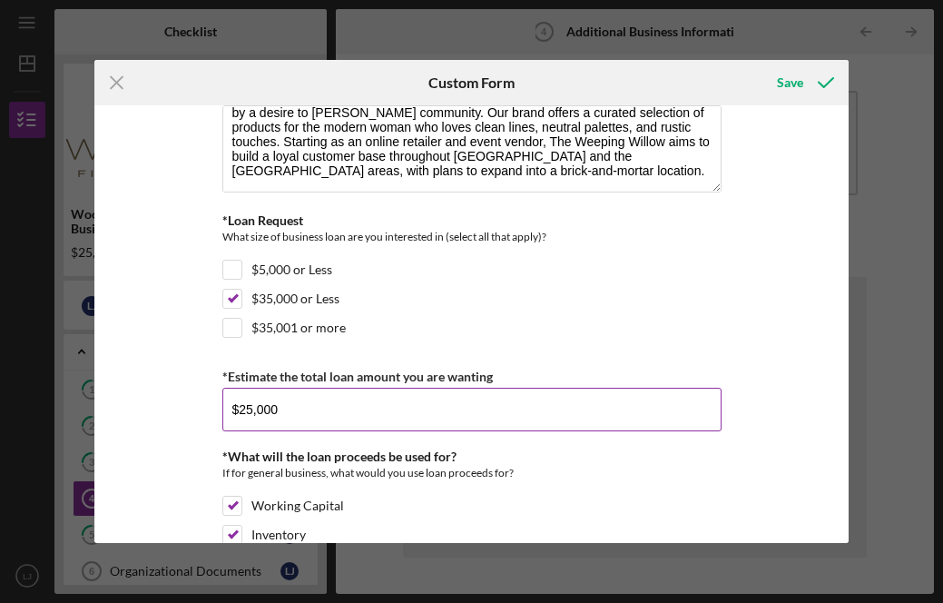
click at [244, 408] on input "$25,000" at bounding box center [471, 410] width 499 height 44
type input "$35,000"
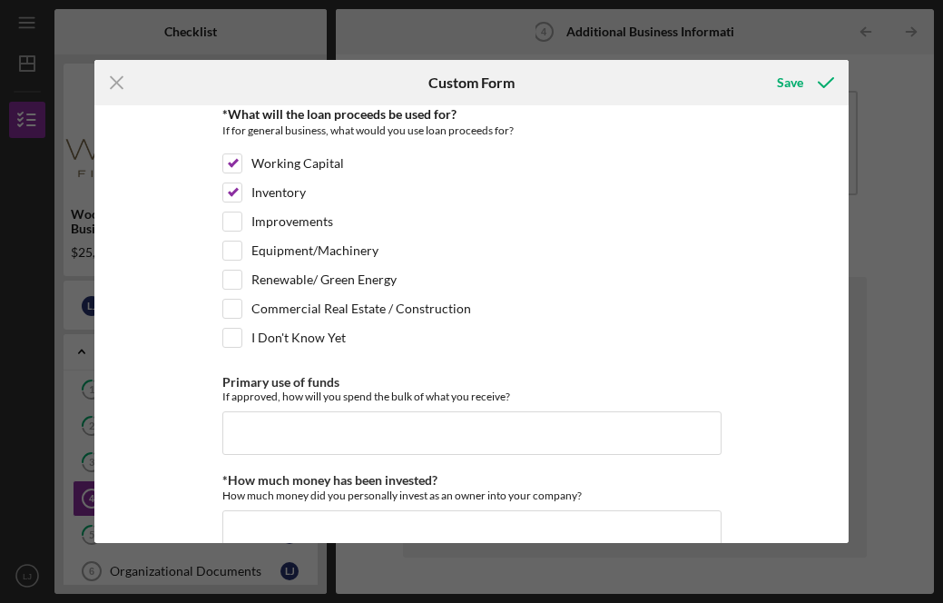
scroll to position [428, 0]
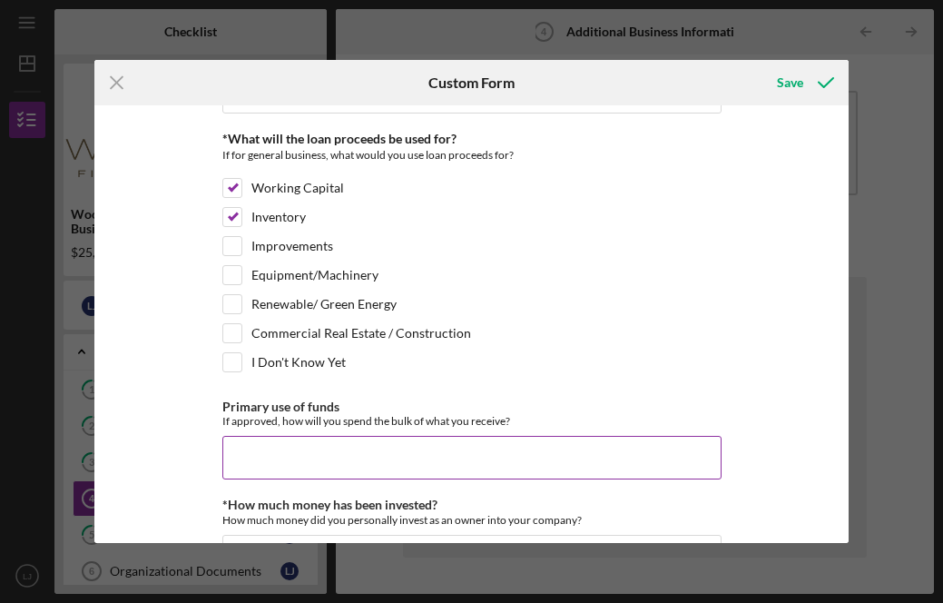
click at [294, 448] on input "Primary use of funds" at bounding box center [471, 458] width 499 height 44
paste input "Weeping Willow LLC anticipates an initial capital requirement of approximately …"
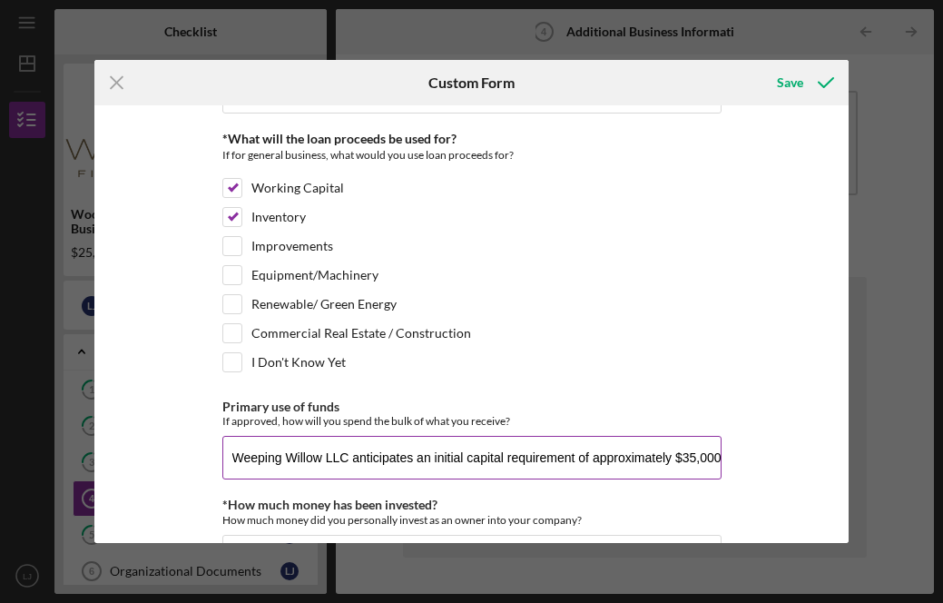
click at [229, 458] on input "Weeping Willow LLC anticipates an initial capital requirement of approximately …" at bounding box center [471, 458] width 499 height 44
type input "Weeping Willow LLC anticipates an initial capital requirement of approximately …"
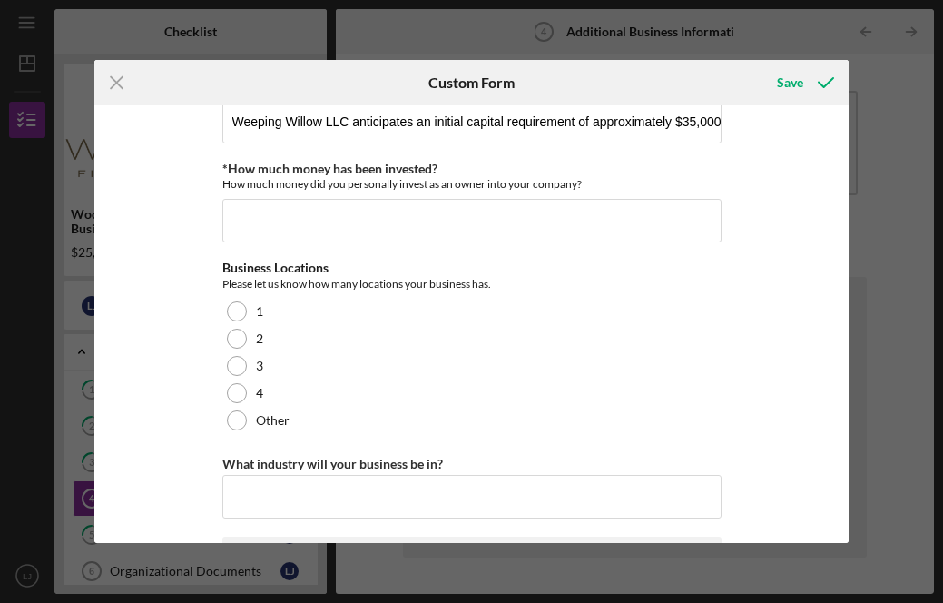
scroll to position [763, 0]
click at [285, 227] on input "*How much money has been invested?" at bounding box center [471, 221] width 499 height 44
click at [332, 217] on input "*How much money has been invested?" at bounding box center [471, 221] width 499 height 44
click at [538, 217] on input "*How much money has been invested?" at bounding box center [471, 221] width 499 height 44
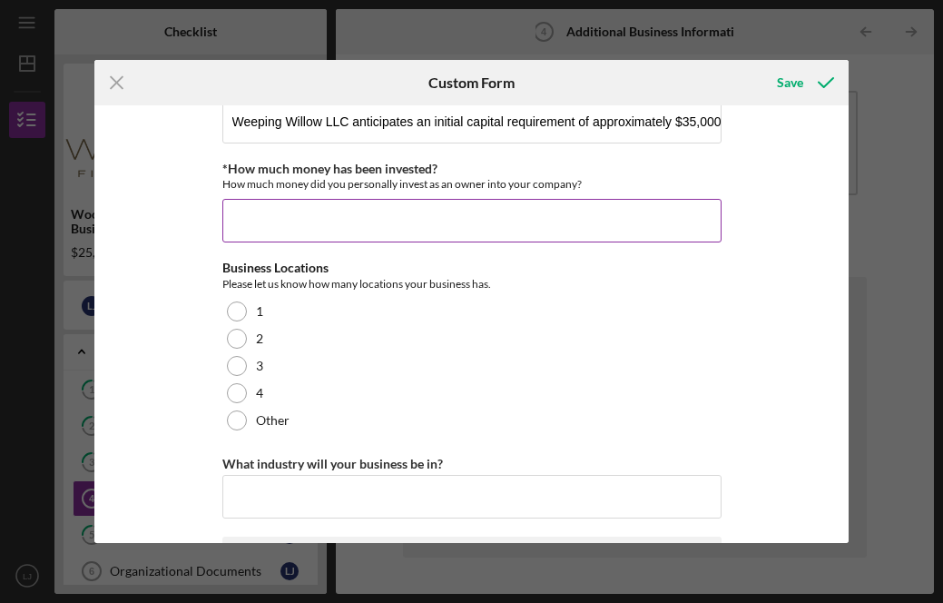
click at [704, 221] on input "*How much money has been invested?" at bounding box center [471, 221] width 499 height 44
click at [712, 220] on input "*How much money has been invested?" at bounding box center [471, 221] width 499 height 44
drag, startPoint x: 712, startPoint y: 220, endPoint x: 629, endPoint y: 220, distance: 82.6
click at [642, 220] on input "*How much money has been invested?" at bounding box center [471, 221] width 499 height 44
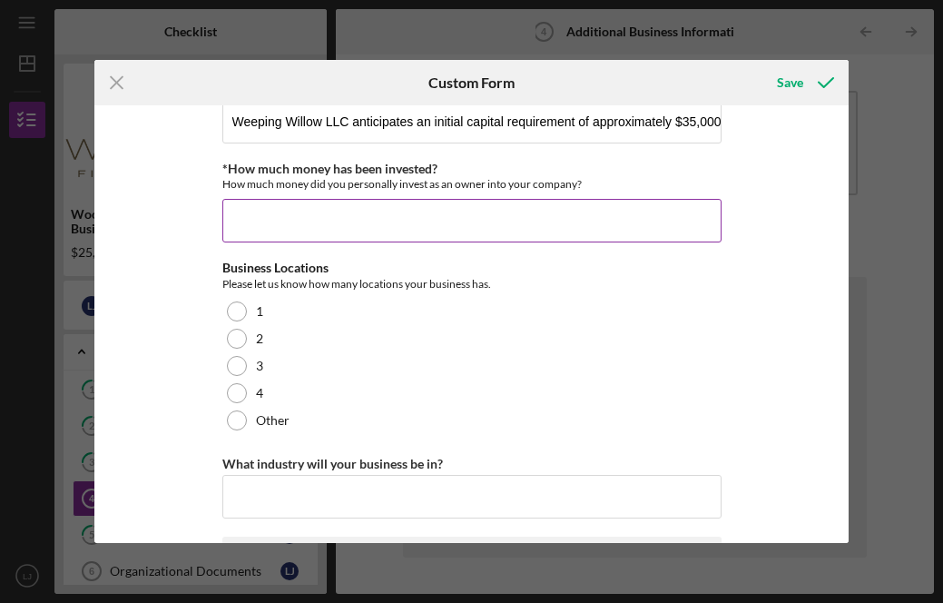
click at [587, 235] on input "*How much money has been invested?" at bounding box center [471, 221] width 499 height 44
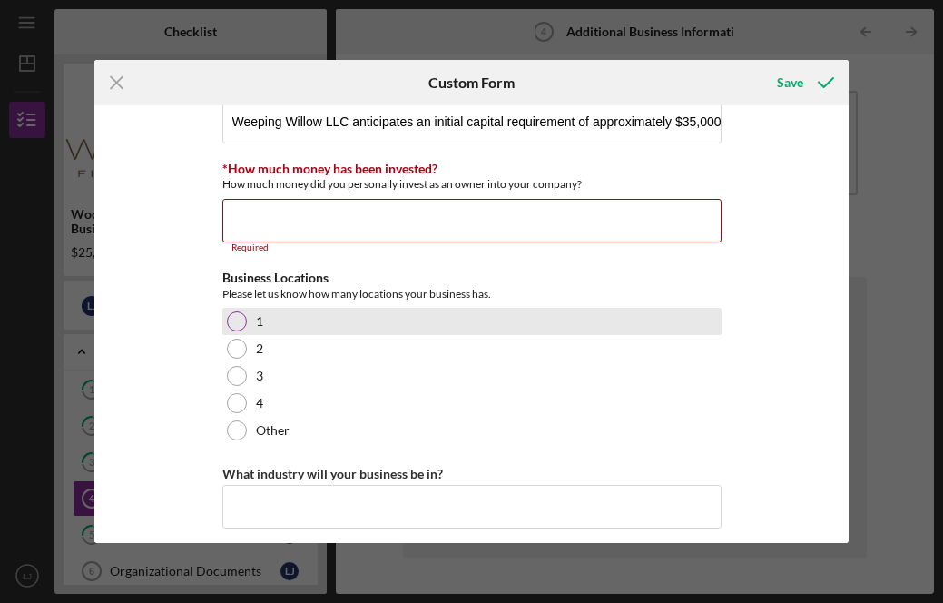
click at [230, 310] on div "1" at bounding box center [471, 321] width 499 height 27
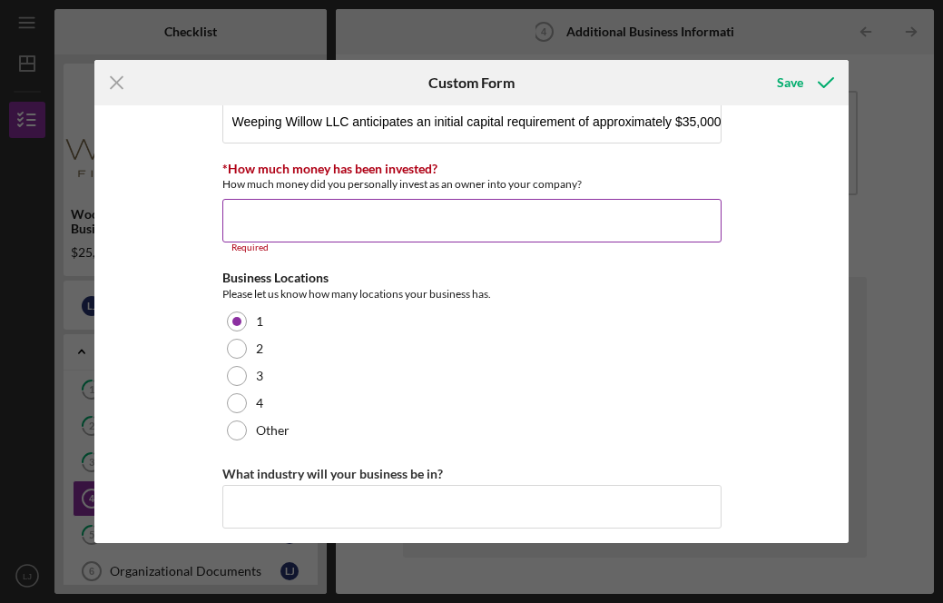
click at [478, 226] on input "*How much money has been invested?" at bounding box center [471, 221] width 499 height 44
type input "$0"
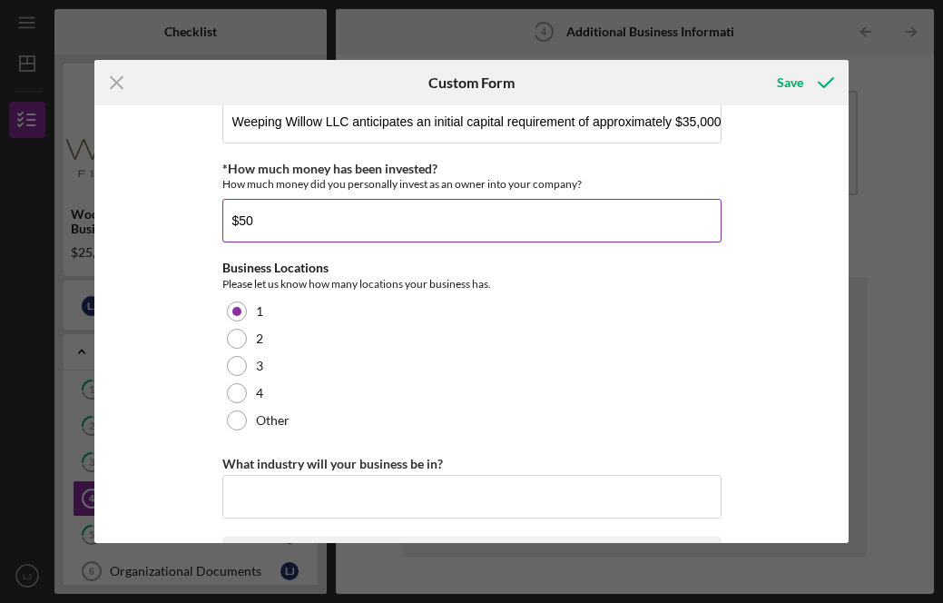
type input "$5"
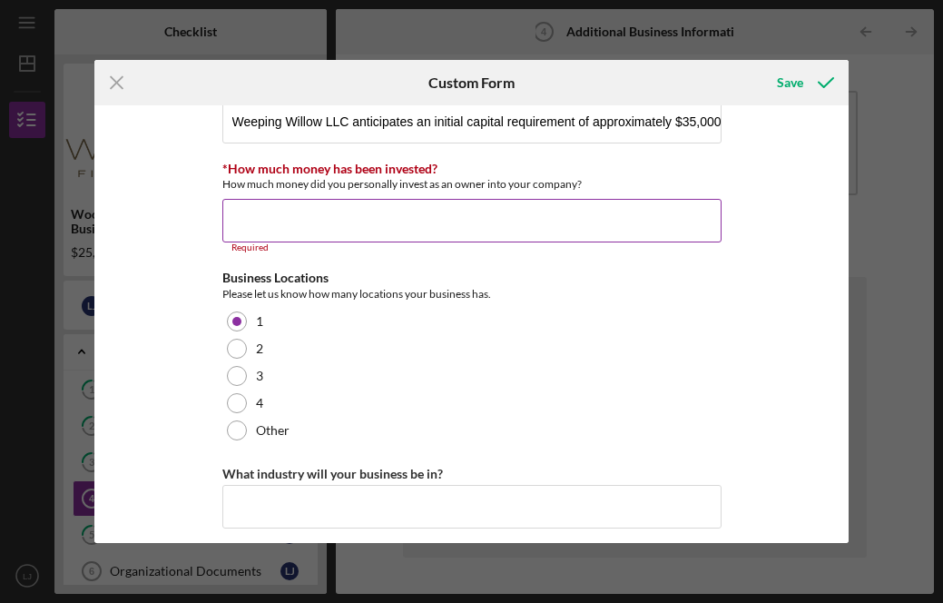
type input "$0"
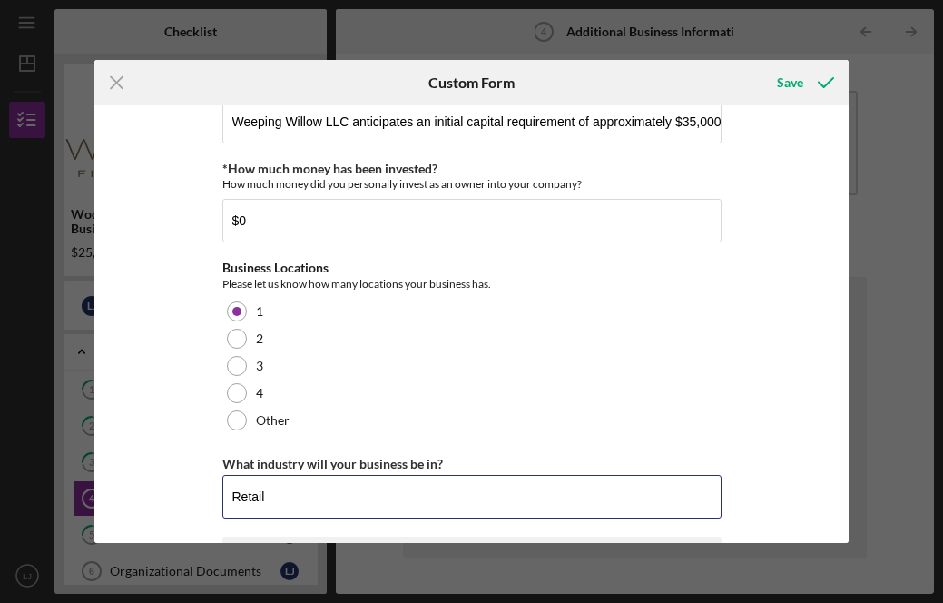
type input "Retail"
drag, startPoint x: 849, startPoint y: 238, endPoint x: 847, endPoint y: 271, distance: 32.7
click at [847, 271] on div "Loan Request Information Business Description What products or services do you …" at bounding box center [471, 323] width 754 height 437
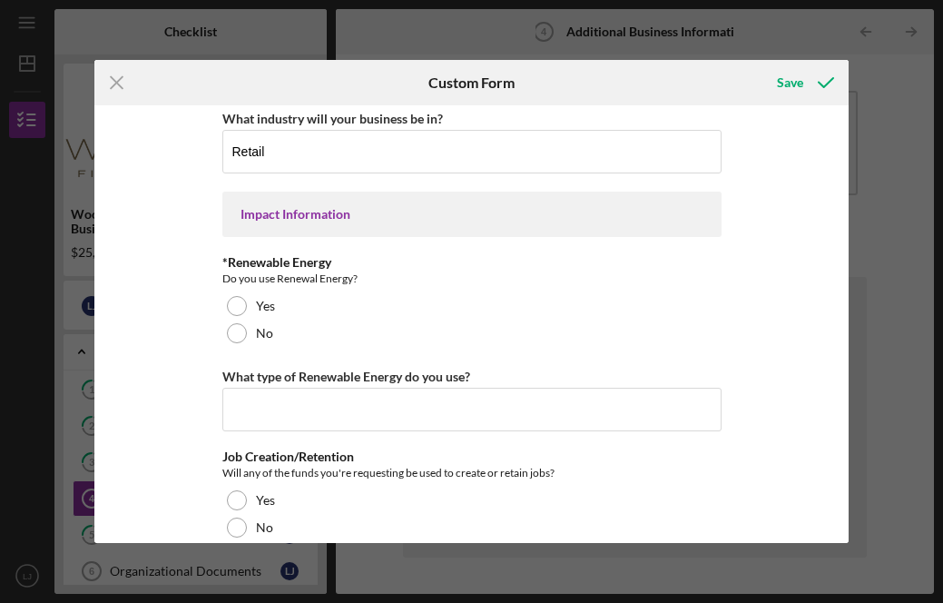
scroll to position [1164, 0]
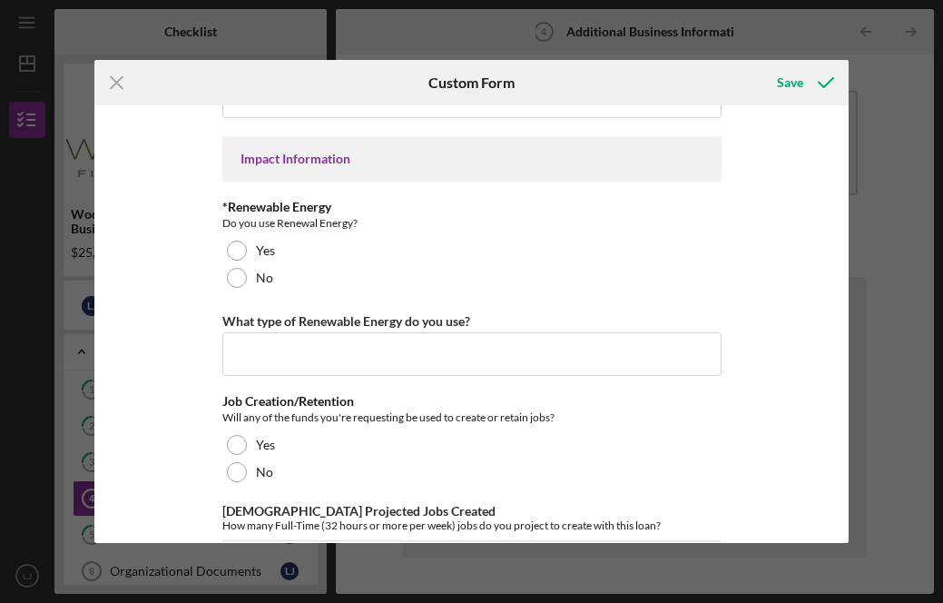
drag, startPoint x: 842, startPoint y: 283, endPoint x: 841, endPoint y: 267, distance: 16.4
click at [841, 267] on div "Loan Request Information Business Description What products or services do you …" at bounding box center [471, 323] width 754 height 437
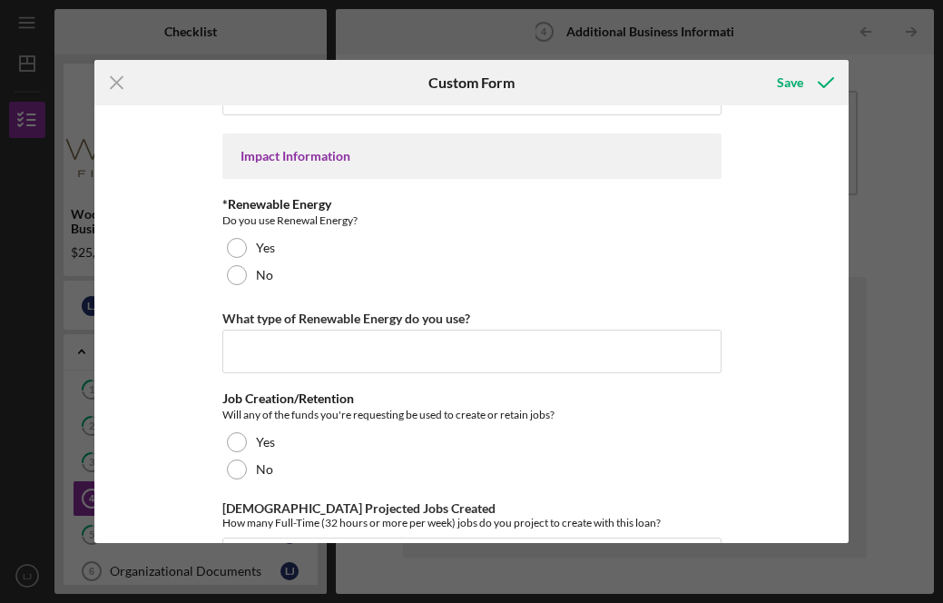
scroll to position [1173, 0]
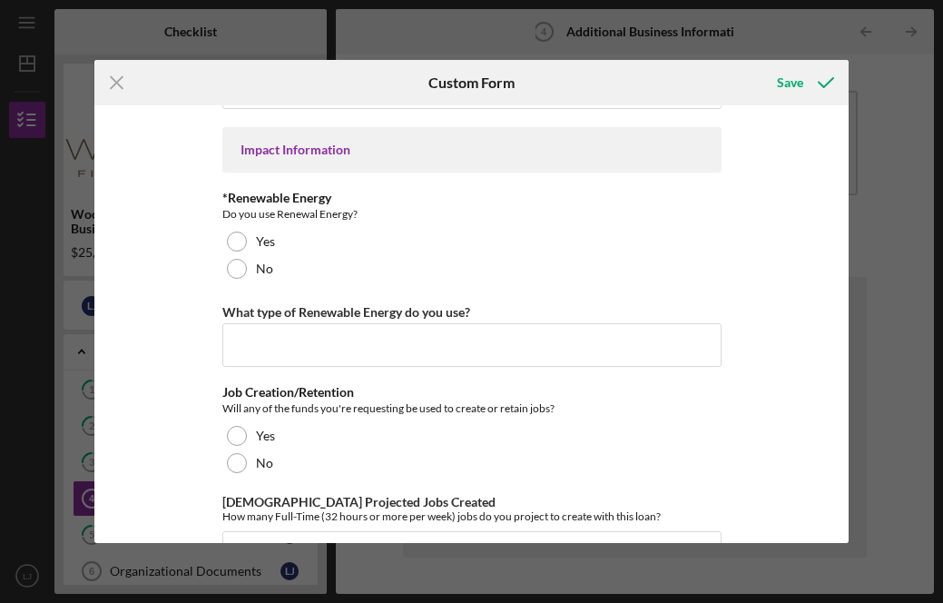
drag, startPoint x: 842, startPoint y: 311, endPoint x: 842, endPoint y: 330, distance: 19.1
click at [842, 331] on div "Loan Request Information Business Description What products or services do you …" at bounding box center [471, 323] width 754 height 437
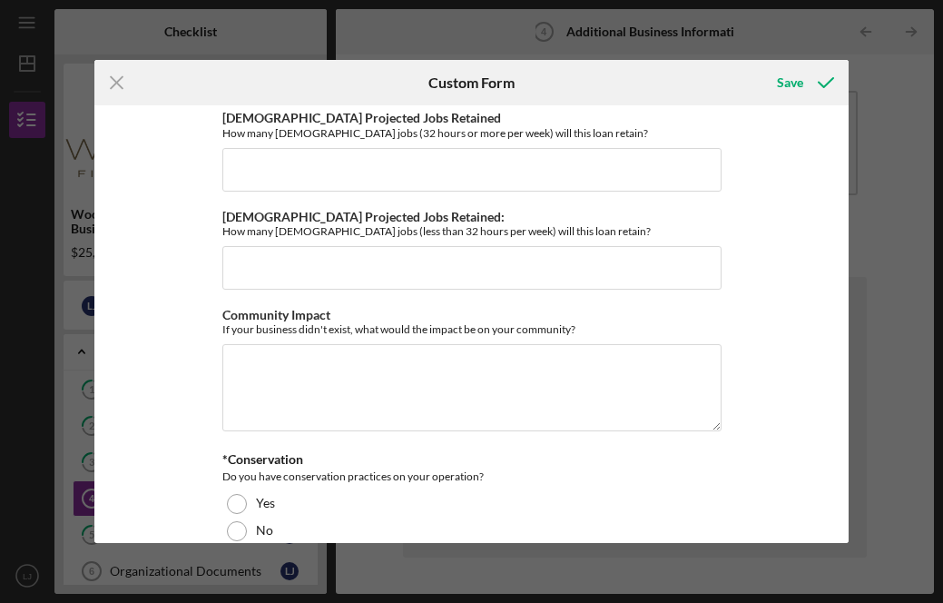
scroll to position [1758, 0]
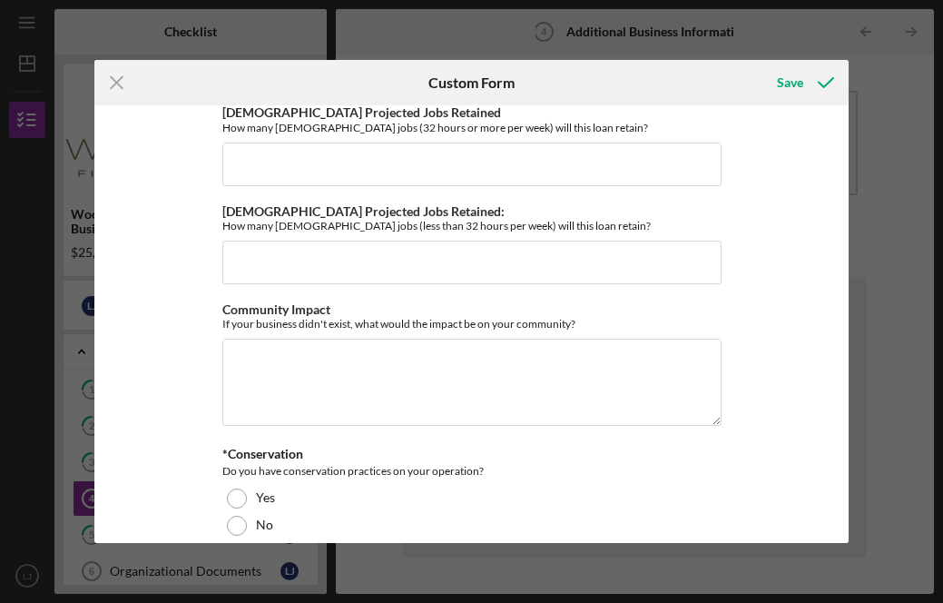
drag, startPoint x: 842, startPoint y: 418, endPoint x: 844, endPoint y: 446, distance: 27.3
click at [844, 446] on div "Loan Request Information Business Description What products or services do you …" at bounding box center [471, 323] width 754 height 437
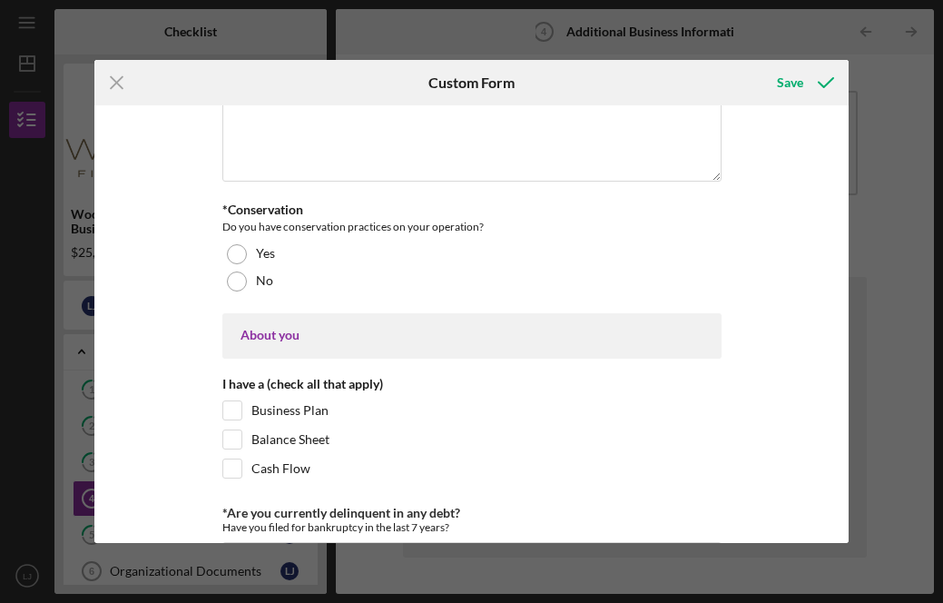
scroll to position [2022, 0]
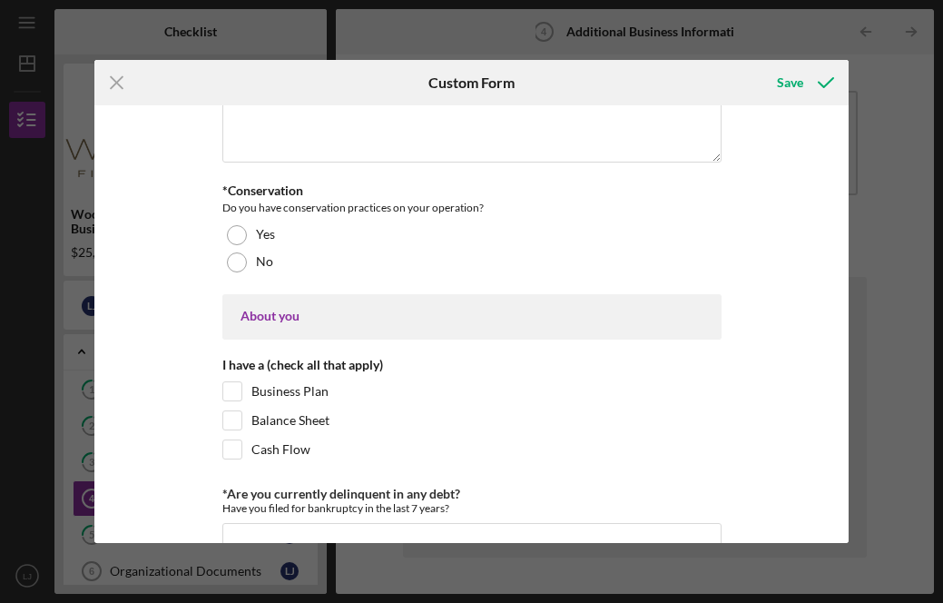
drag, startPoint x: 839, startPoint y: 421, endPoint x: 842, endPoint y: 442, distance: 21.1
click at [842, 442] on div "Loan Request Information Business Description What products or services do you …" at bounding box center [471, 323] width 754 height 437
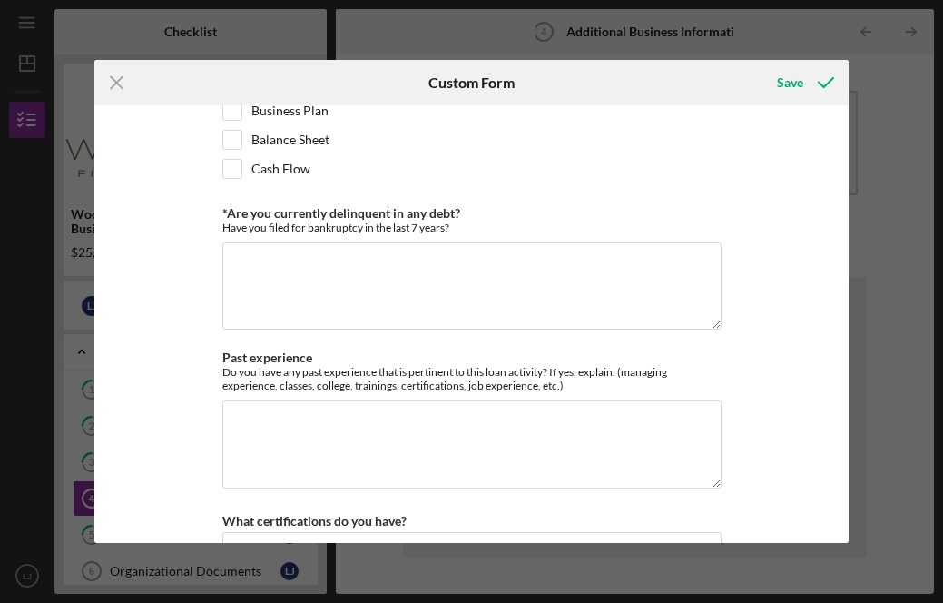
scroll to position [2314, 0]
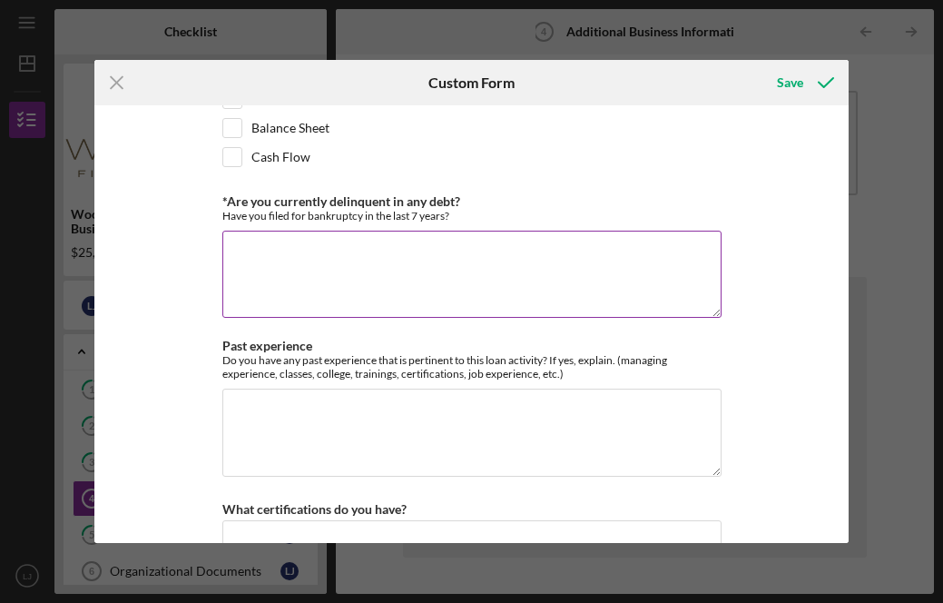
click at [493, 253] on textarea "*Are you currently delinquent in any debt?" at bounding box center [471, 274] width 499 height 87
type textarea "No"
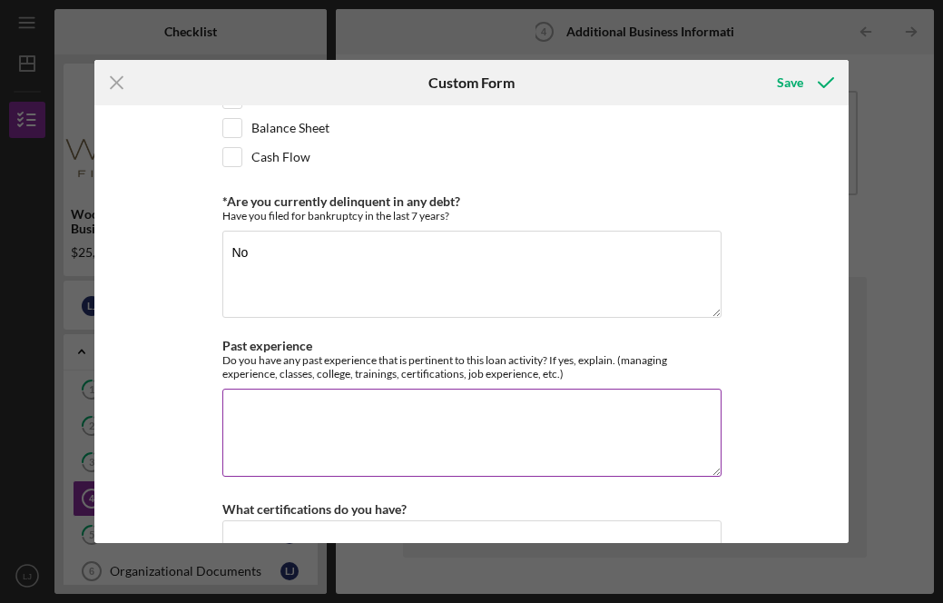
click at [309, 446] on textarea "Past experience" at bounding box center [471, 432] width 499 height 87
type textarea "Currently own a trucking business since [DATE]"
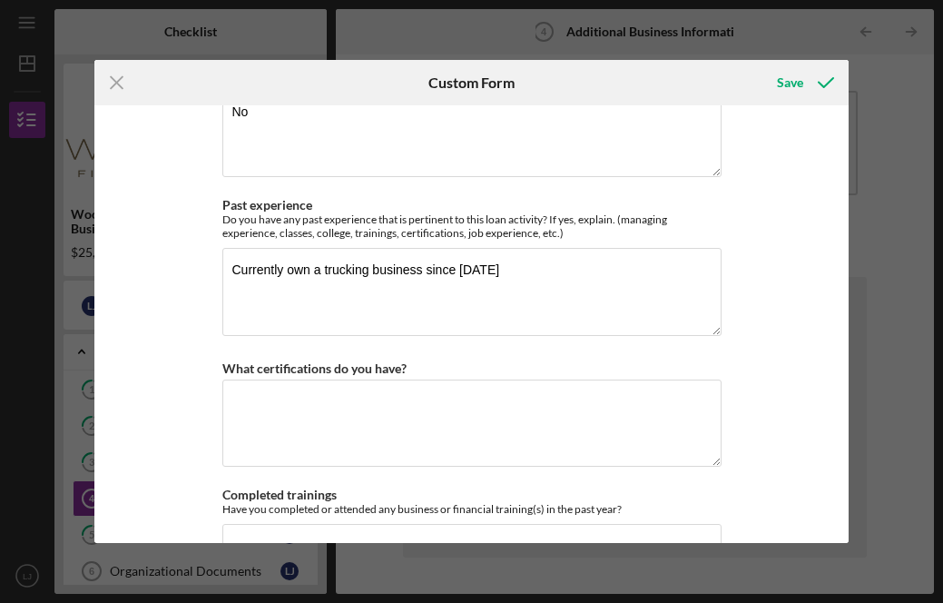
scroll to position [2504, 0]
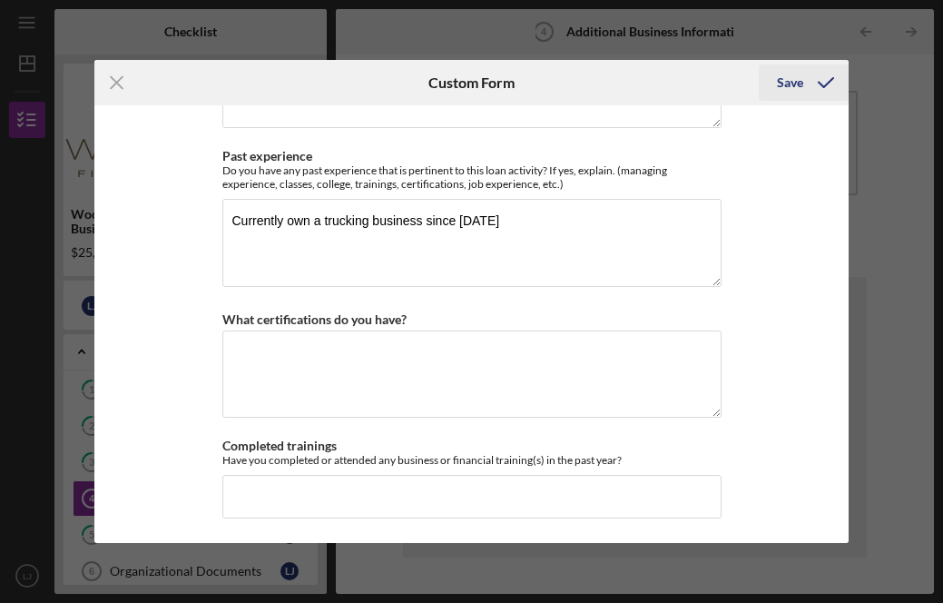
click at [797, 86] on div "Save" at bounding box center [790, 82] width 26 height 36
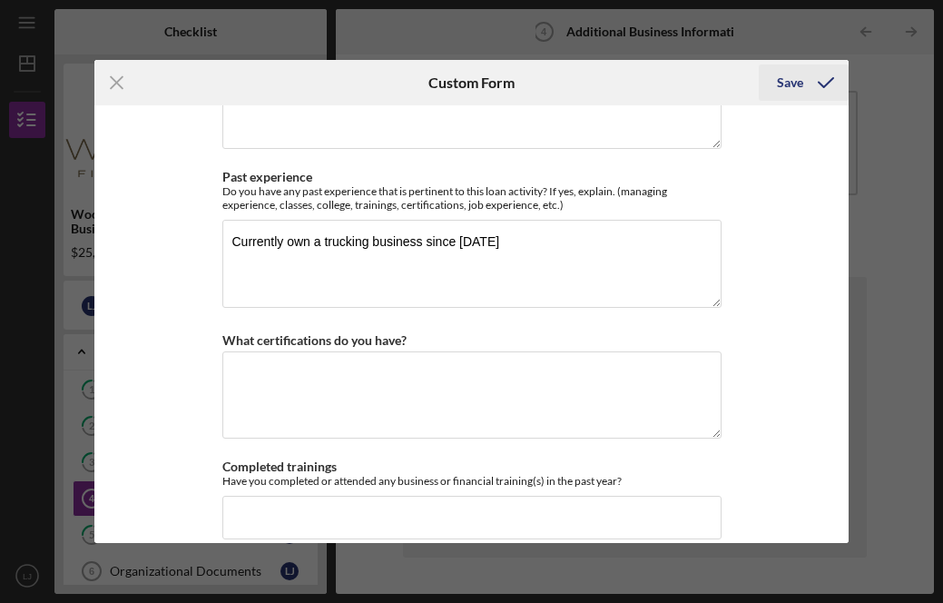
click at [797, 86] on div "Save" at bounding box center [790, 82] width 26 height 36
click at [811, 76] on icon "submit" at bounding box center [825, 82] width 45 height 45
click at [119, 84] on icon "Icon/Menu Close" at bounding box center [116, 82] width 45 height 45
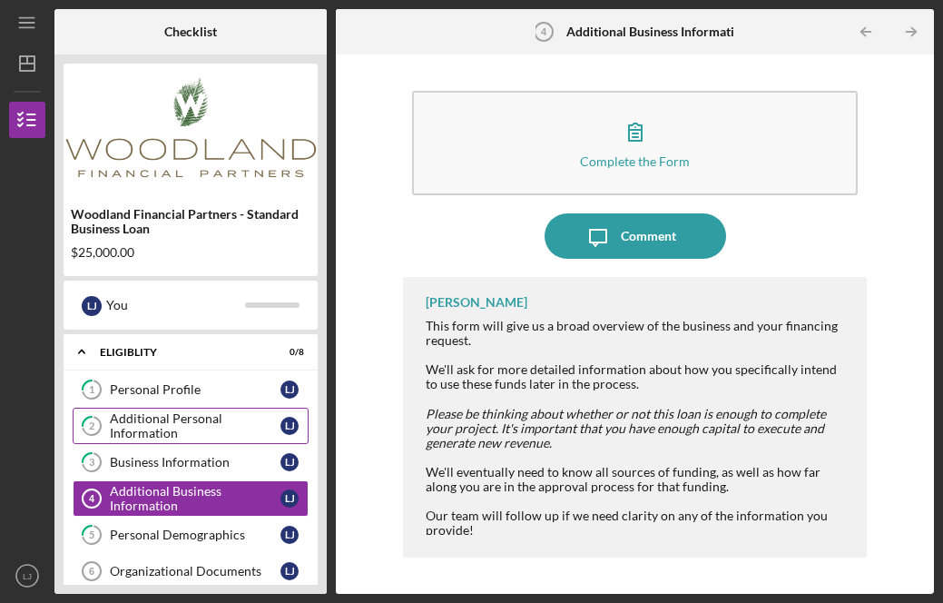
click at [269, 410] on link "2 Additional Personal Information [PERSON_NAME]" at bounding box center [191, 426] width 236 height 36
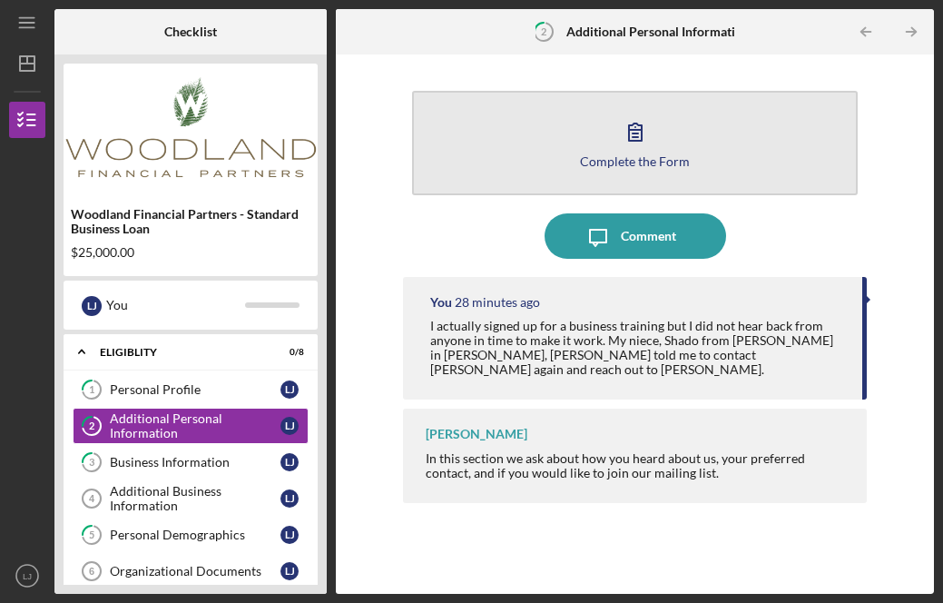
click at [625, 140] on icon "button" at bounding box center [635, 131] width 45 height 45
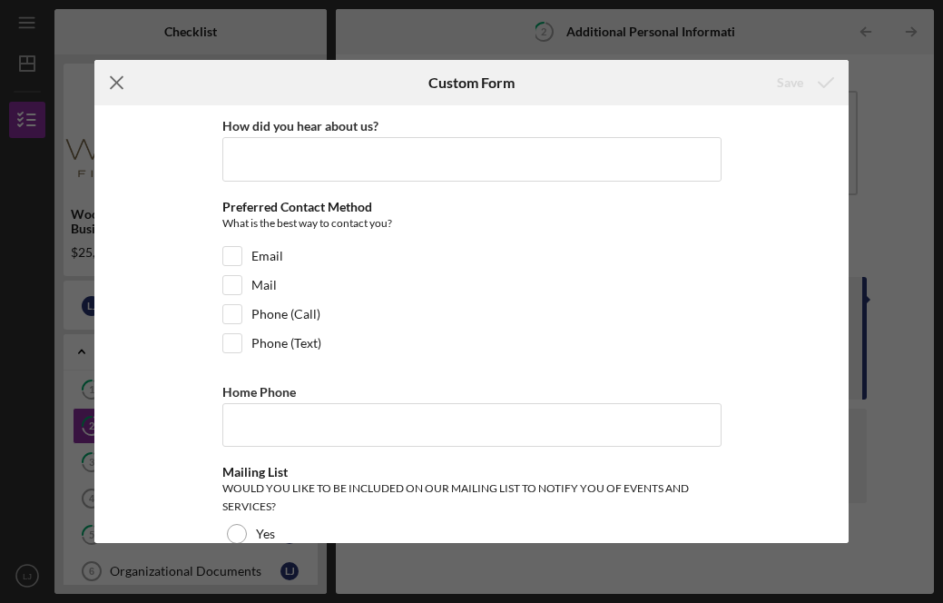
click at [118, 78] on icon "Icon/Menu Close" at bounding box center [116, 82] width 45 height 45
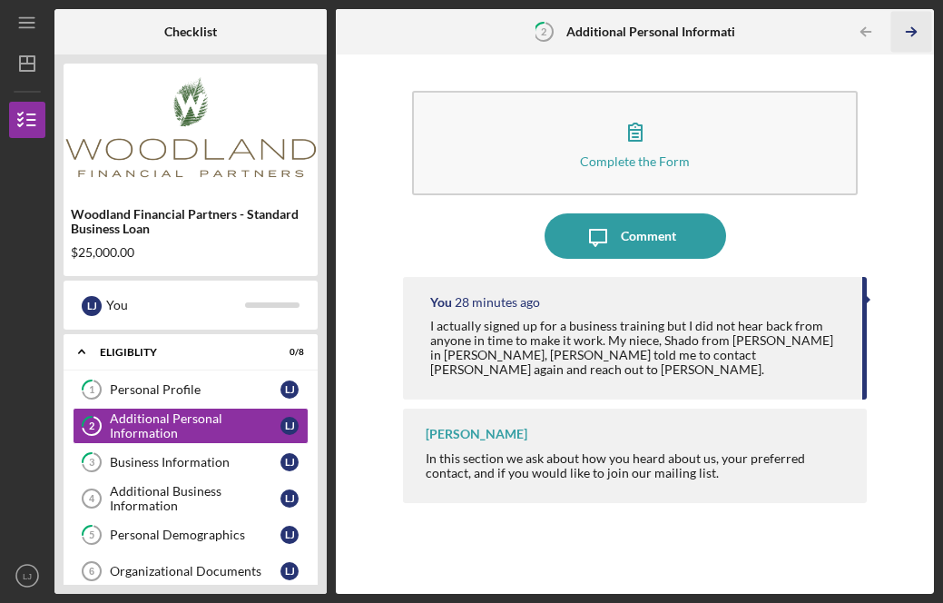
click at [913, 34] on polyline "button" at bounding box center [913, 32] width 5 height 8
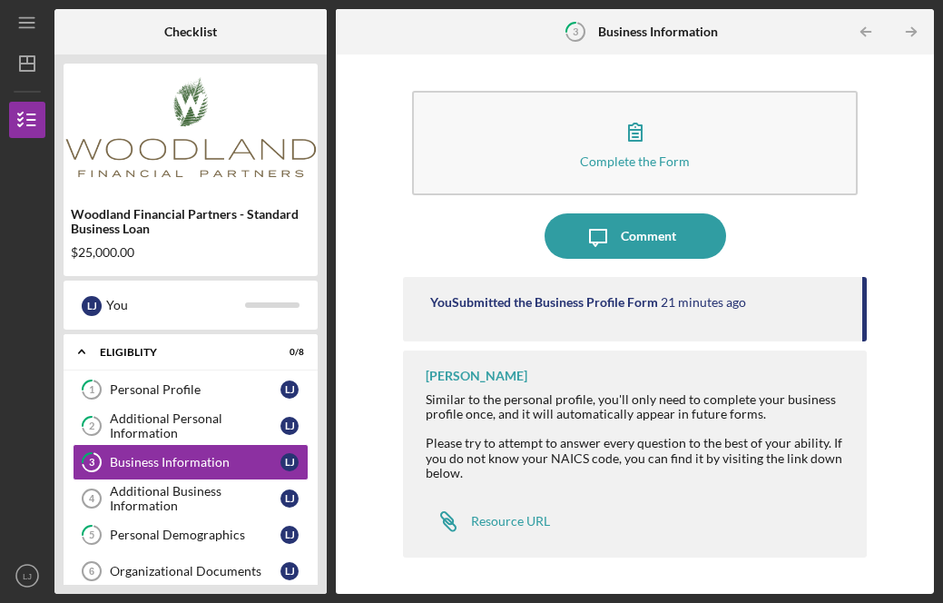
click at [913, 34] on polyline "button" at bounding box center [913, 32] width 5 height 8
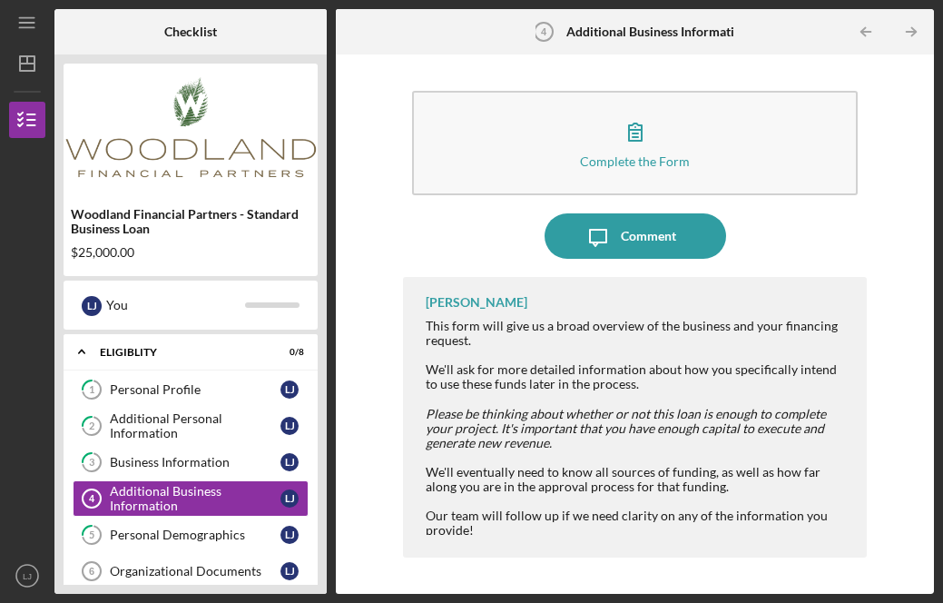
click at [913, 34] on polyline "button" at bounding box center [913, 32] width 5 height 8
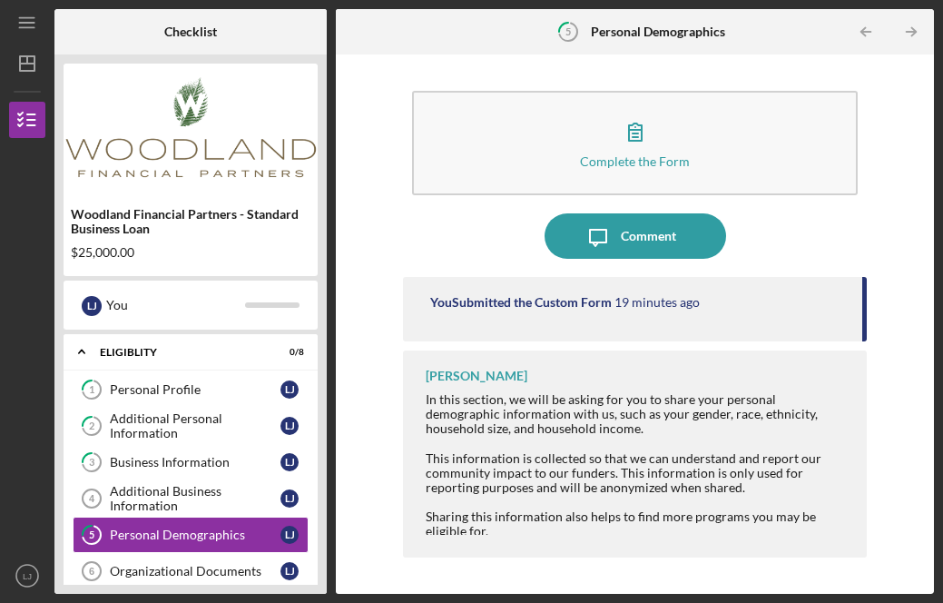
click at [913, 34] on polyline "button" at bounding box center [913, 32] width 5 height 8
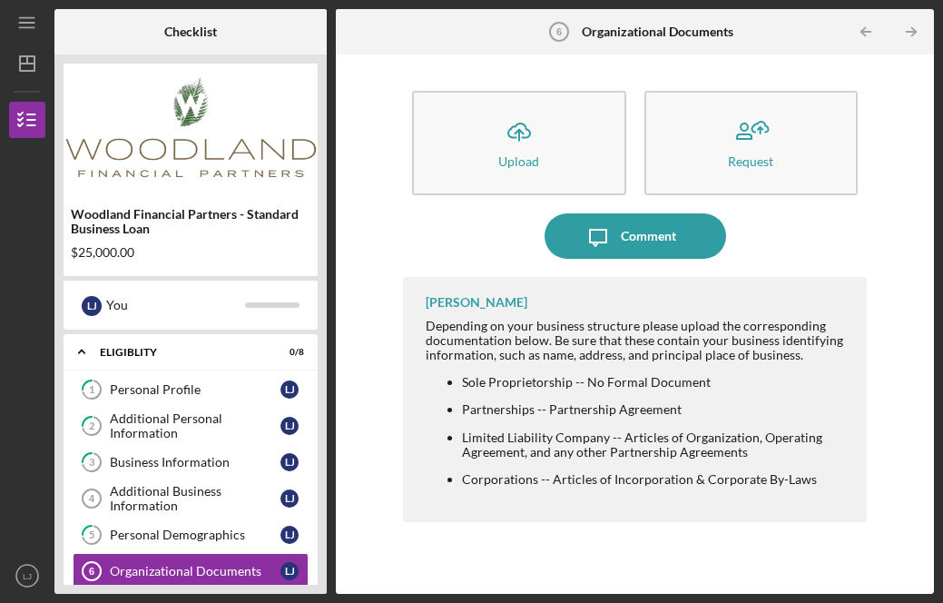
click at [913, 34] on polyline "button" at bounding box center [913, 32] width 5 height 8
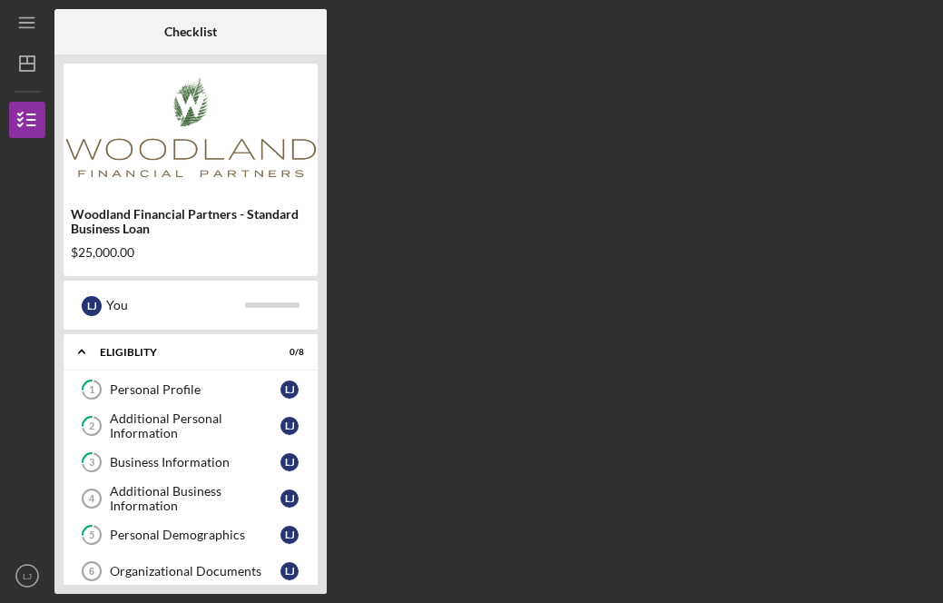
scroll to position [148, 0]
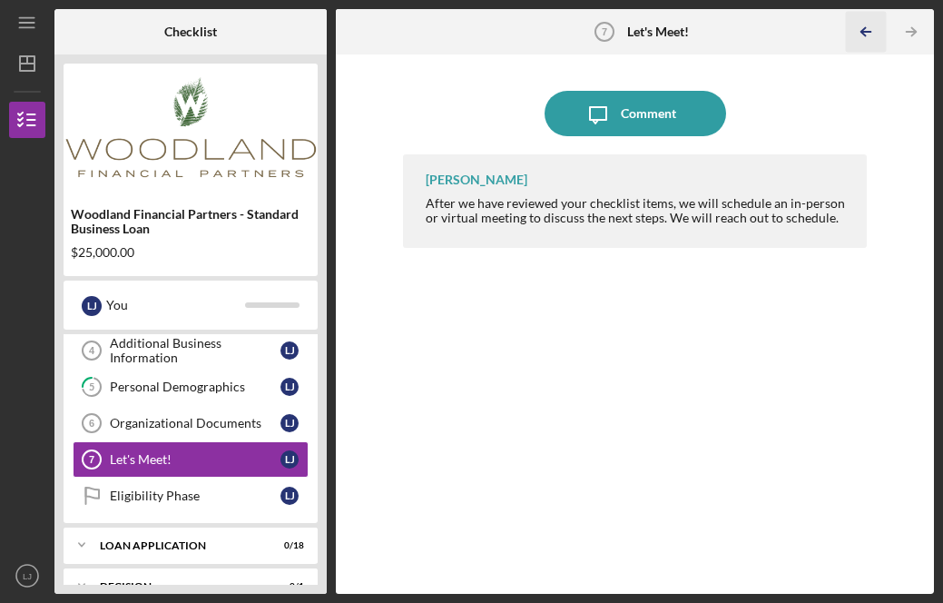
click at [868, 27] on icon "Icon/Table Pagination Arrow" at bounding box center [866, 32] width 41 height 41
click at [28, 578] on text "LJ" at bounding box center [27, 576] width 9 height 10
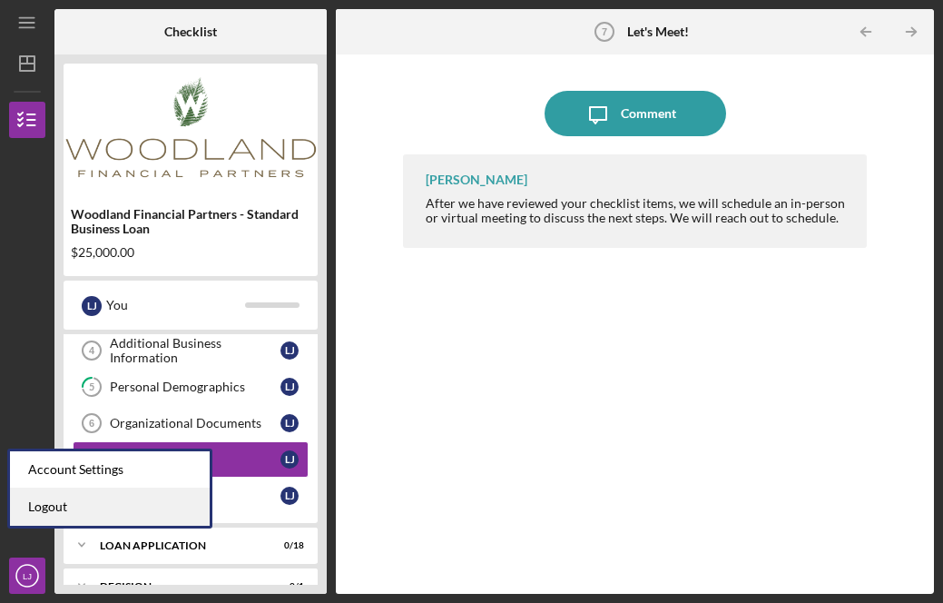
click at [54, 505] on link "Logout" at bounding box center [110, 506] width 200 height 37
